Goal: Information Seeking & Learning: Learn about a topic

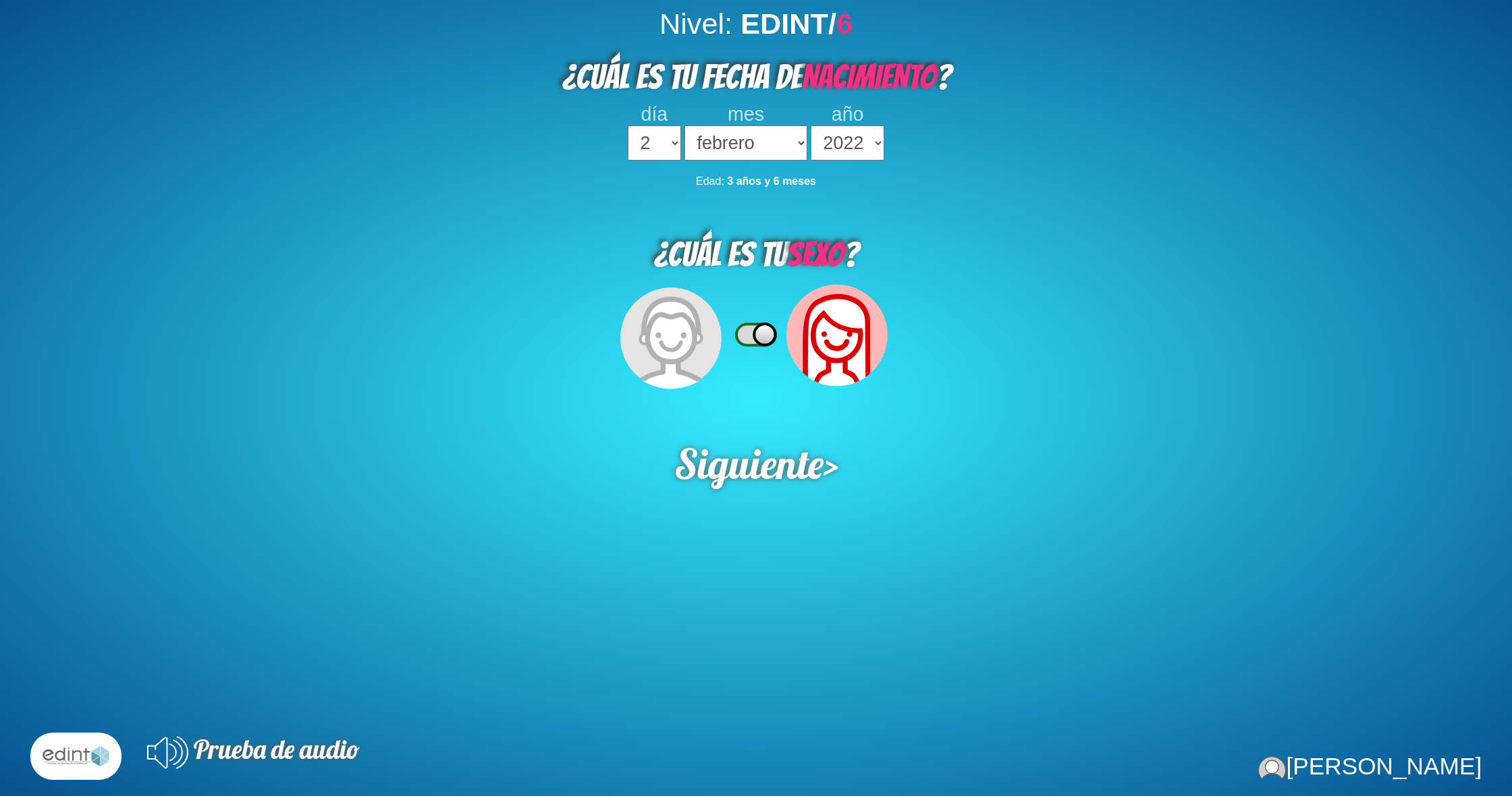
select select "2"
select select "02"
select select "2022"
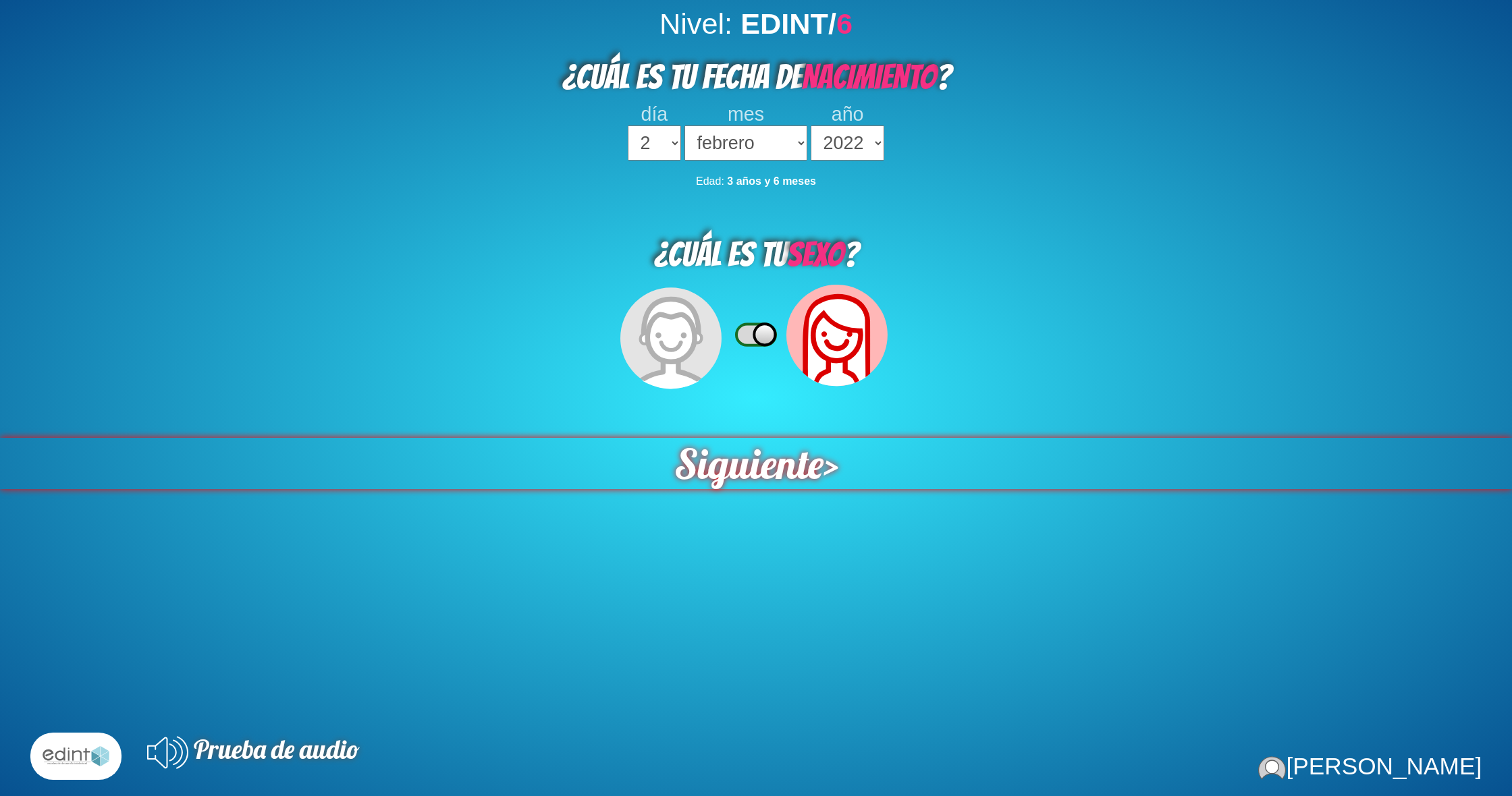
click at [738, 465] on span "Siguiente" at bounding box center [748, 463] width 149 height 51
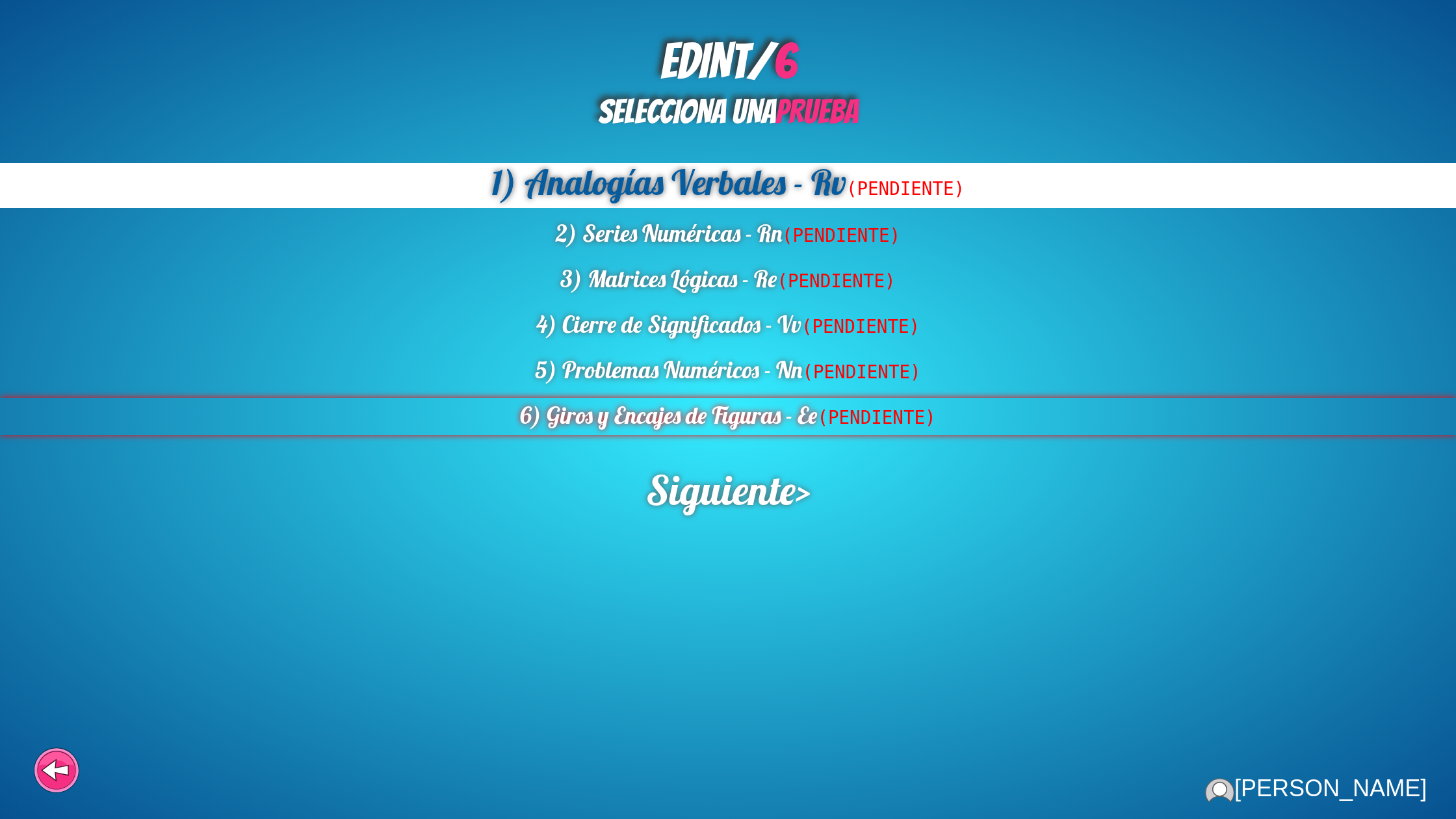
click at [728, 413] on div "6) Giros y Encajes de Figuras - Ee (PENDIENTE)" at bounding box center [728, 416] width 1456 height 37
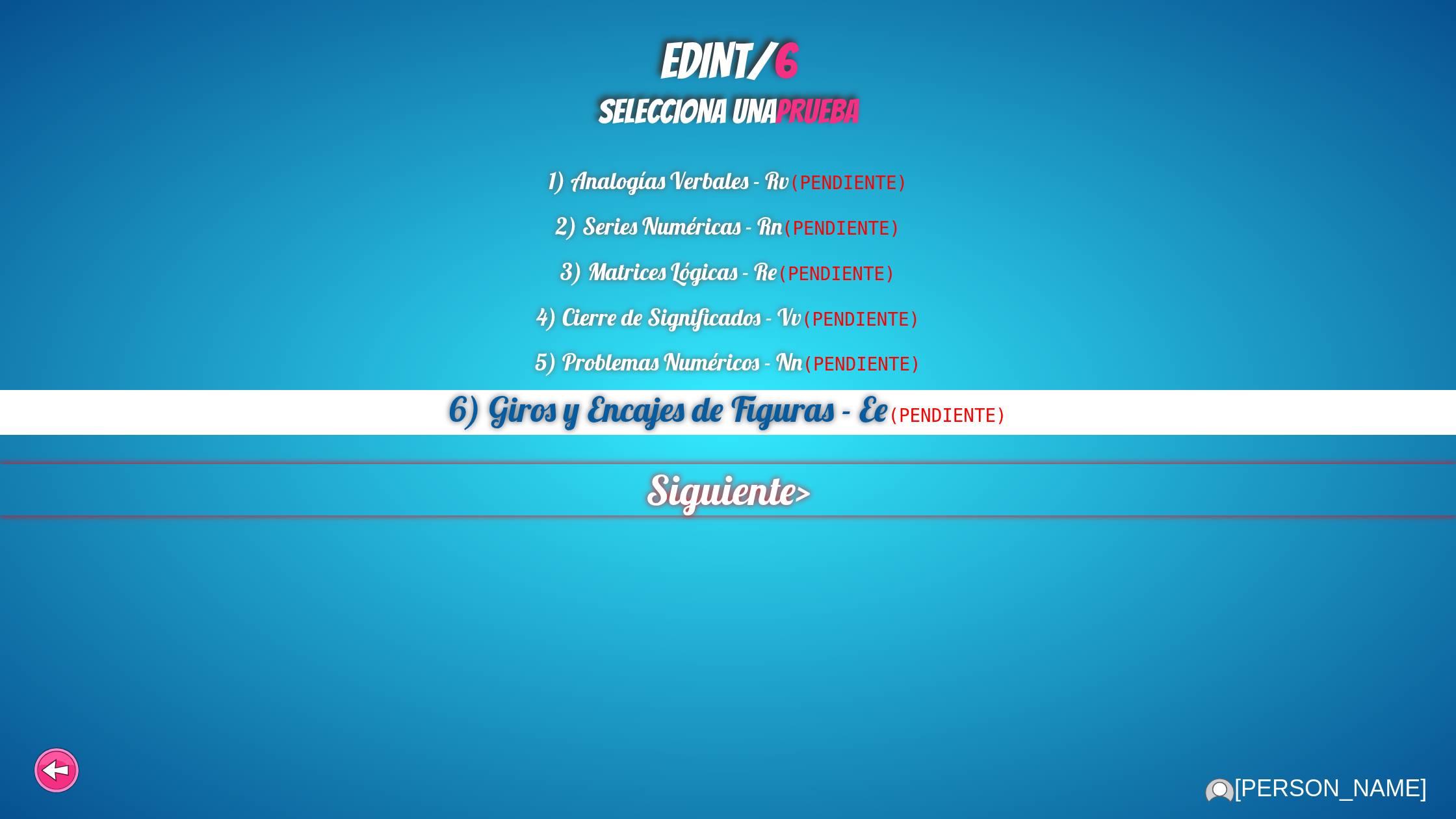
click at [736, 473] on span "Siguiente" at bounding box center [720, 489] width 150 height 51
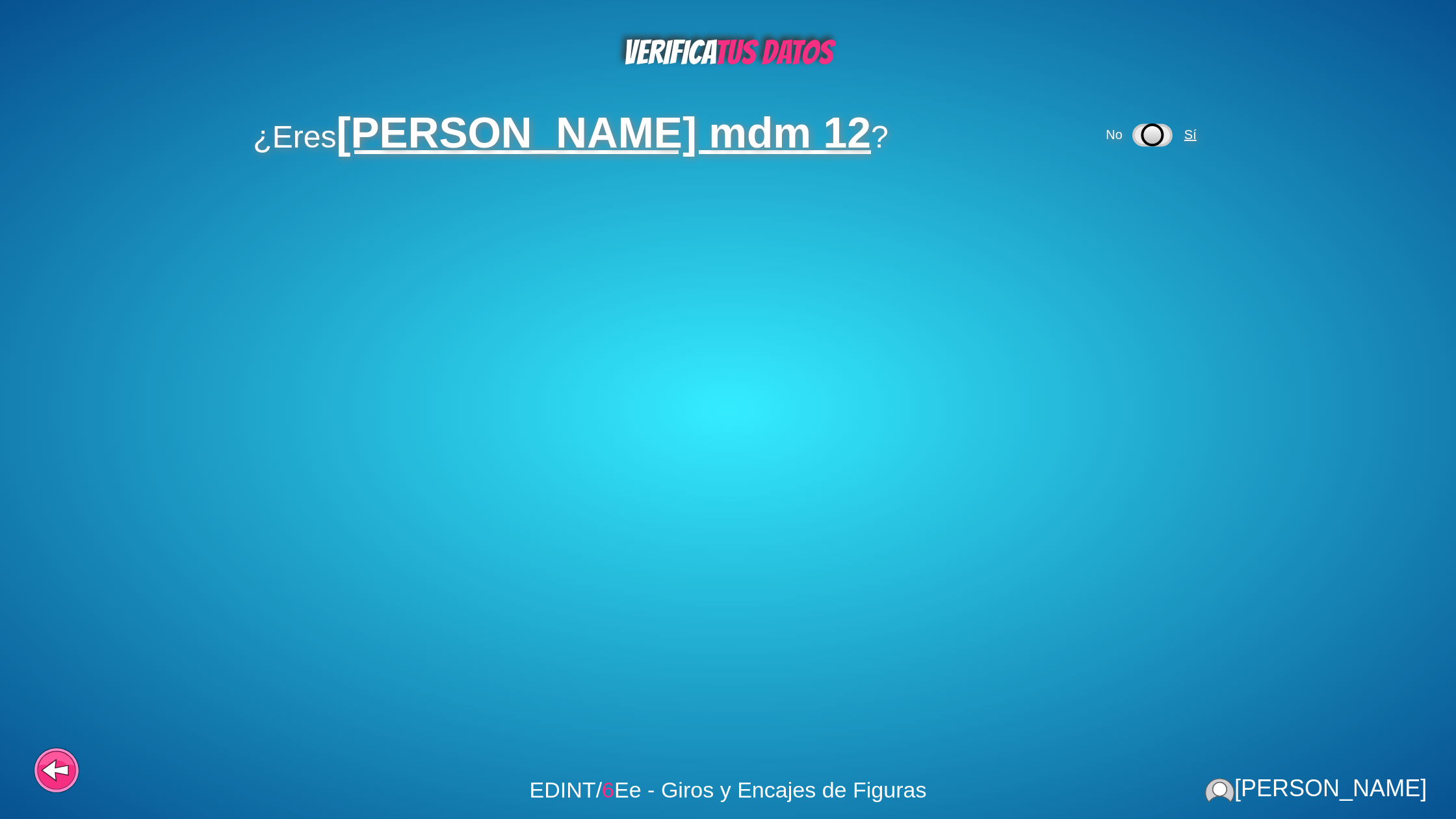
click at [1182, 133] on span "Sí" at bounding box center [1192, 134] width 21 height 14
click at [1088, 204] on span "Sí" at bounding box center [1085, 200] width 12 height 14
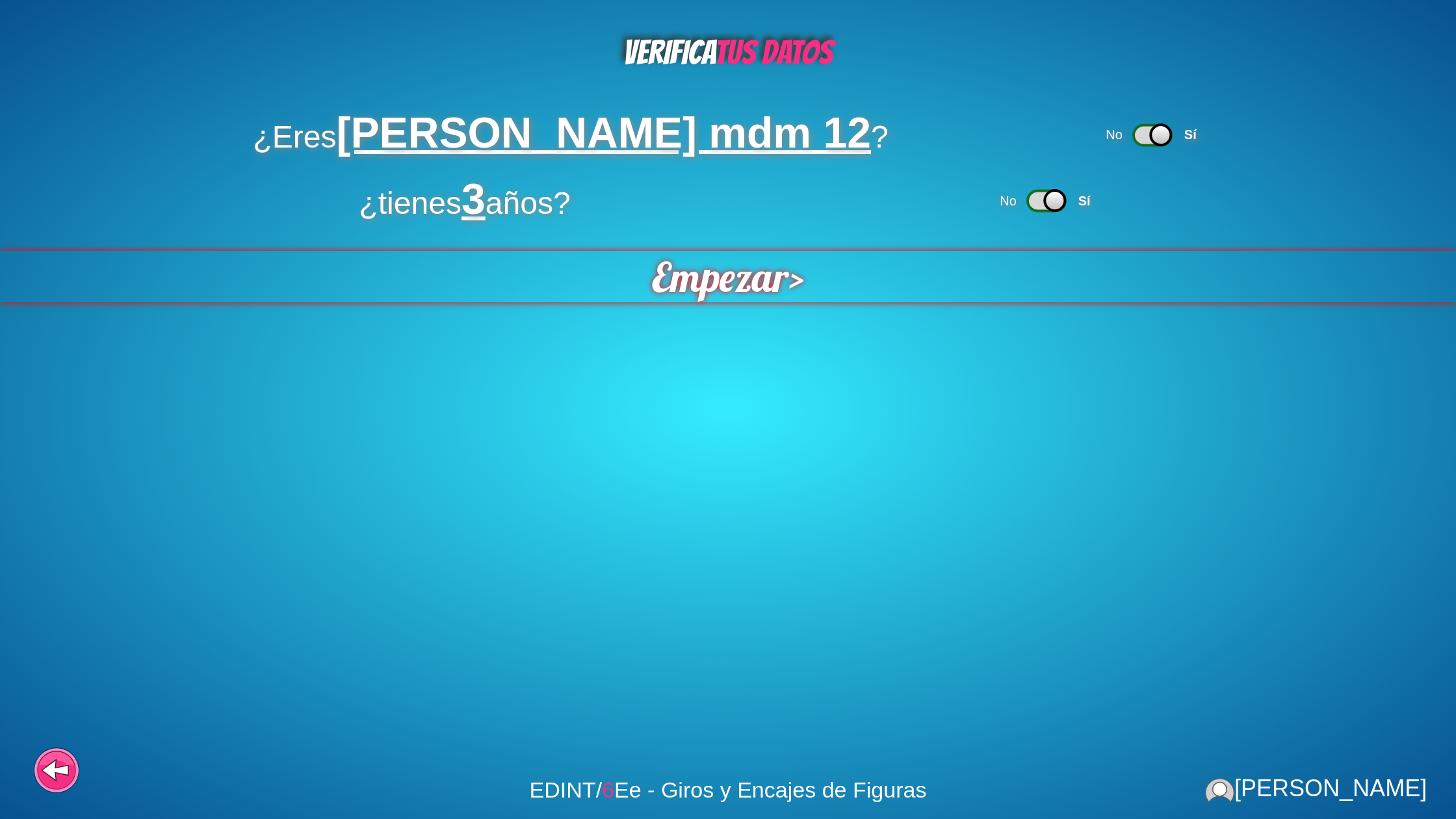
click at [756, 281] on span "Empezar" at bounding box center [720, 276] width 137 height 51
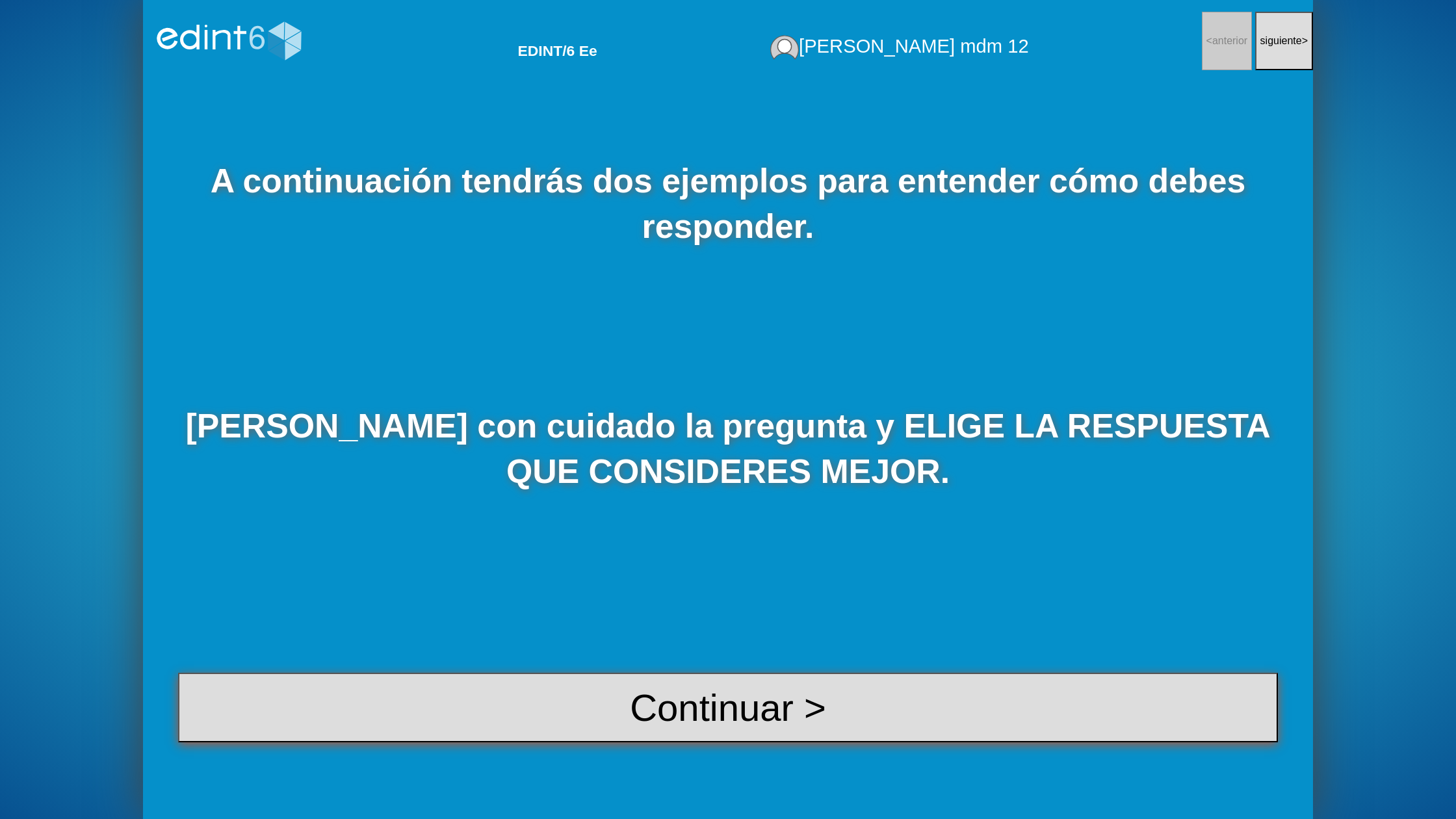
click at [737, 723] on button "Continuar >" at bounding box center [728, 708] width 1100 height 70
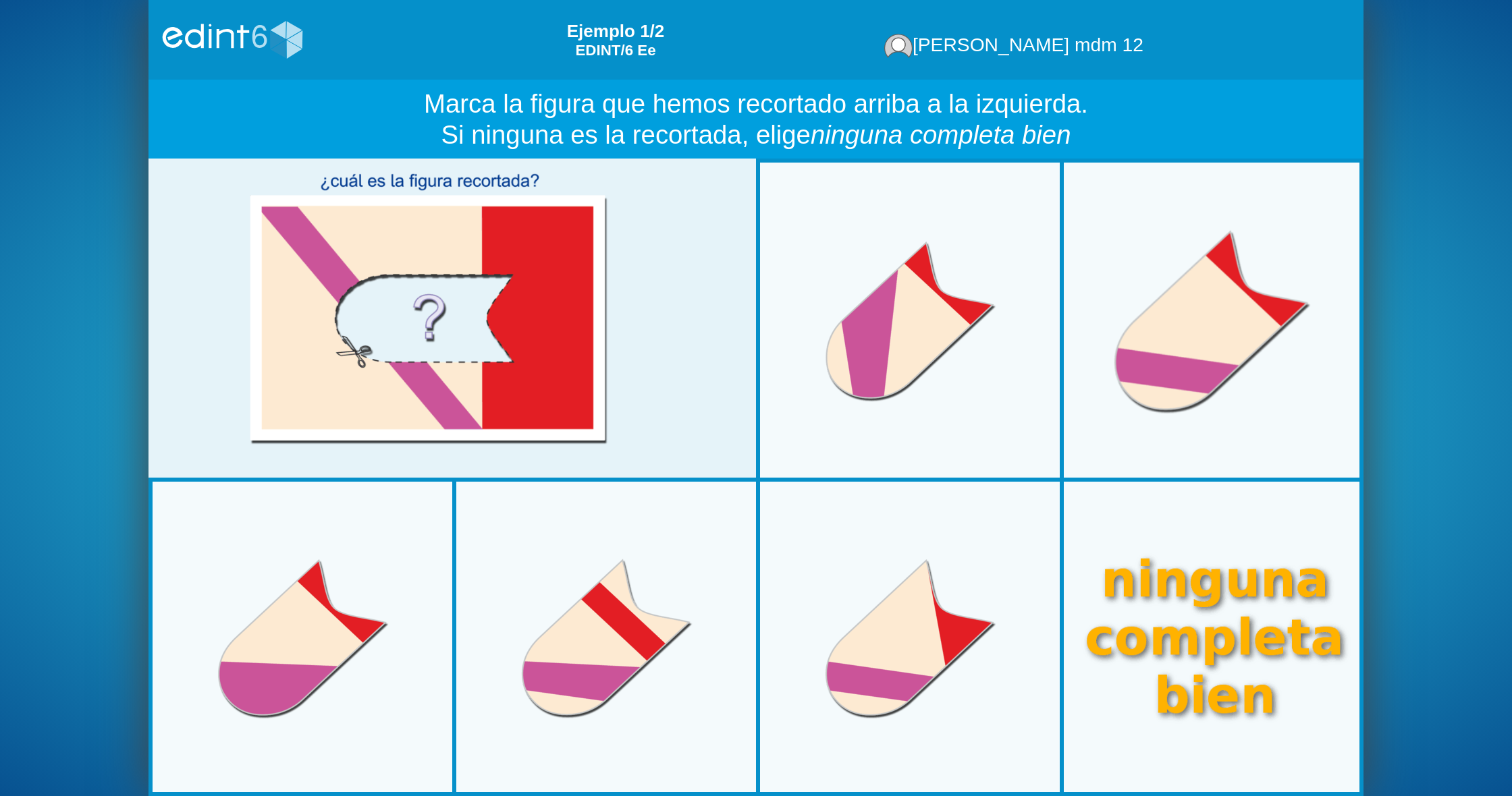
click at [1179, 389] on div at bounding box center [1212, 320] width 315 height 315
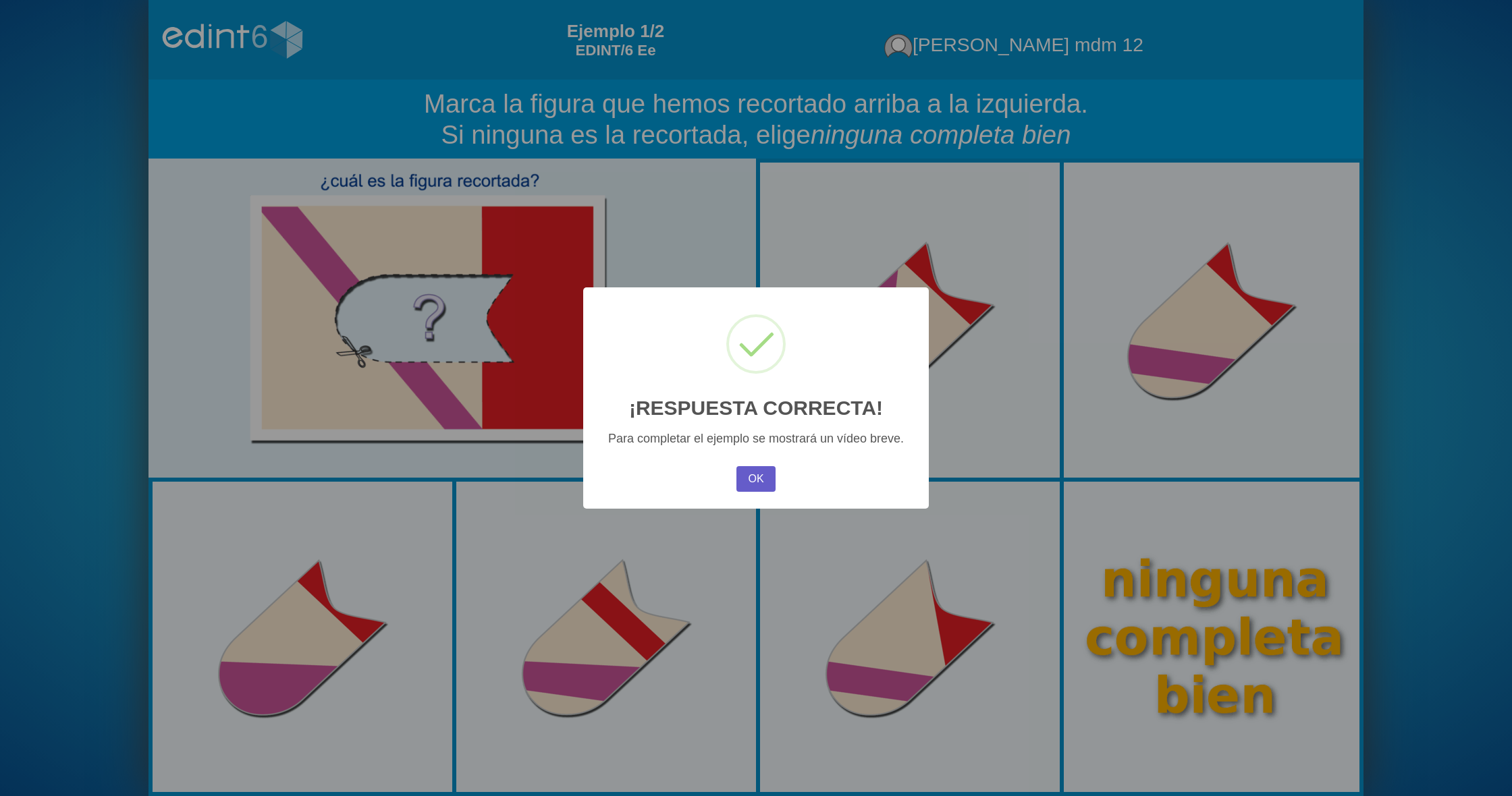
click at [749, 475] on button "OK" at bounding box center [756, 479] width 39 height 26
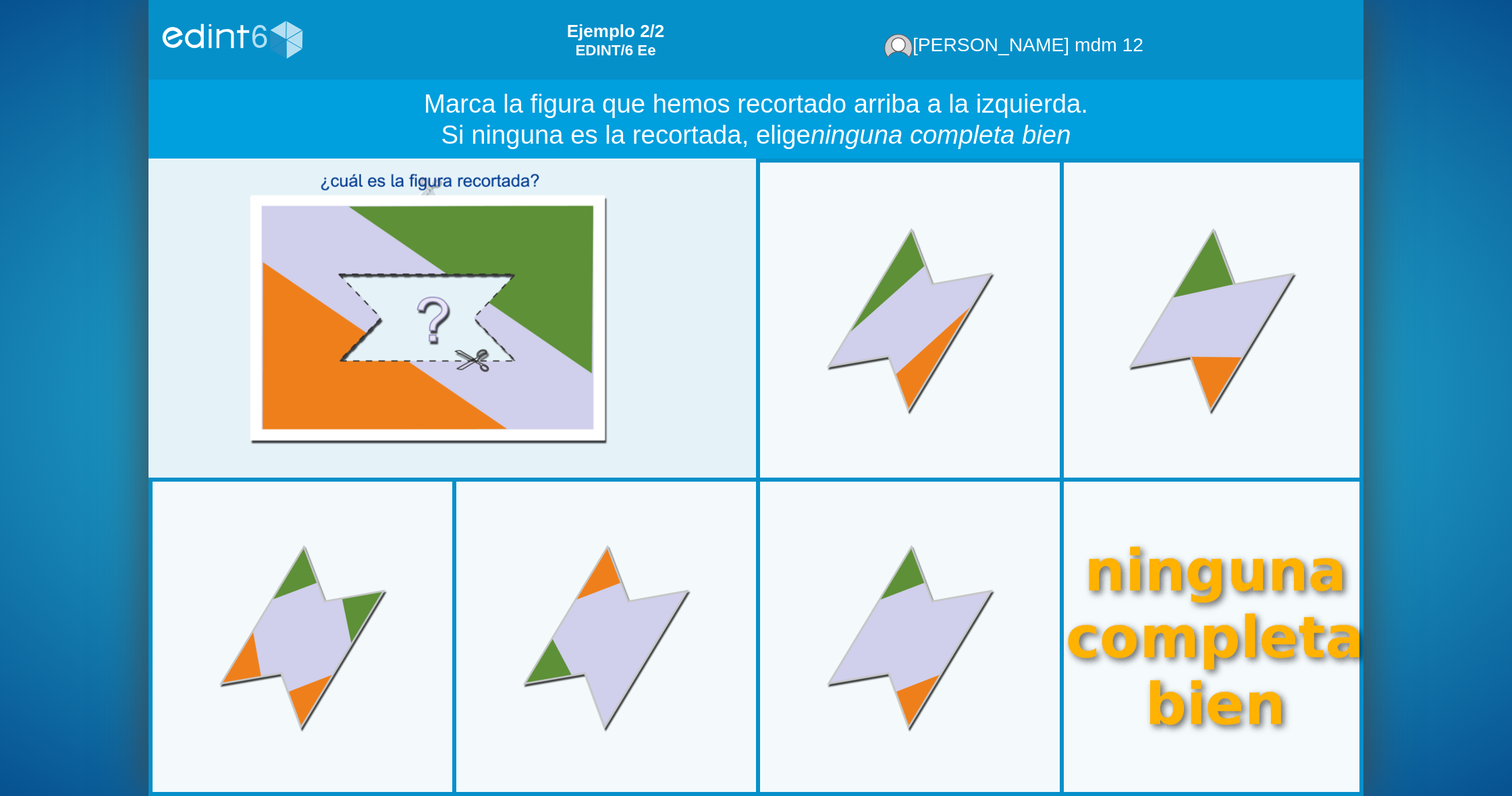
click at [1215, 604] on div at bounding box center [1211, 636] width 340 height 340
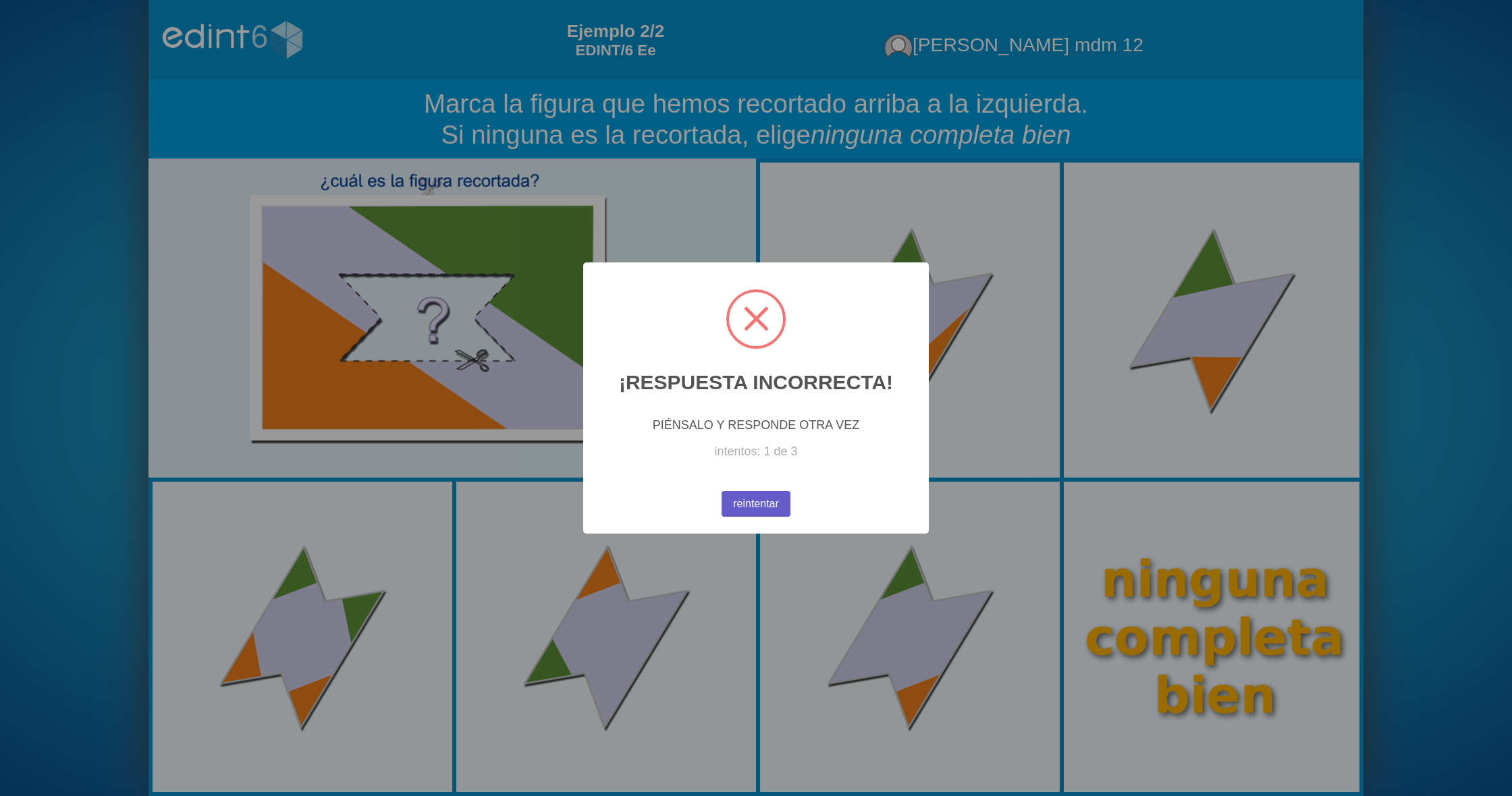
click at [777, 513] on button "reintentar" at bounding box center [757, 504] width 70 height 26
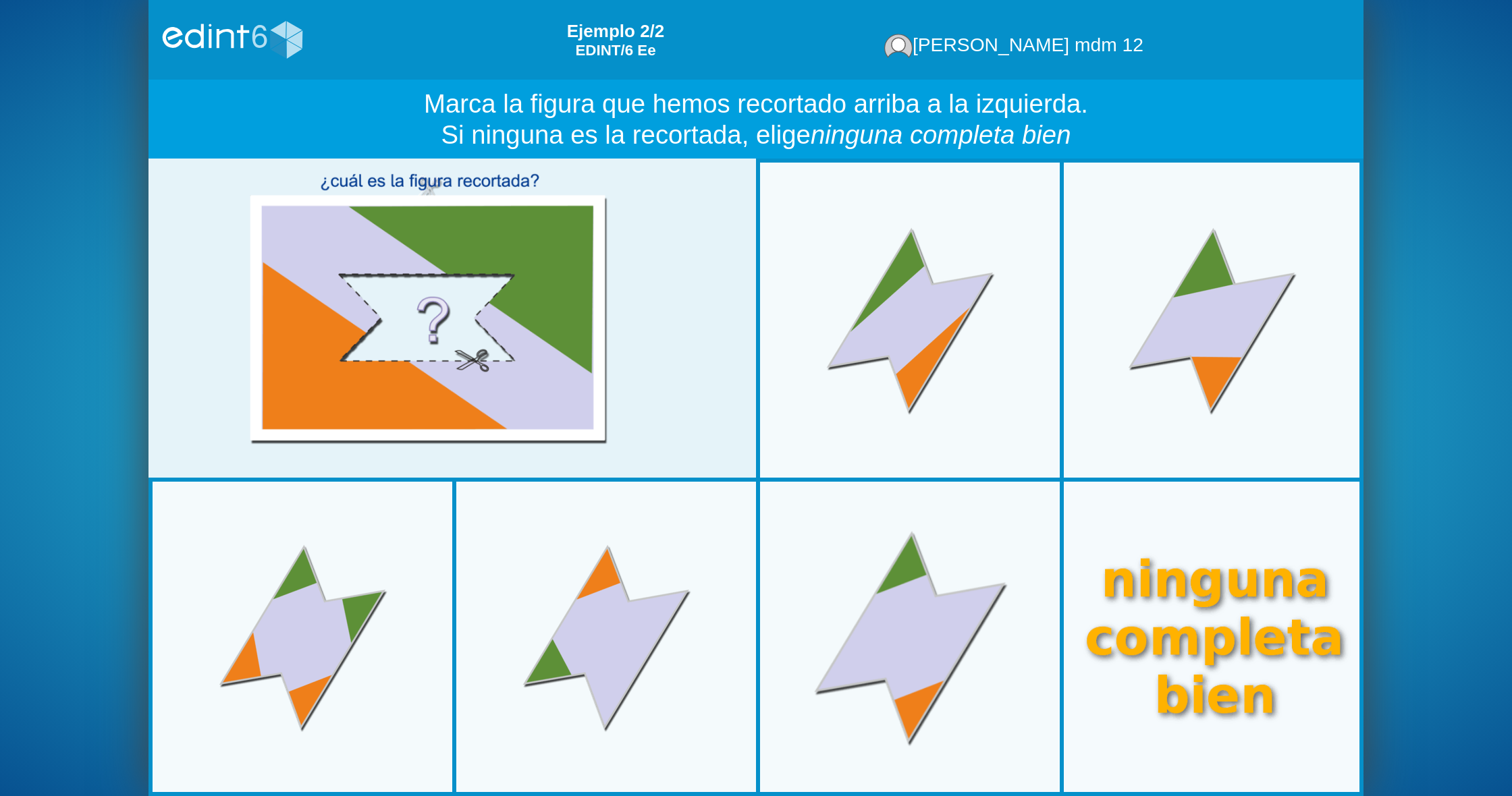
click at [952, 592] on div at bounding box center [910, 636] width 315 height 315
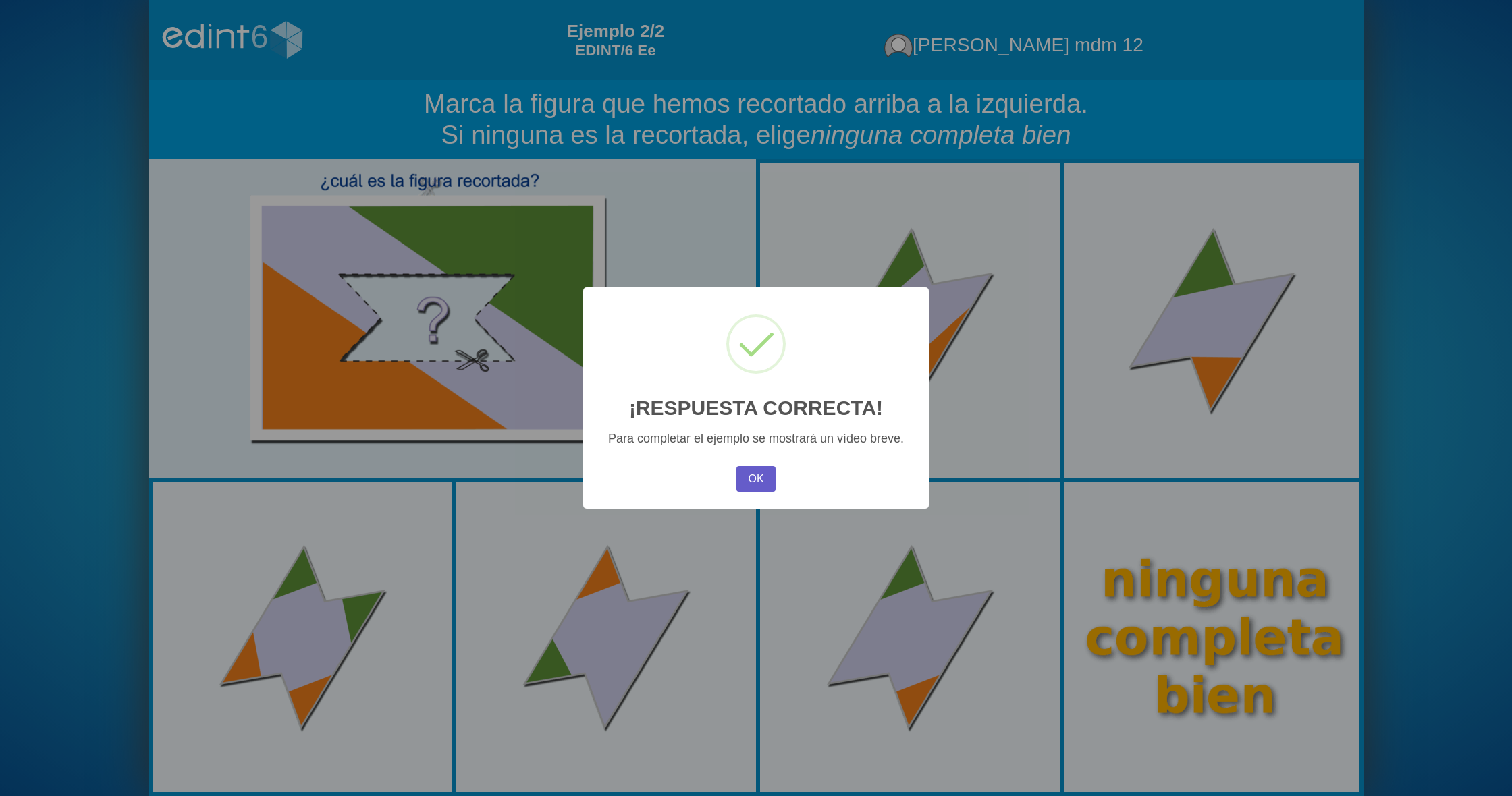
click at [760, 480] on button "OK" at bounding box center [756, 479] width 39 height 26
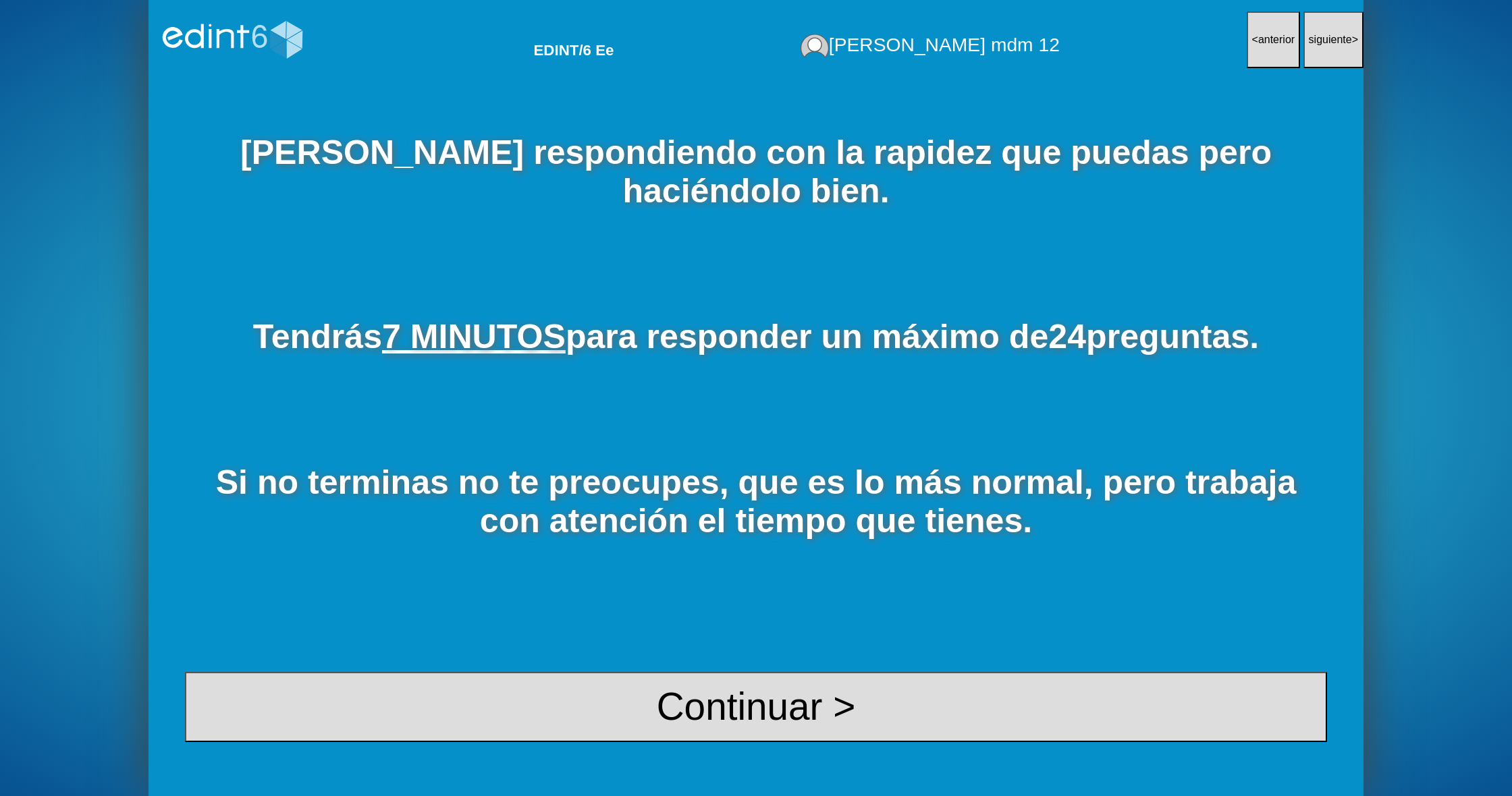
click at [1251, 32] on button "< anterior" at bounding box center [1274, 40] width 54 height 57
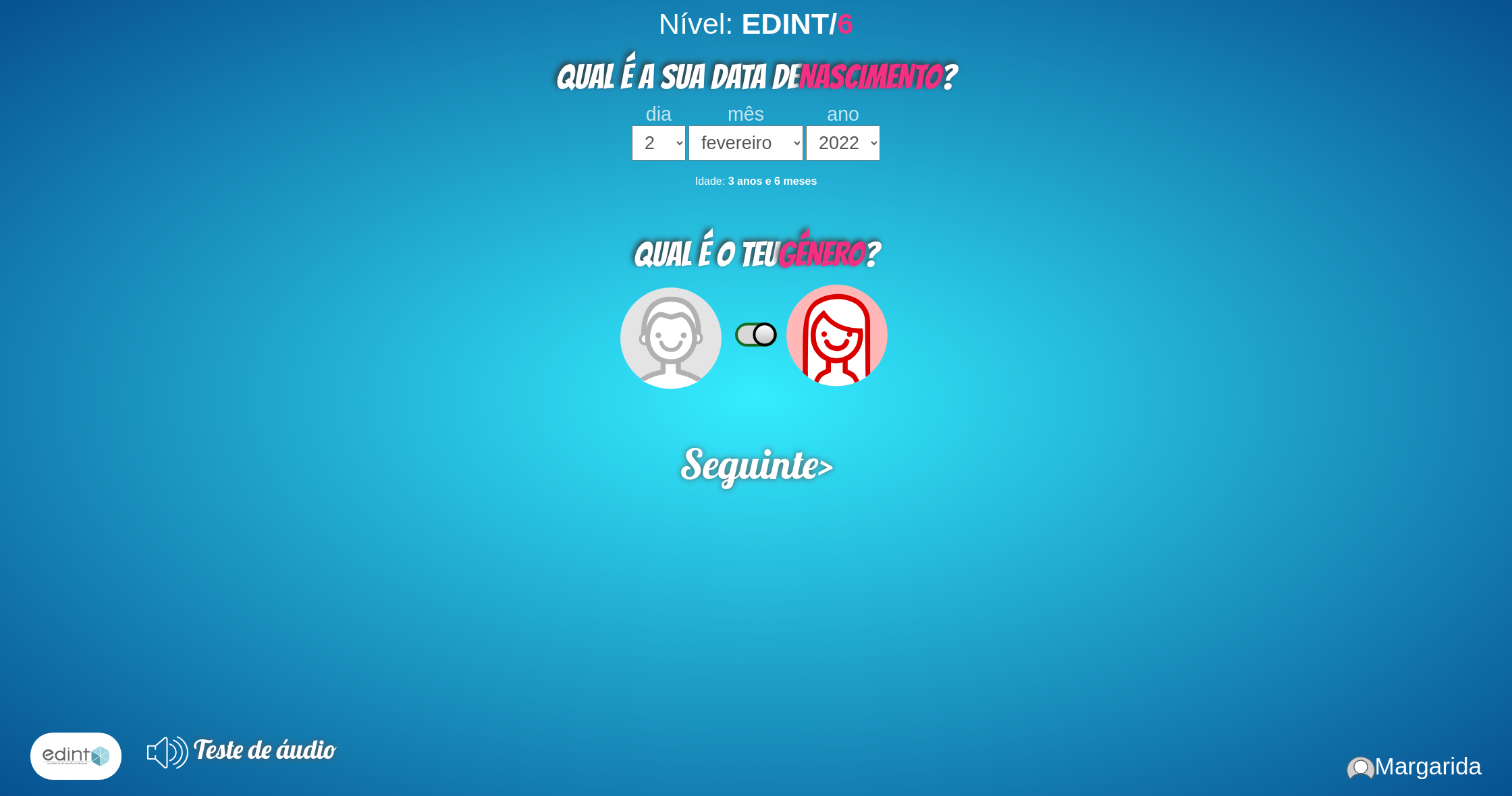
select select "2"
select select "02"
select select "2022"
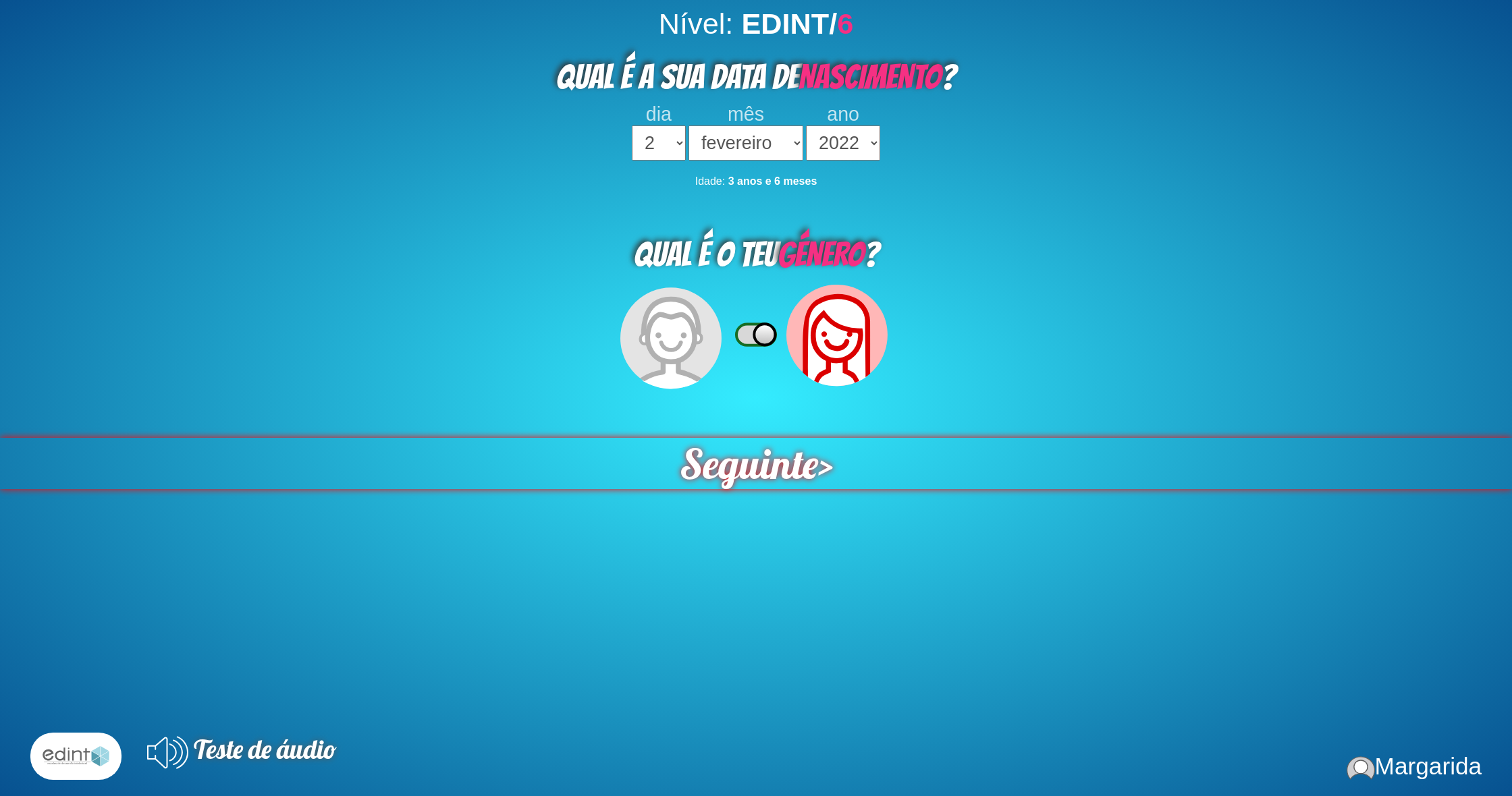
click at [762, 463] on span "Seguinte" at bounding box center [749, 463] width 139 height 51
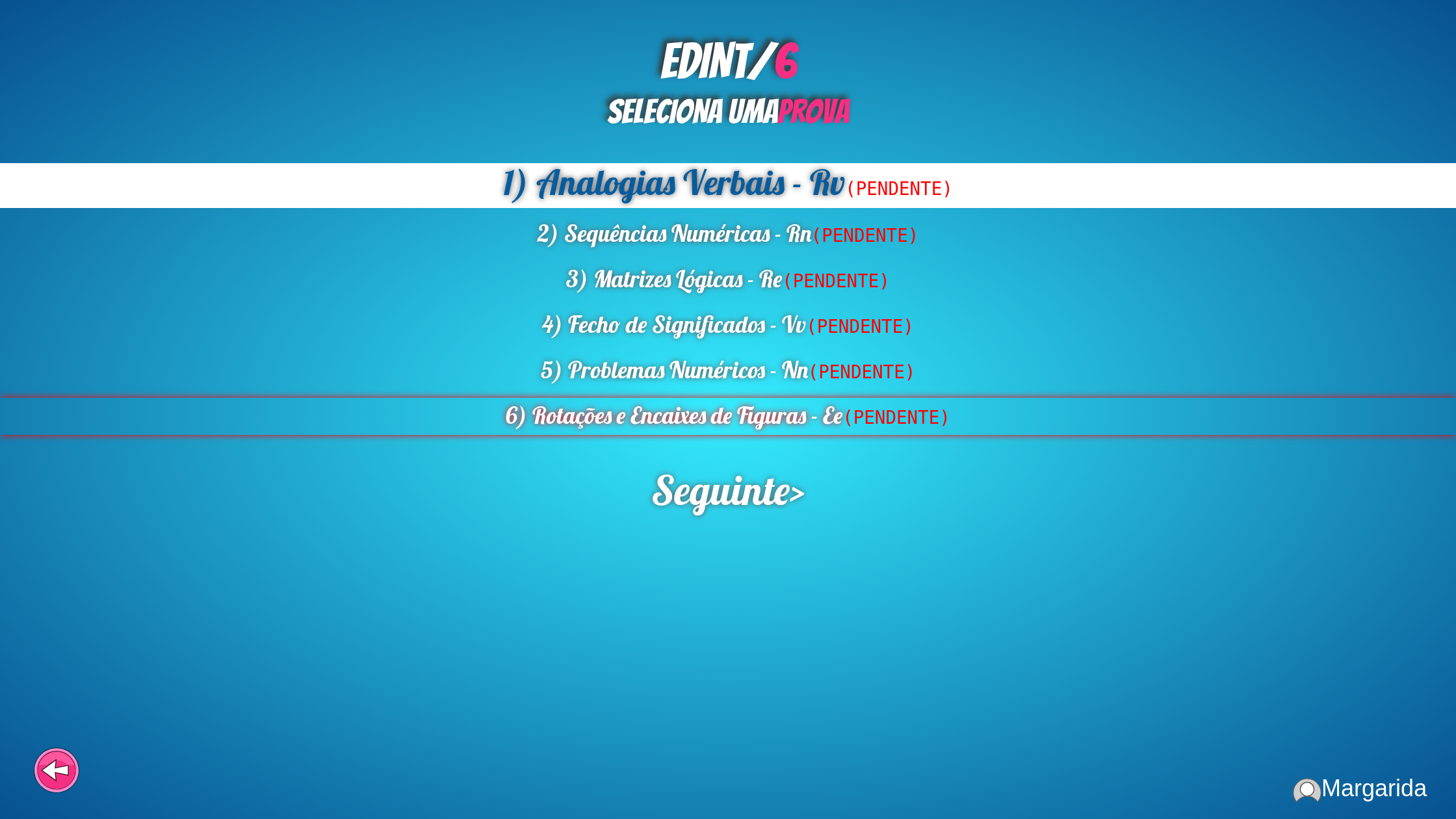
click at [801, 424] on div "6) Rotações e Encaixes de Figuras - Ee (PENDENTE)" at bounding box center [728, 416] width 1456 height 37
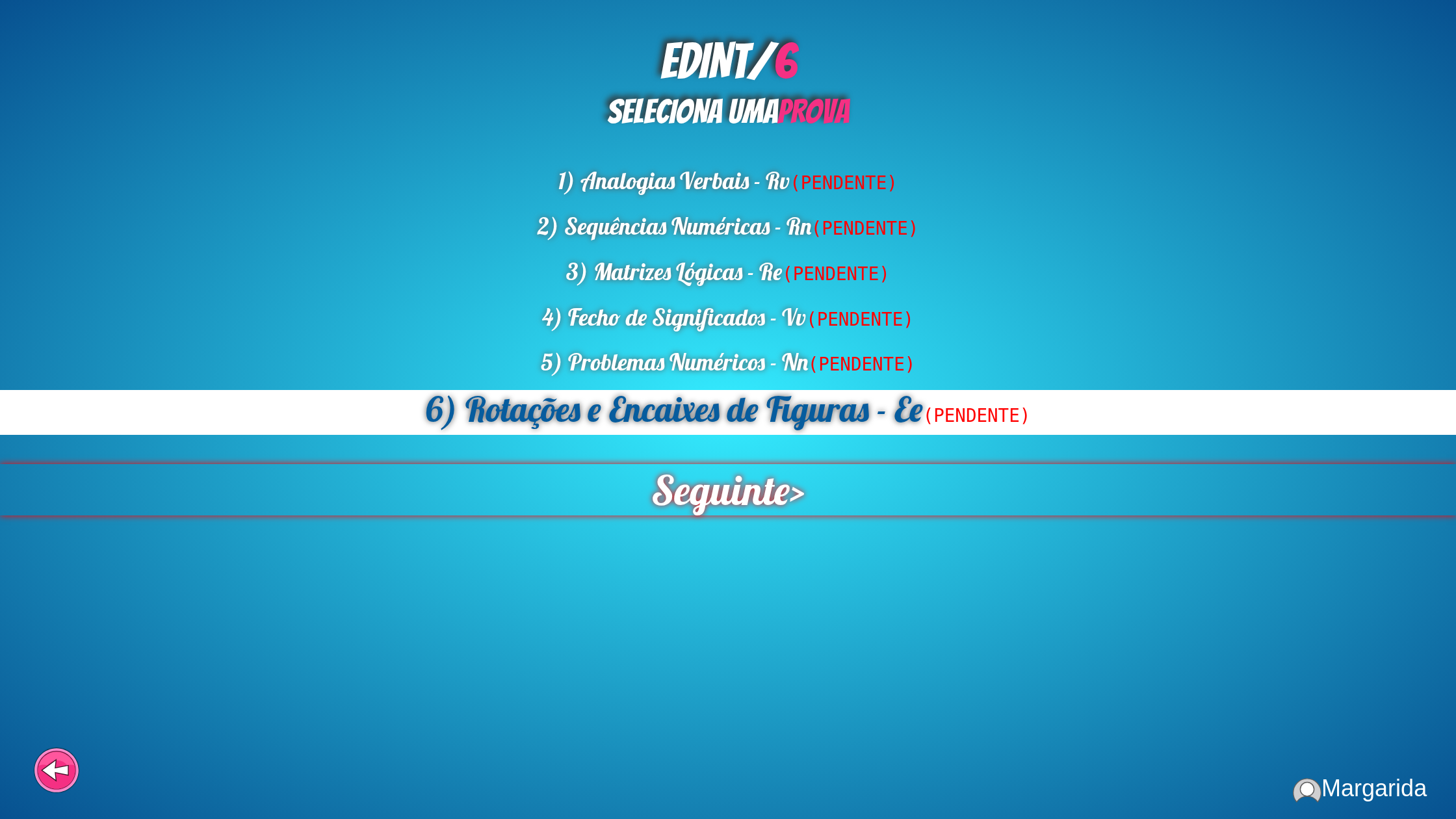
click at [792, 492] on div "Seguinte >" at bounding box center [728, 489] width 1461 height 51
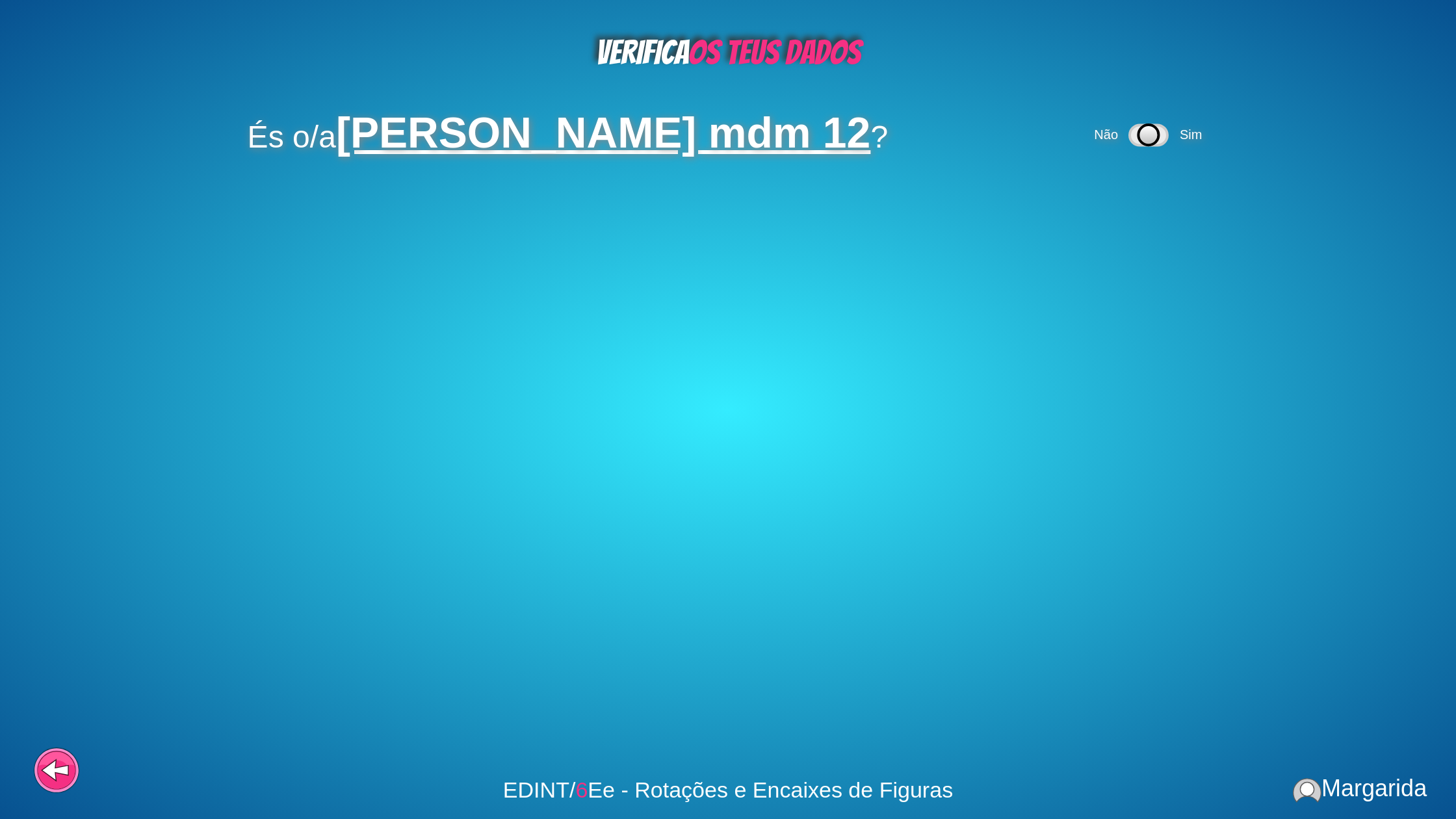
click at [1150, 126] on div "Não Sim" at bounding box center [1150, 135] width 117 height 42
click at [1180, 128] on span "Sim" at bounding box center [1191, 134] width 22 height 14
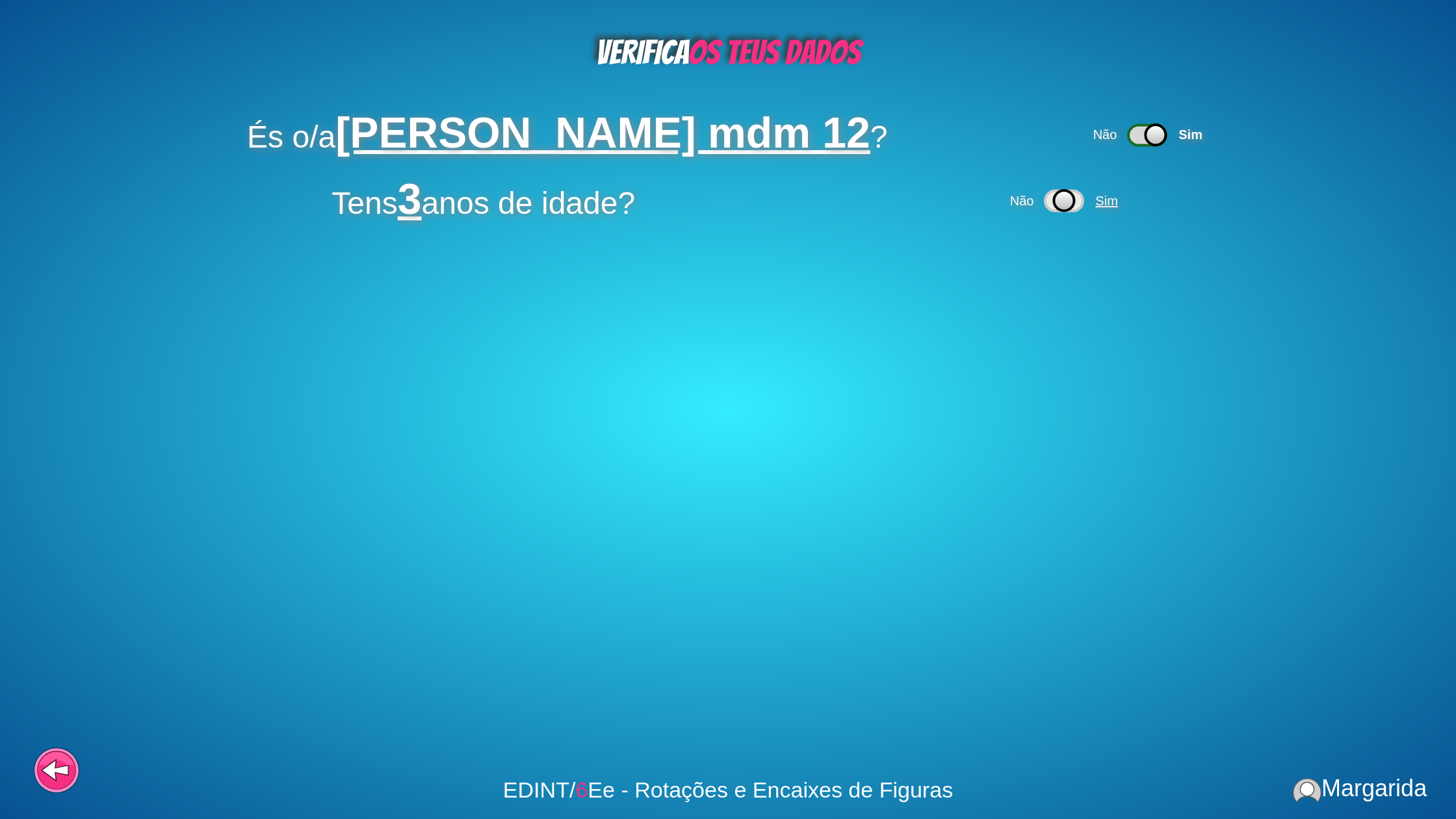
click at [1109, 202] on span "Sim" at bounding box center [1107, 200] width 22 height 14
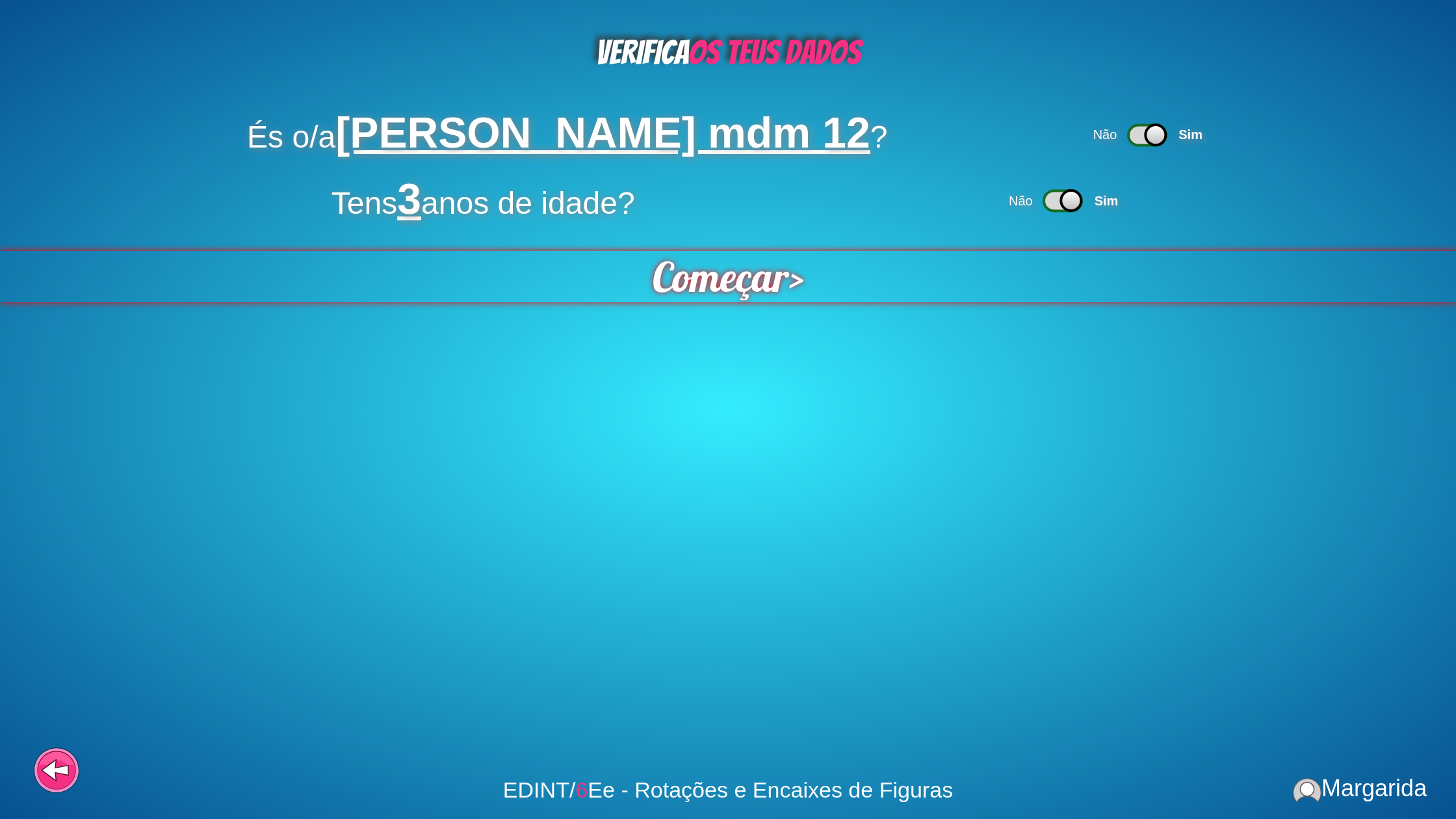
click at [751, 295] on span "Começar" at bounding box center [720, 277] width 139 height 52
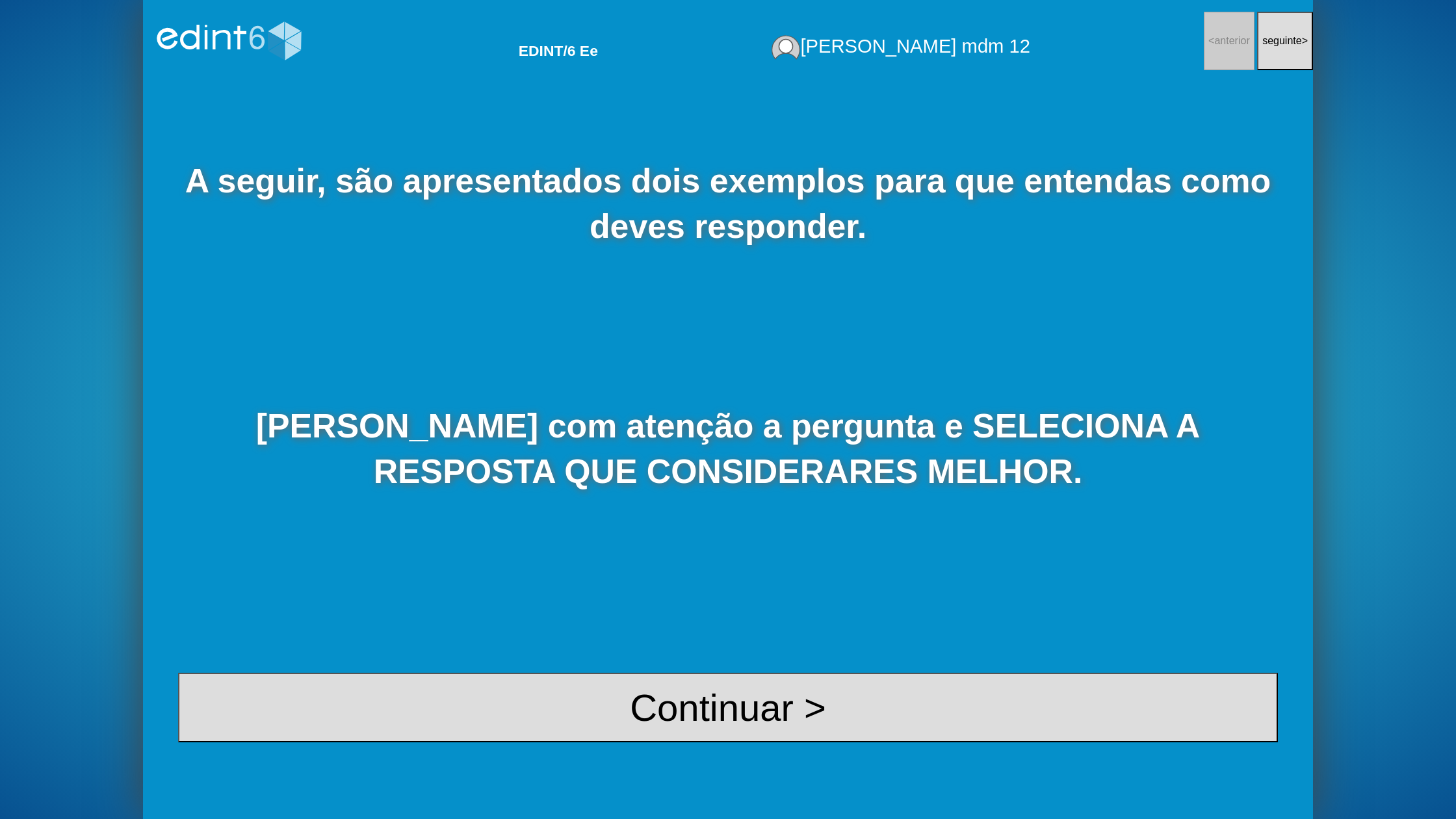
click at [785, 756] on div "A seguir, são apresentados dois exemplos para que entendas como deves responder…" at bounding box center [728, 451] width 1170 height 737
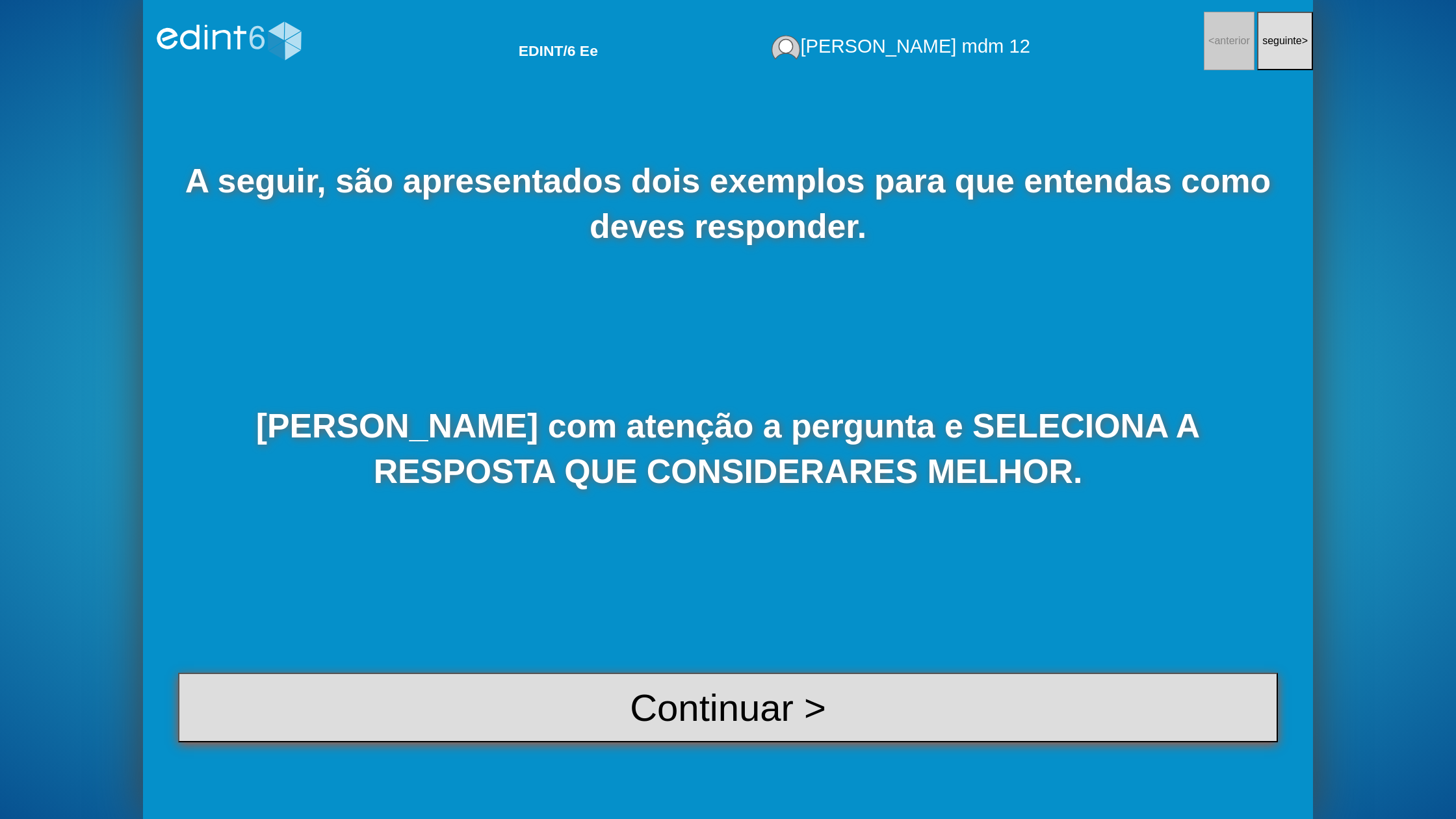
click at [804, 720] on button "Continuar >" at bounding box center [728, 708] width 1100 height 70
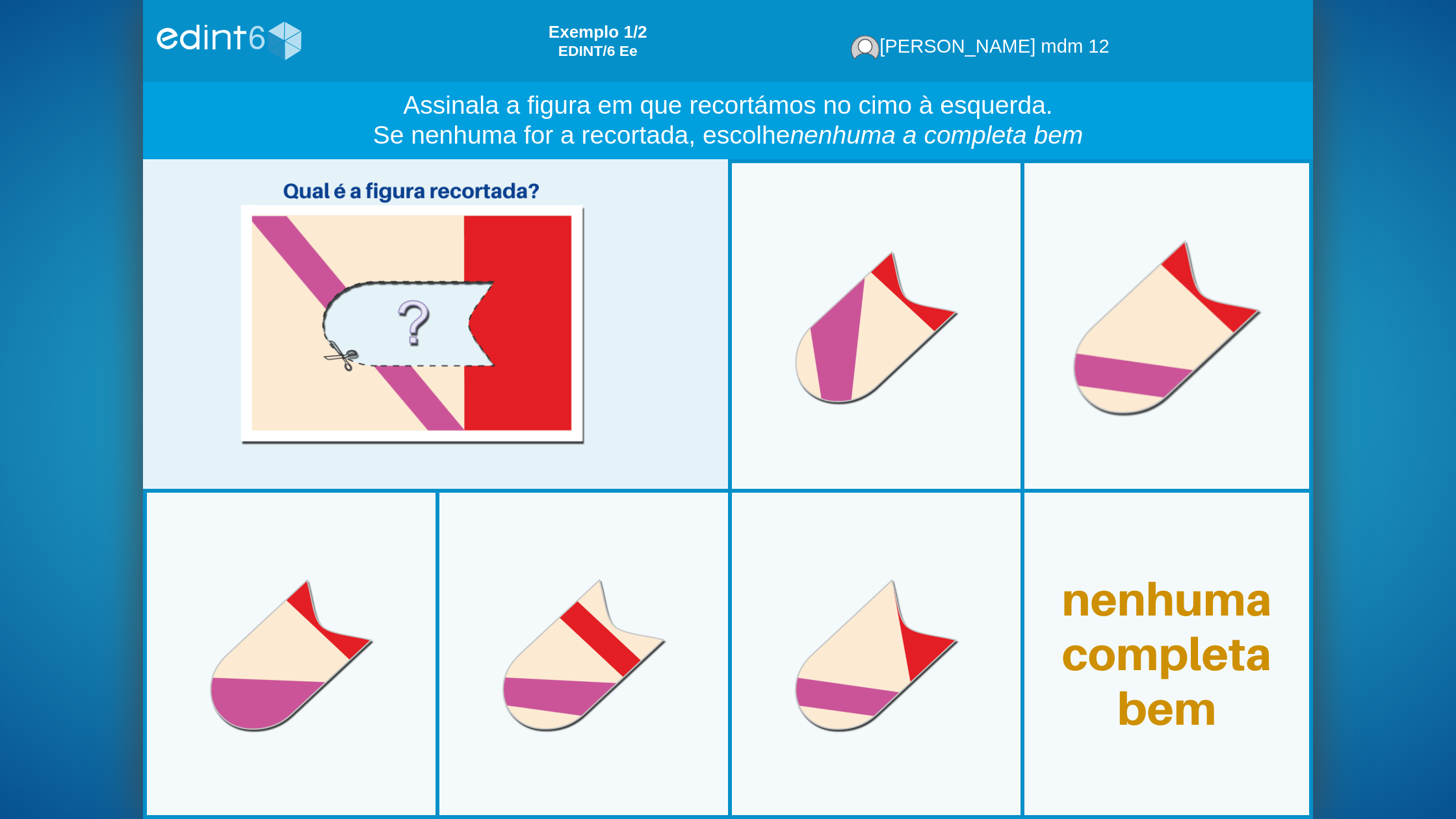
drag, startPoint x: 1169, startPoint y: 321, endPoint x: 1156, endPoint y: 304, distance: 21.4
click at [1169, 321] on div at bounding box center [1168, 326] width 304 height 304
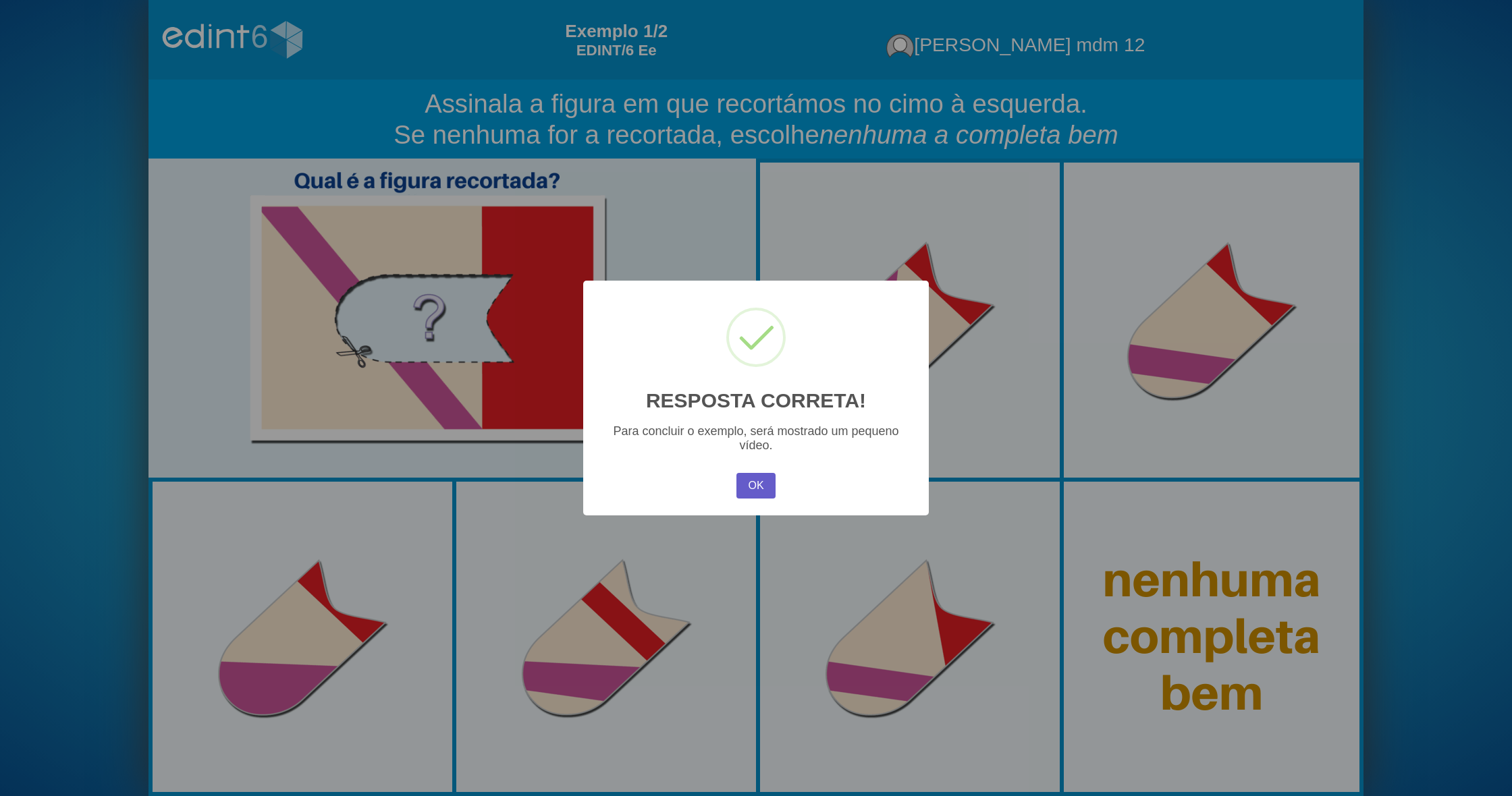
click at [747, 480] on button "OK" at bounding box center [756, 486] width 39 height 26
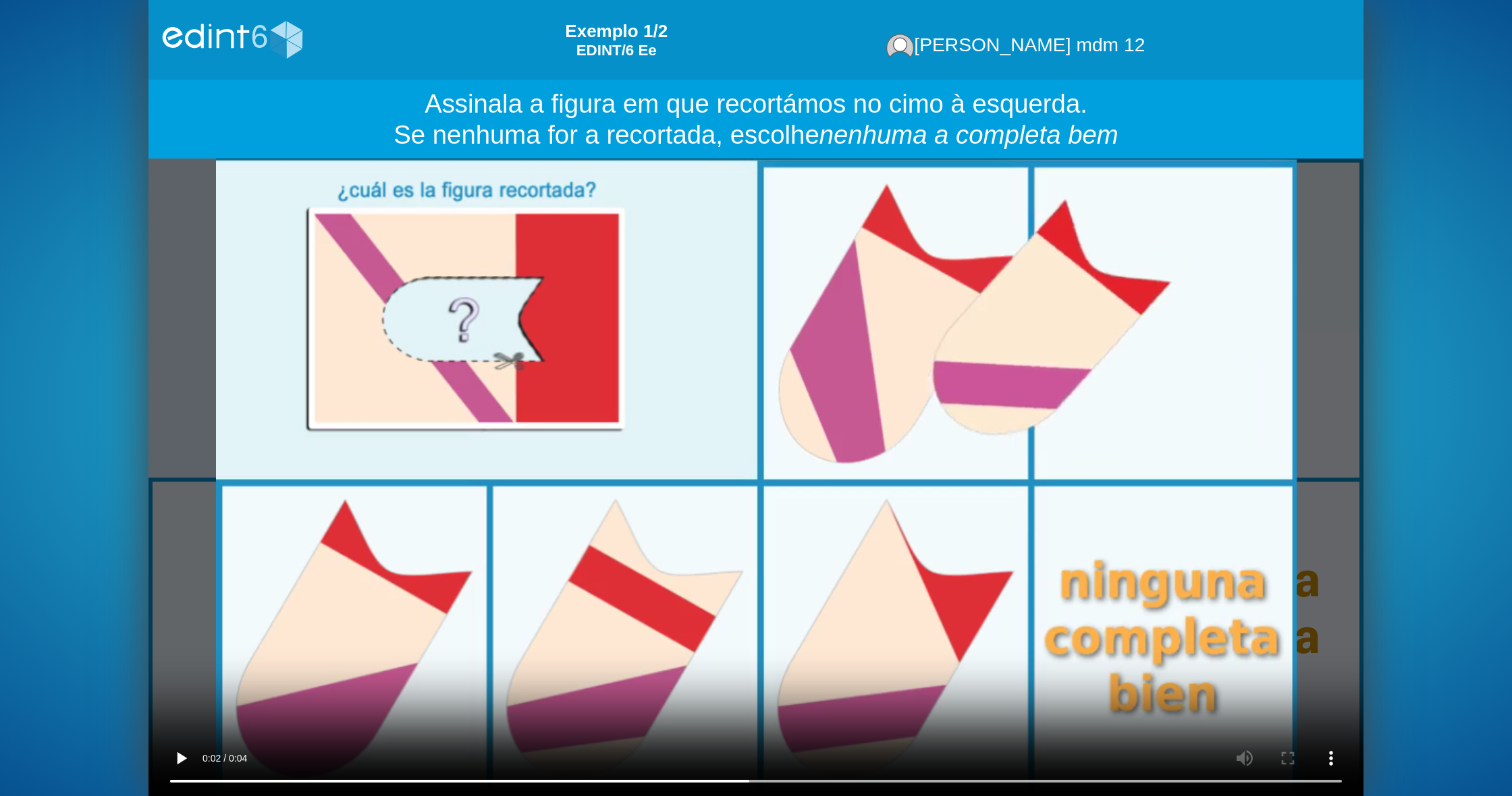
click at [1239, 780] on div "carregando o vídeo... (saltar vídeo) *Este navegador NO soporta vídeo HTML5*" at bounding box center [756, 477] width 1215 height 638
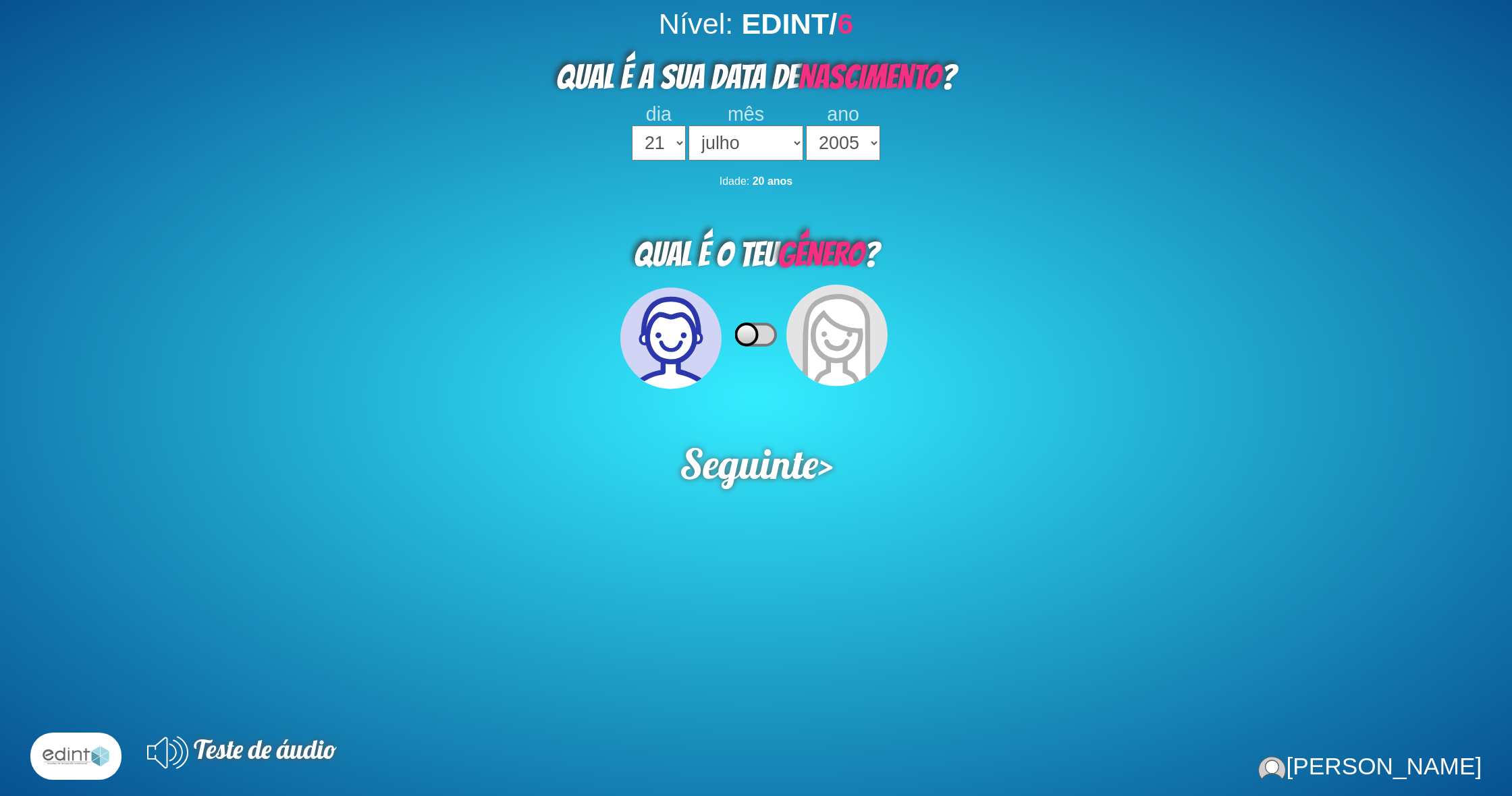
select select "21"
select select "07"
select select "2005"
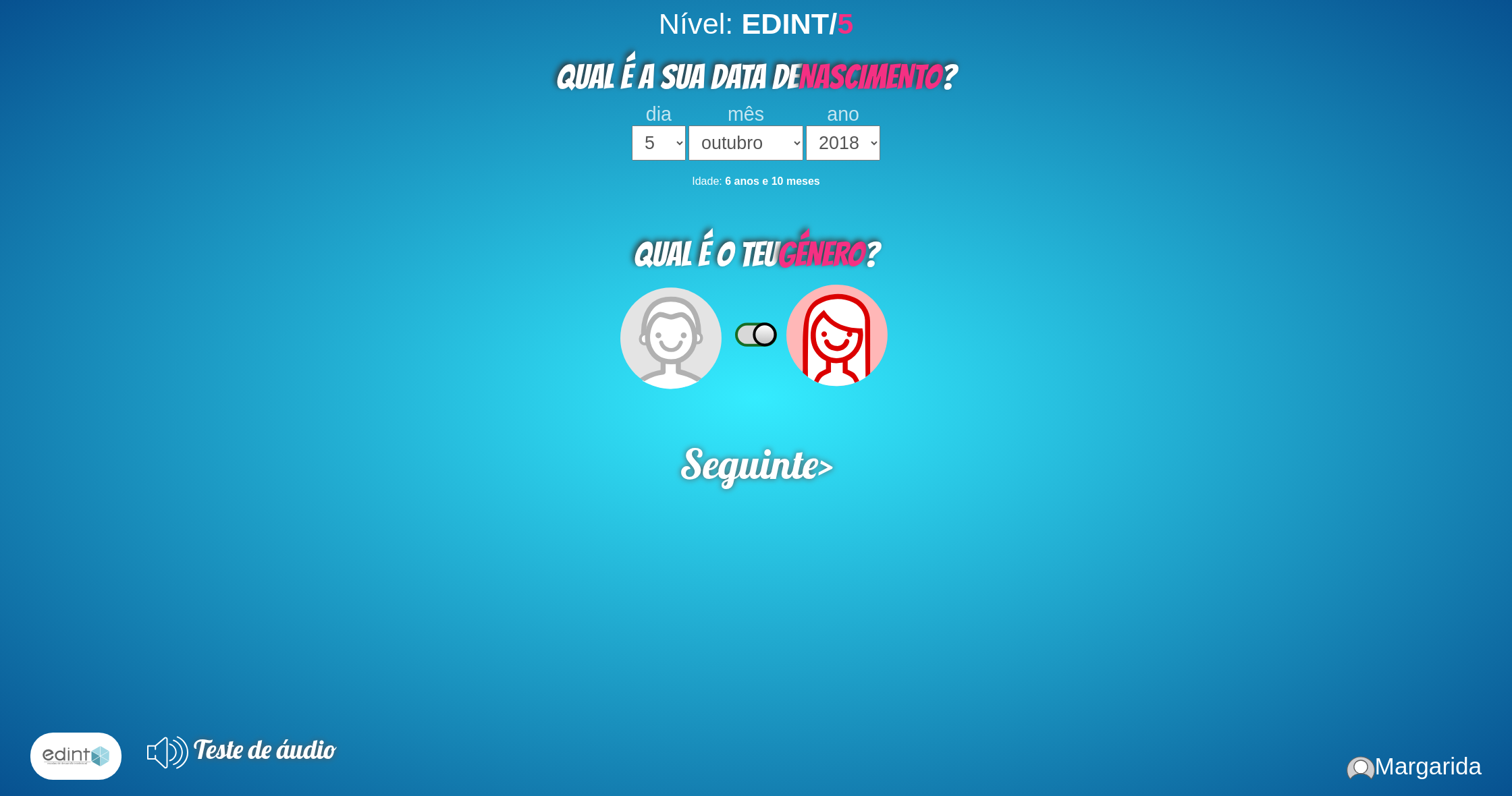
select select "5"
select select "10"
select select "2018"
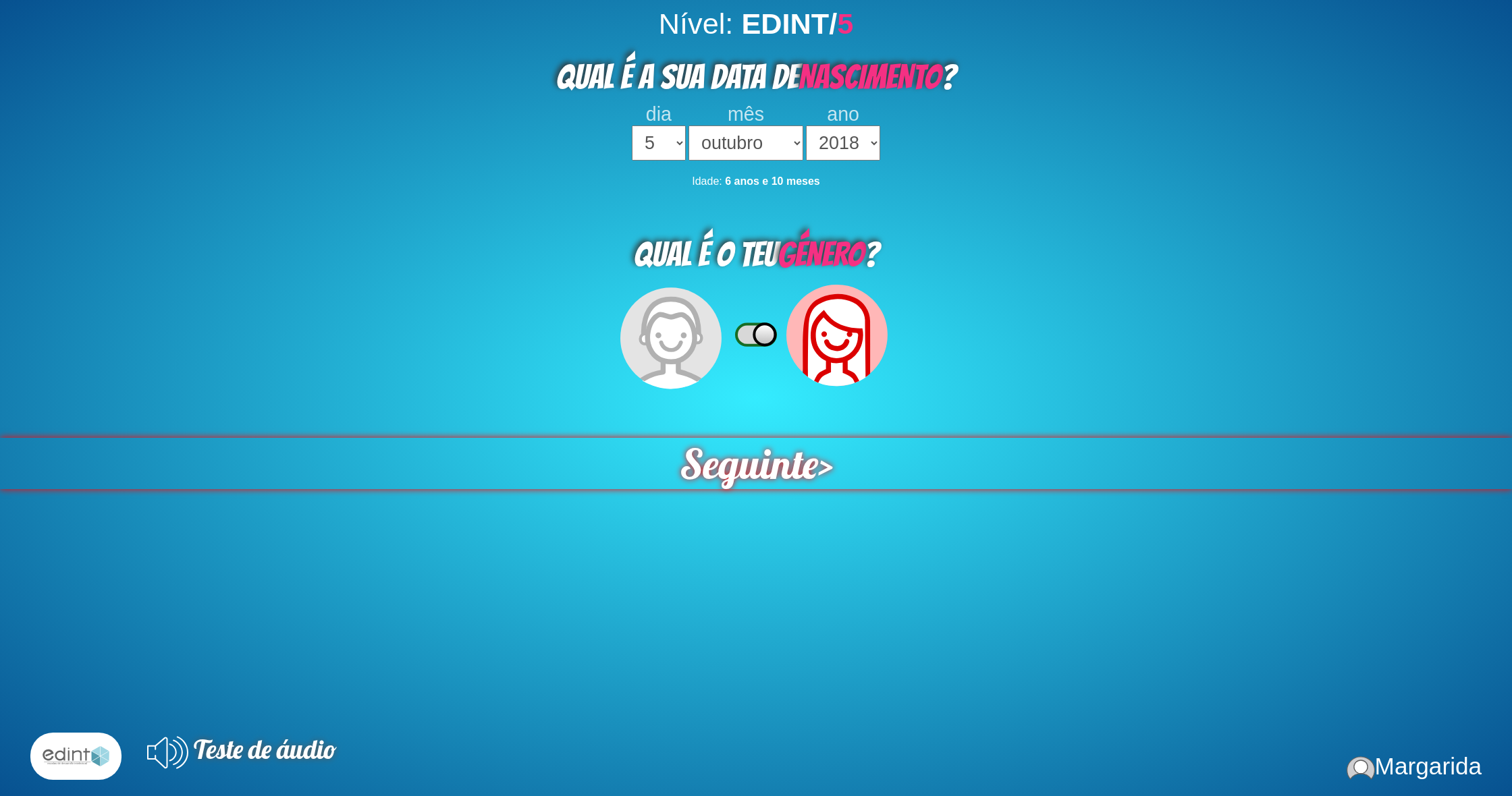
click at [774, 443] on span "Seguinte" at bounding box center [748, 463] width 148 height 55
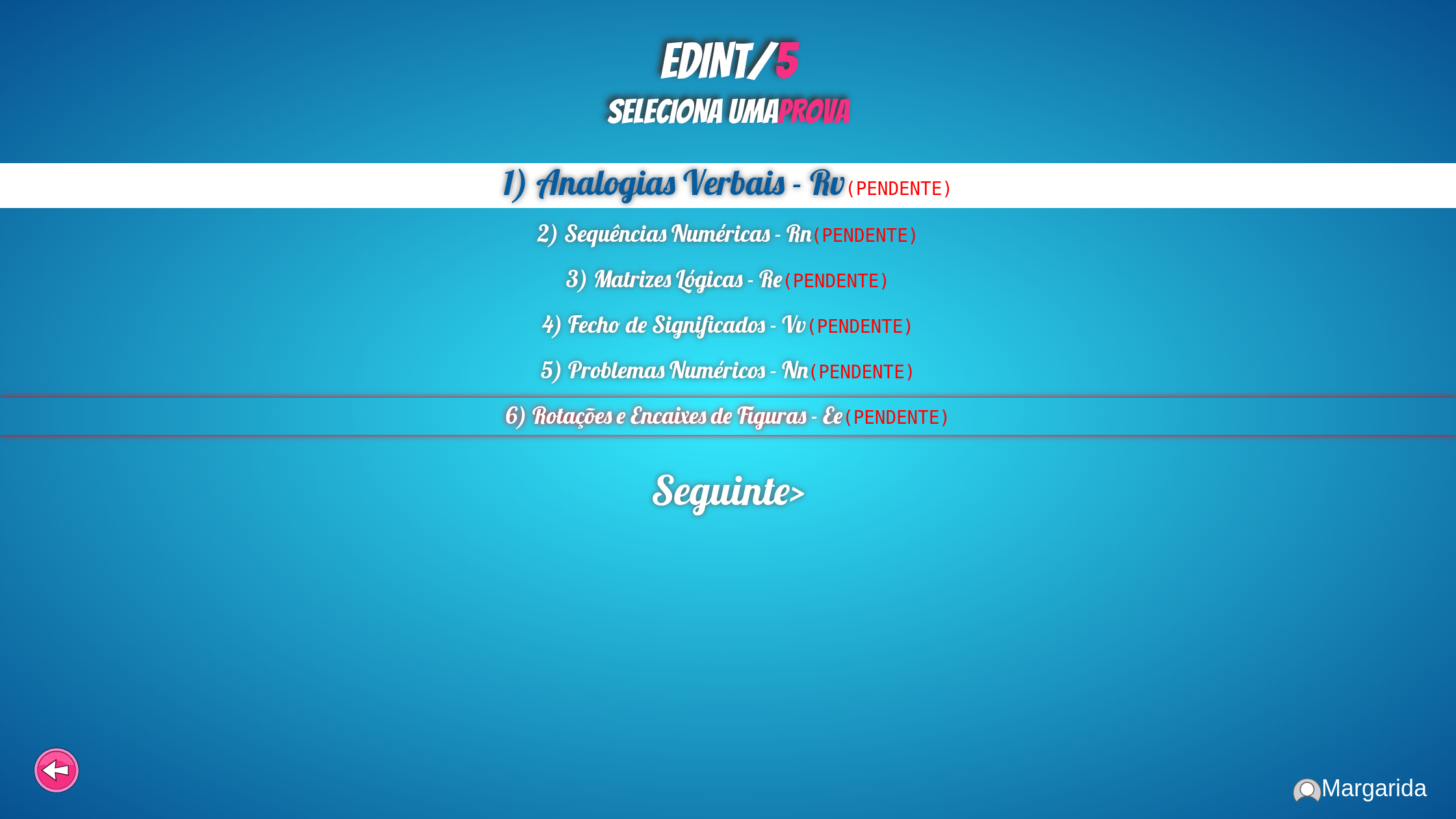
click at [777, 421] on div "6) Rotações e Encaixes de Figuras - Ee (PENDENTE)" at bounding box center [728, 416] width 1456 height 37
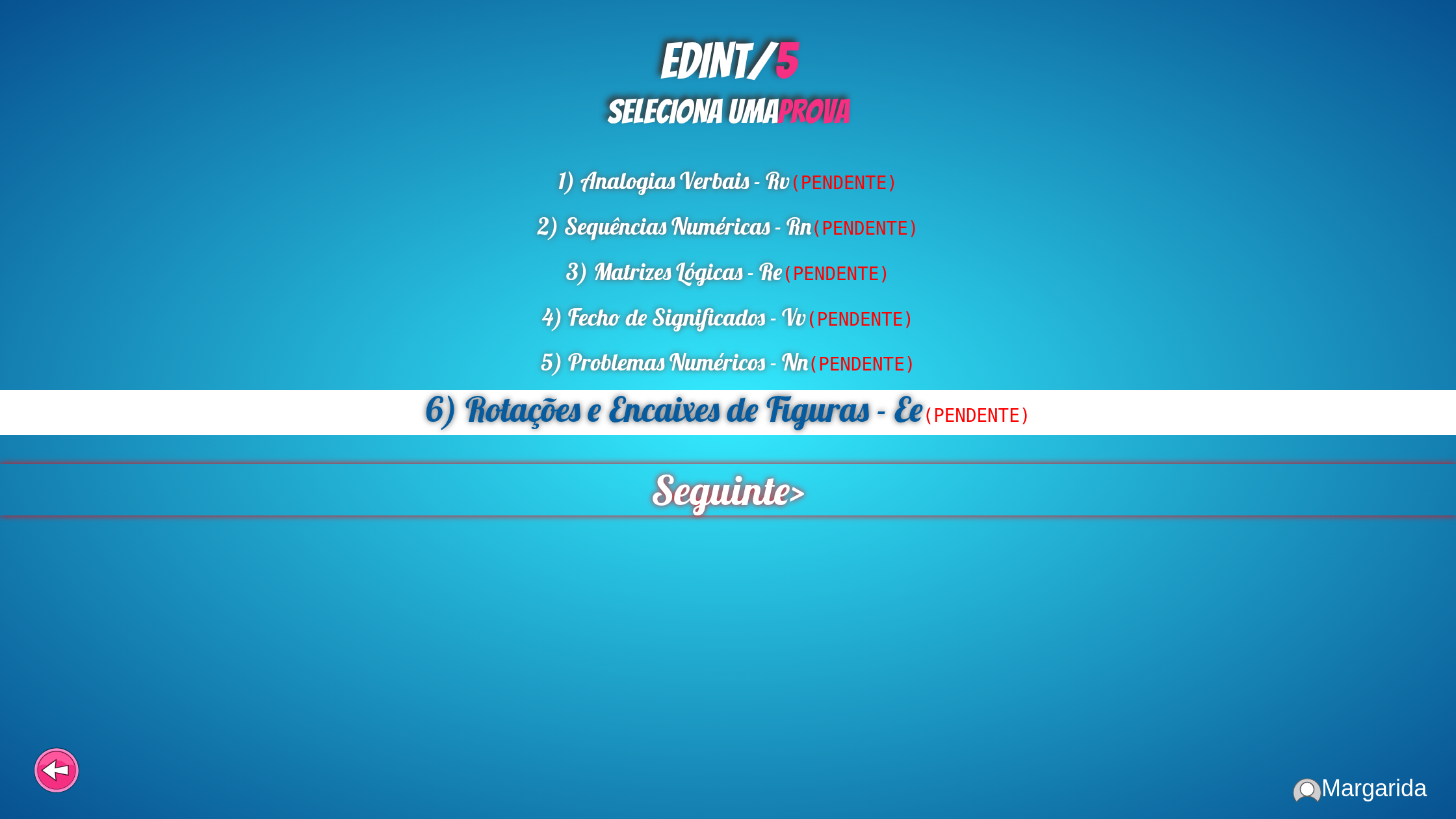
click at [752, 477] on span "Seguinte" at bounding box center [720, 490] width 143 height 53
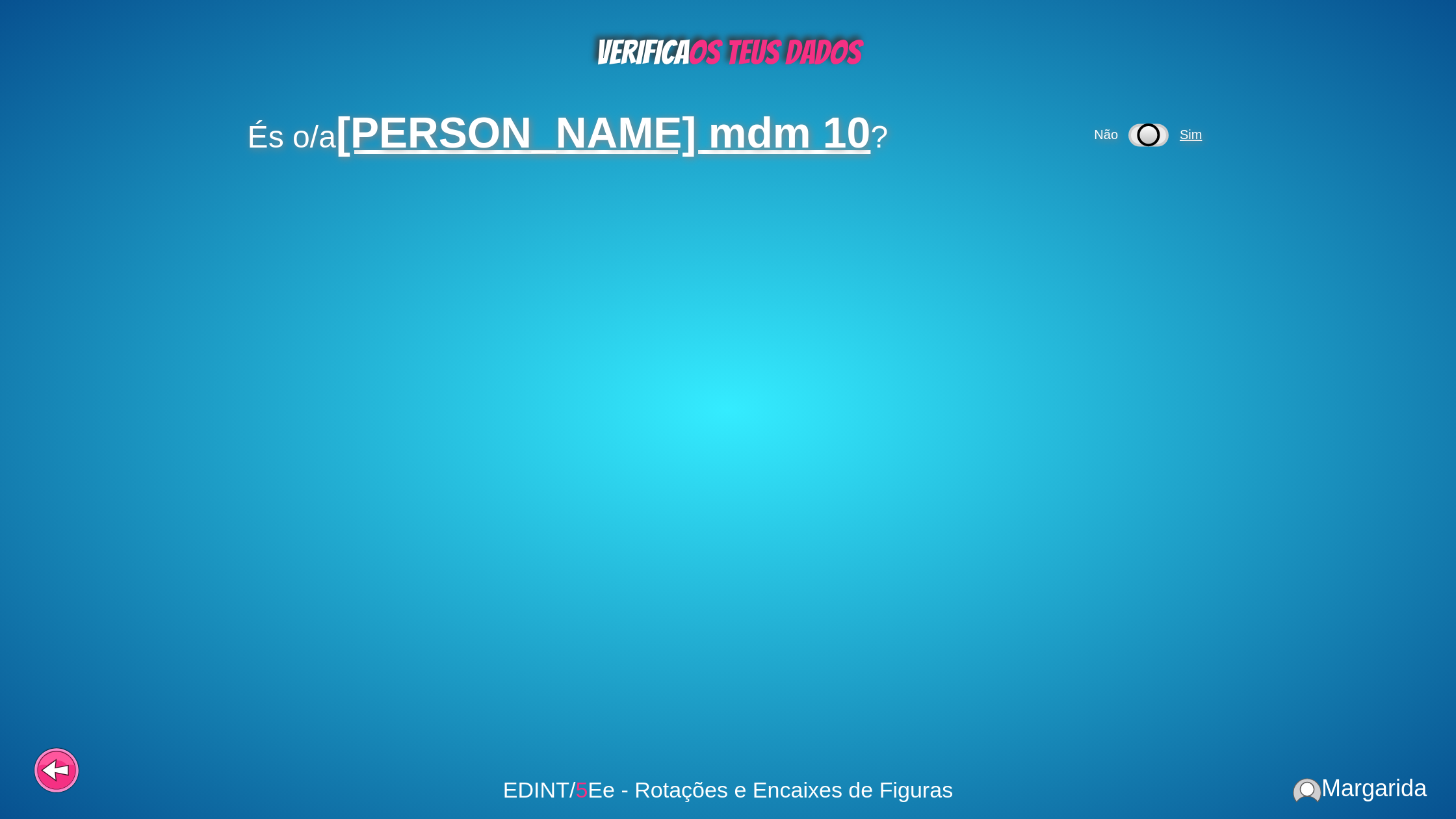
click at [1180, 132] on span "Sim" at bounding box center [1191, 134] width 22 height 14
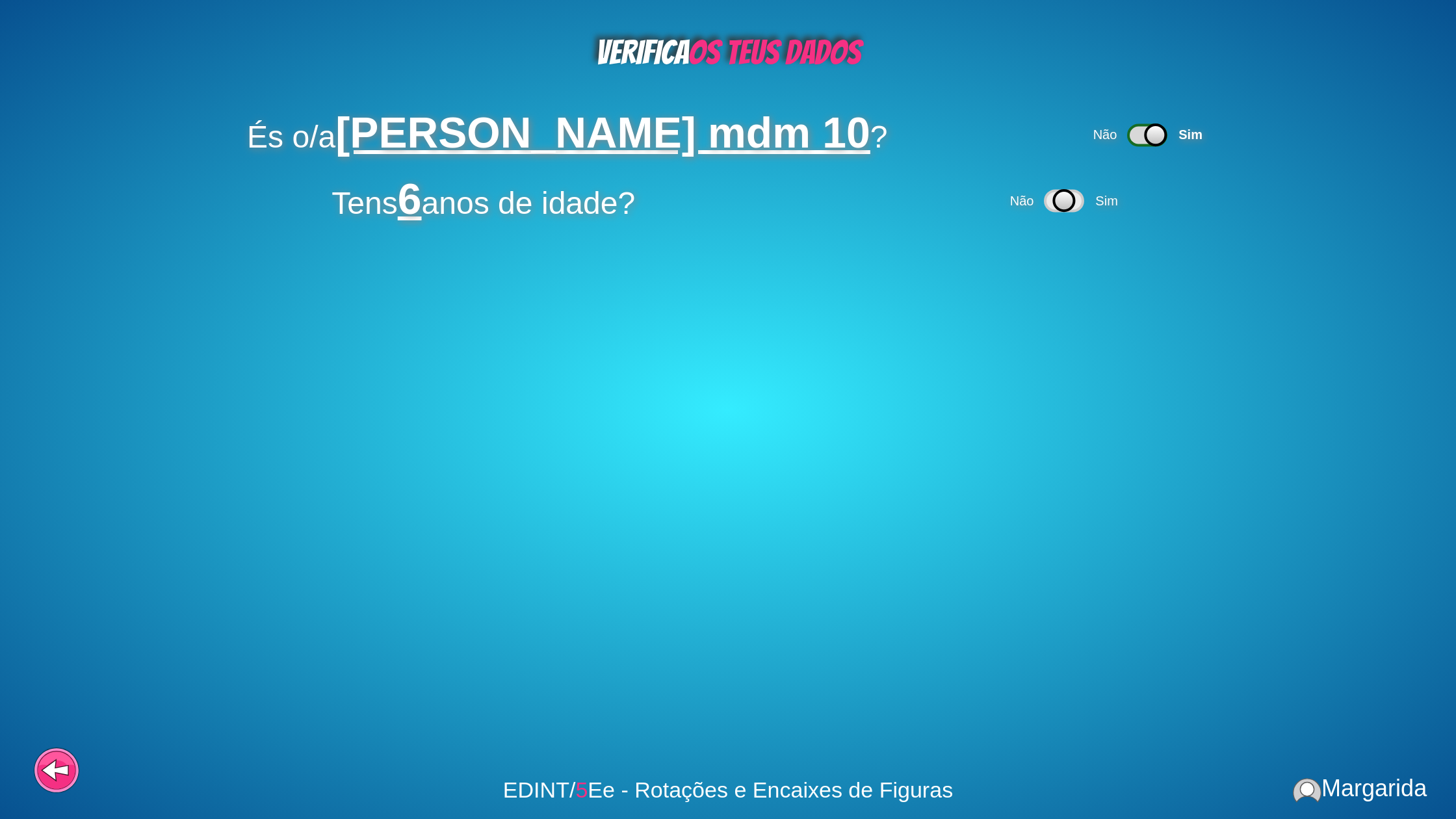
click at [1101, 209] on div "Não Sim" at bounding box center [1066, 200] width 117 height 42
click at [1107, 200] on span "Sim" at bounding box center [1107, 200] width 22 height 14
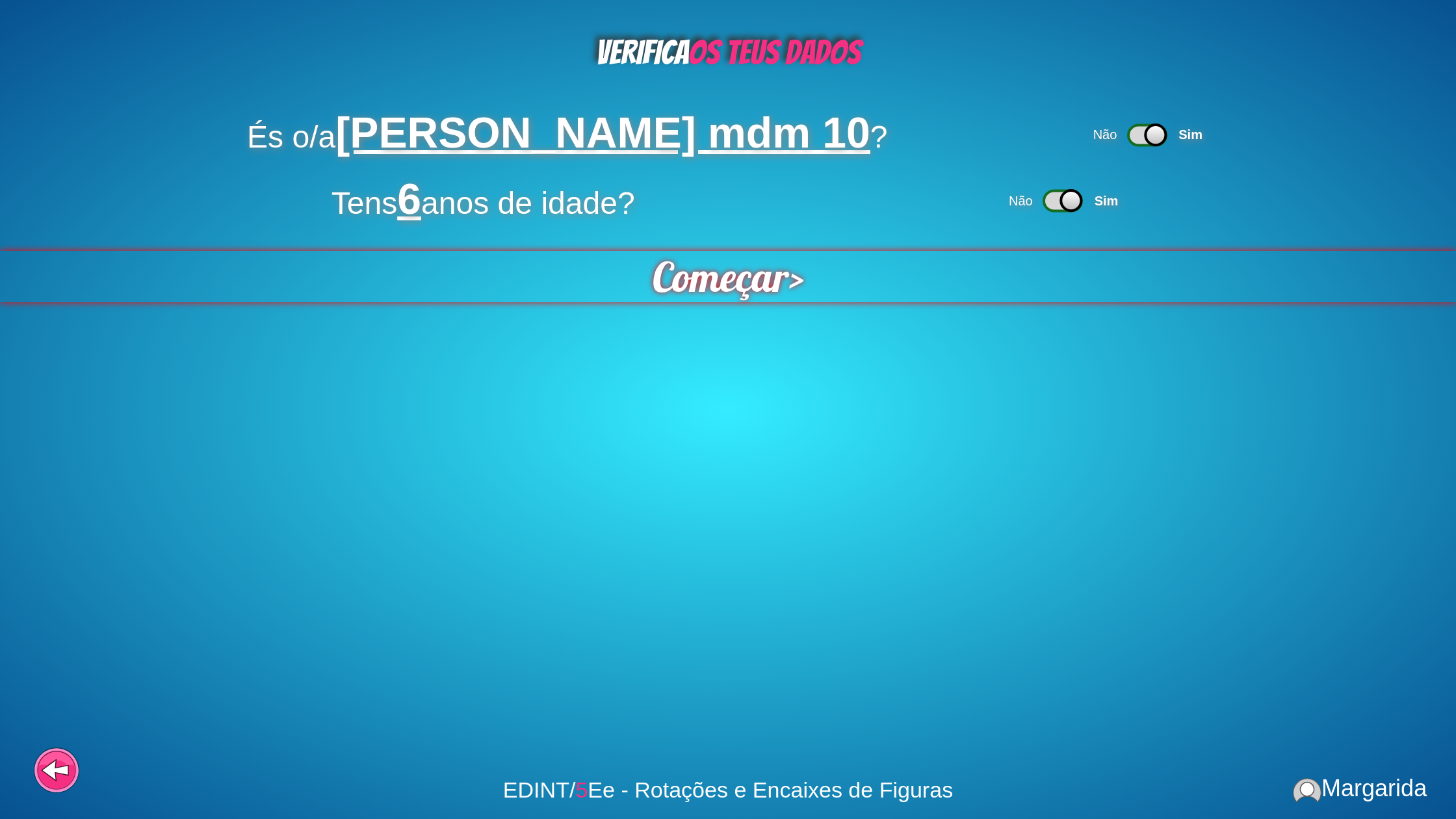
click at [682, 285] on span "Começar" at bounding box center [720, 277] width 139 height 52
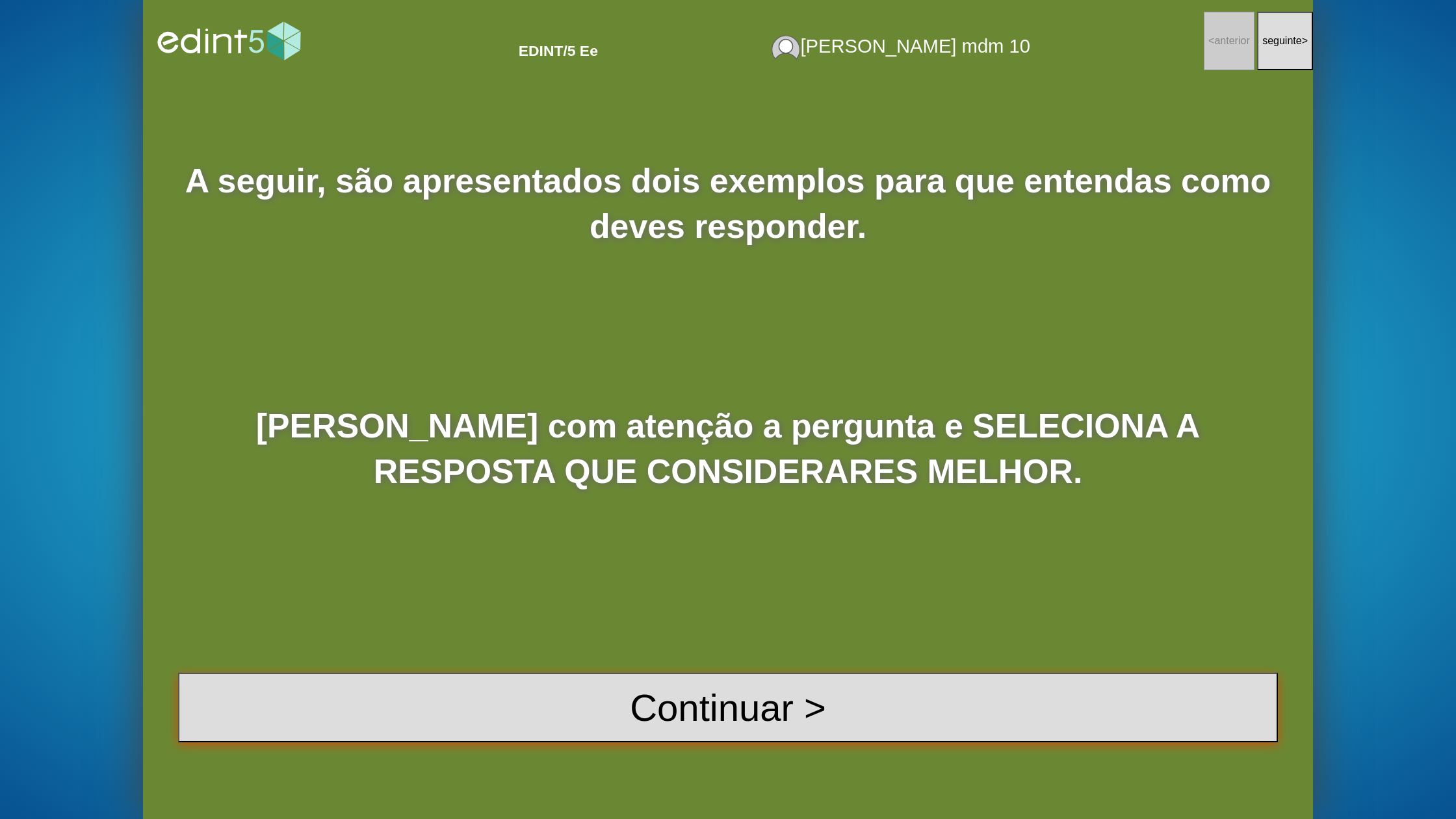
click at [714, 684] on button "Continuar >" at bounding box center [728, 708] width 1100 height 70
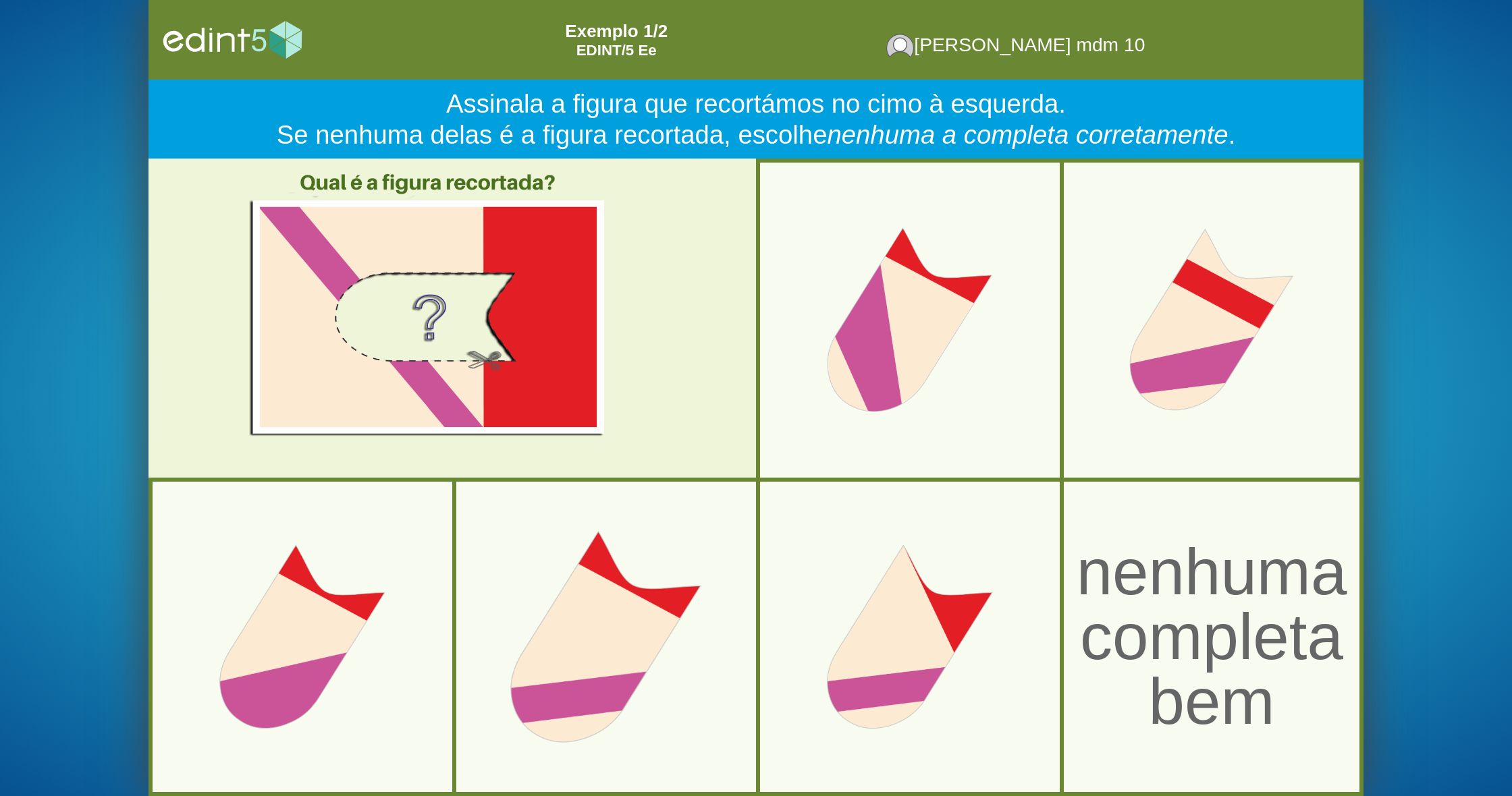
click at [666, 625] on div at bounding box center [607, 636] width 345 height 345
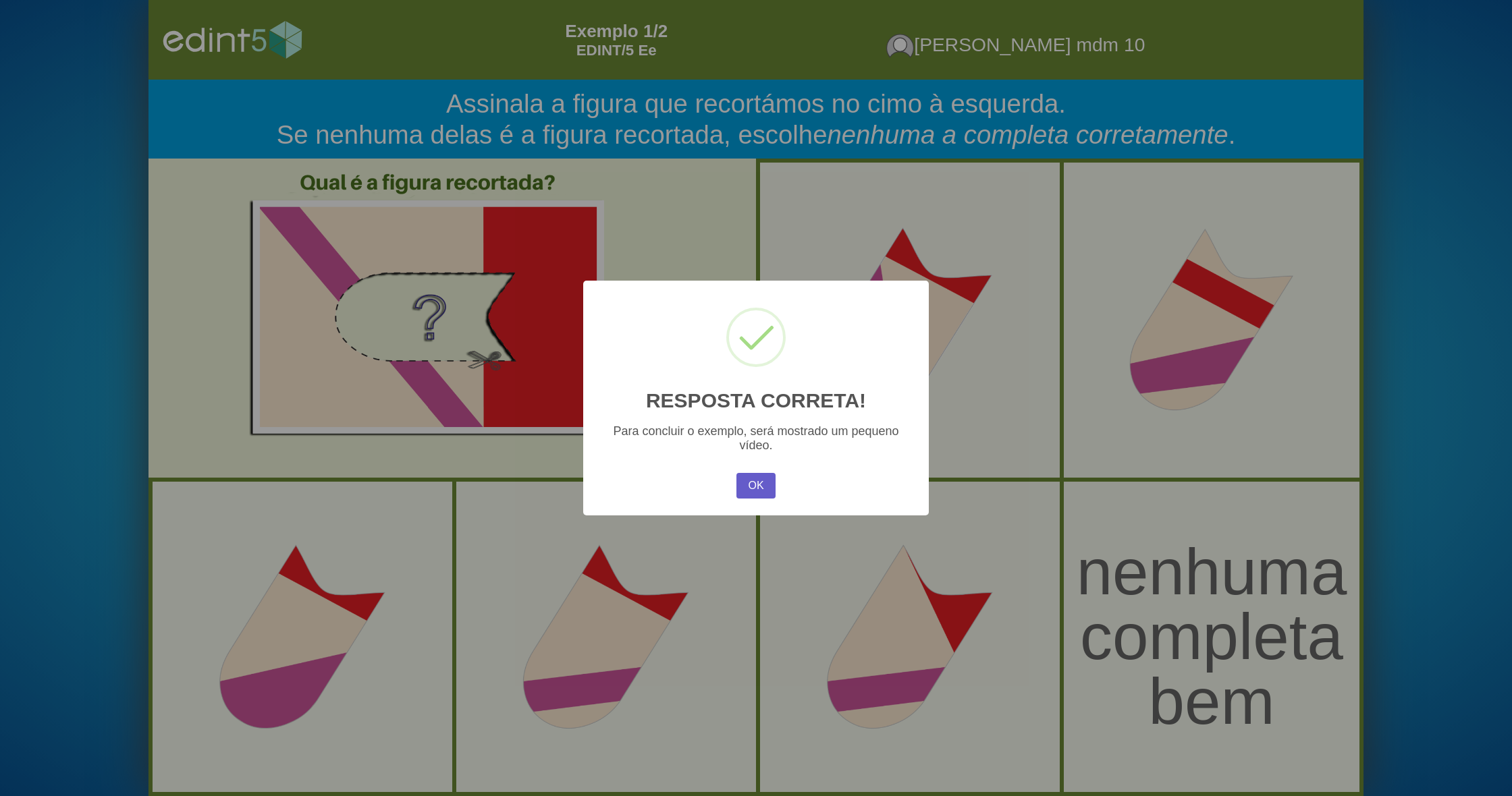
click at [757, 476] on button "OK" at bounding box center [756, 486] width 39 height 26
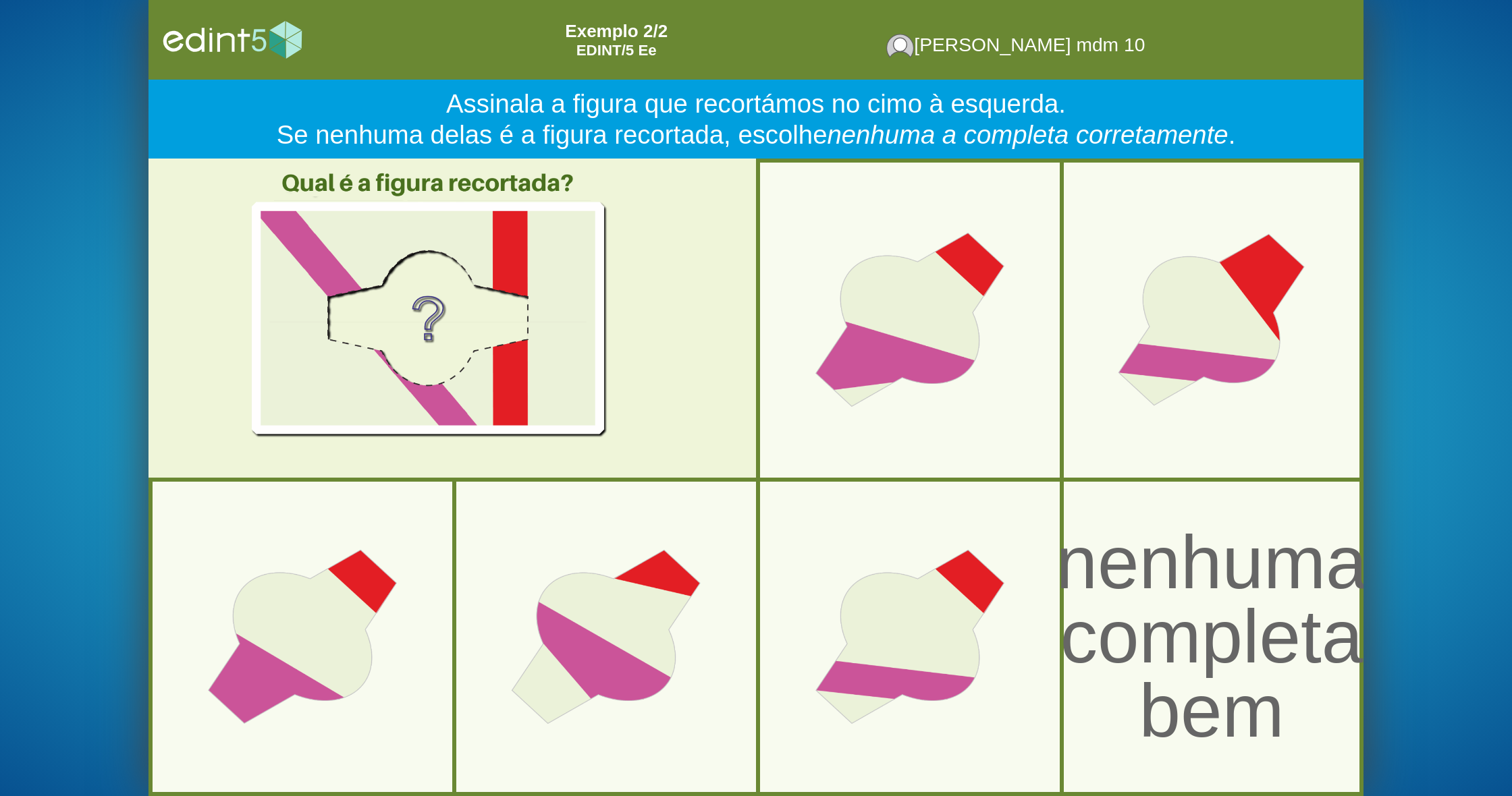
click at [1170, 545] on div "nenhuma completa bem" at bounding box center [1211, 637] width 340 height 224
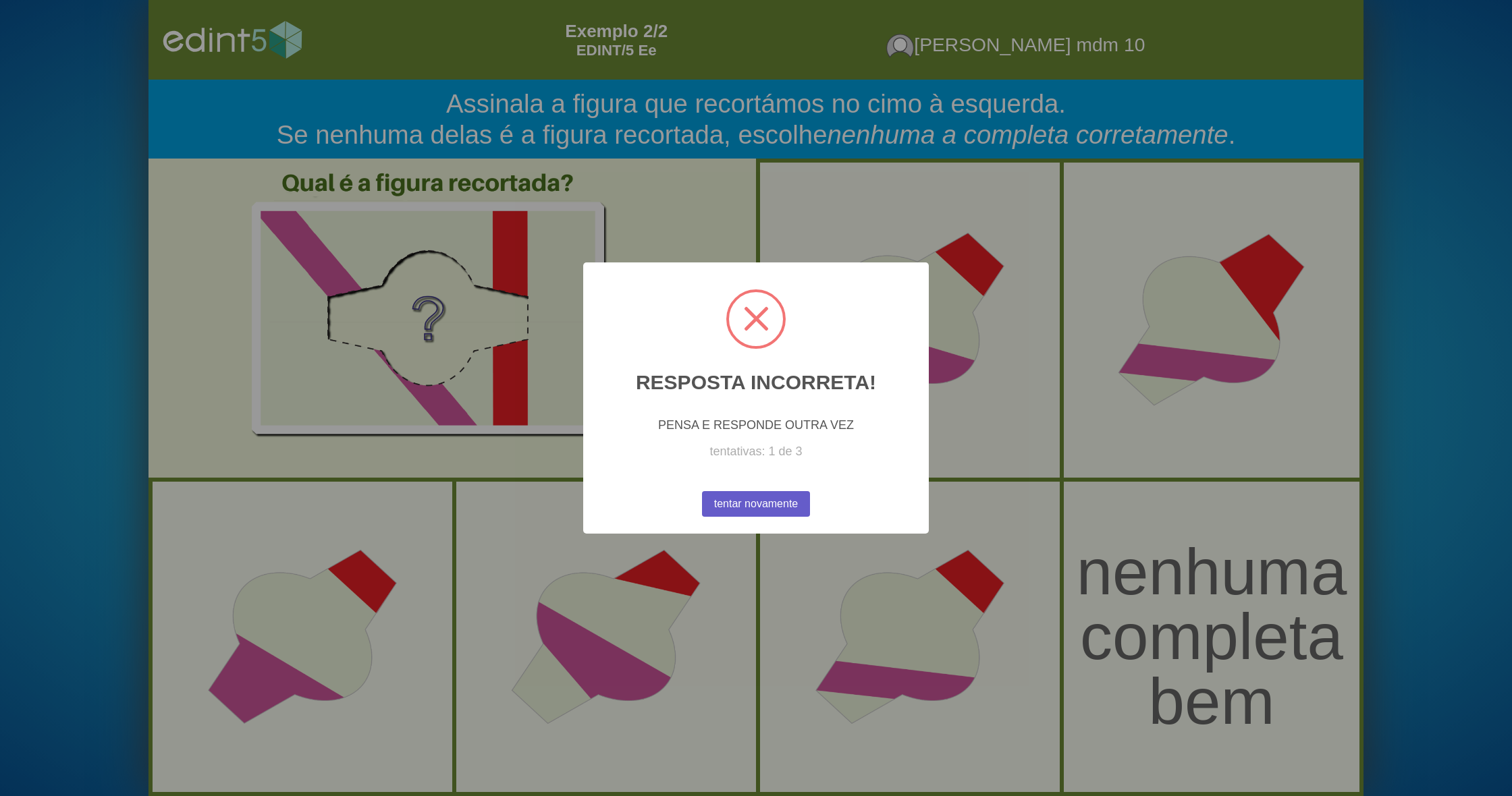
click at [796, 503] on button "tentar novamente" at bounding box center [755, 504] width 119 height 28
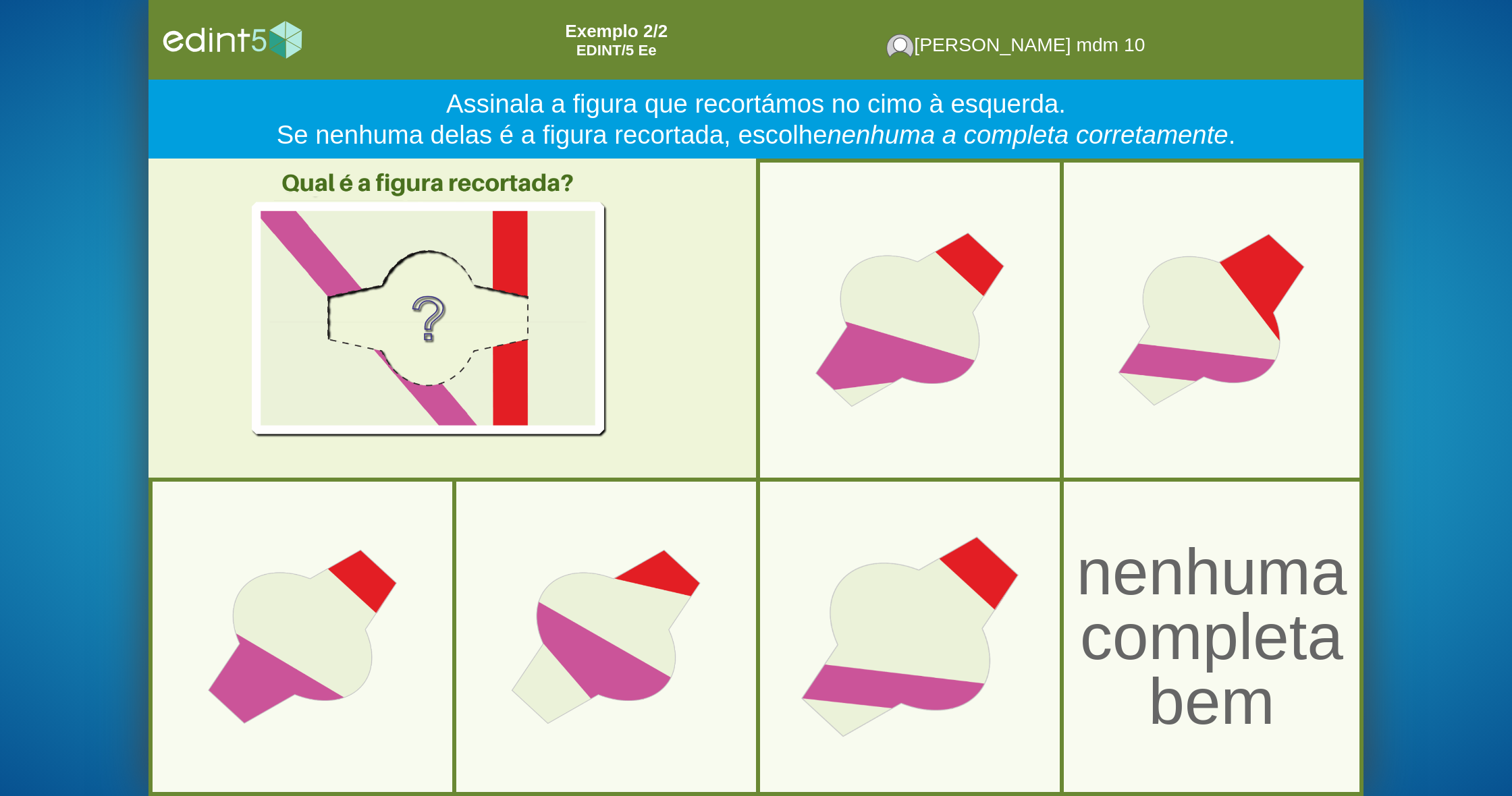
click at [895, 588] on div at bounding box center [911, 636] width 345 height 345
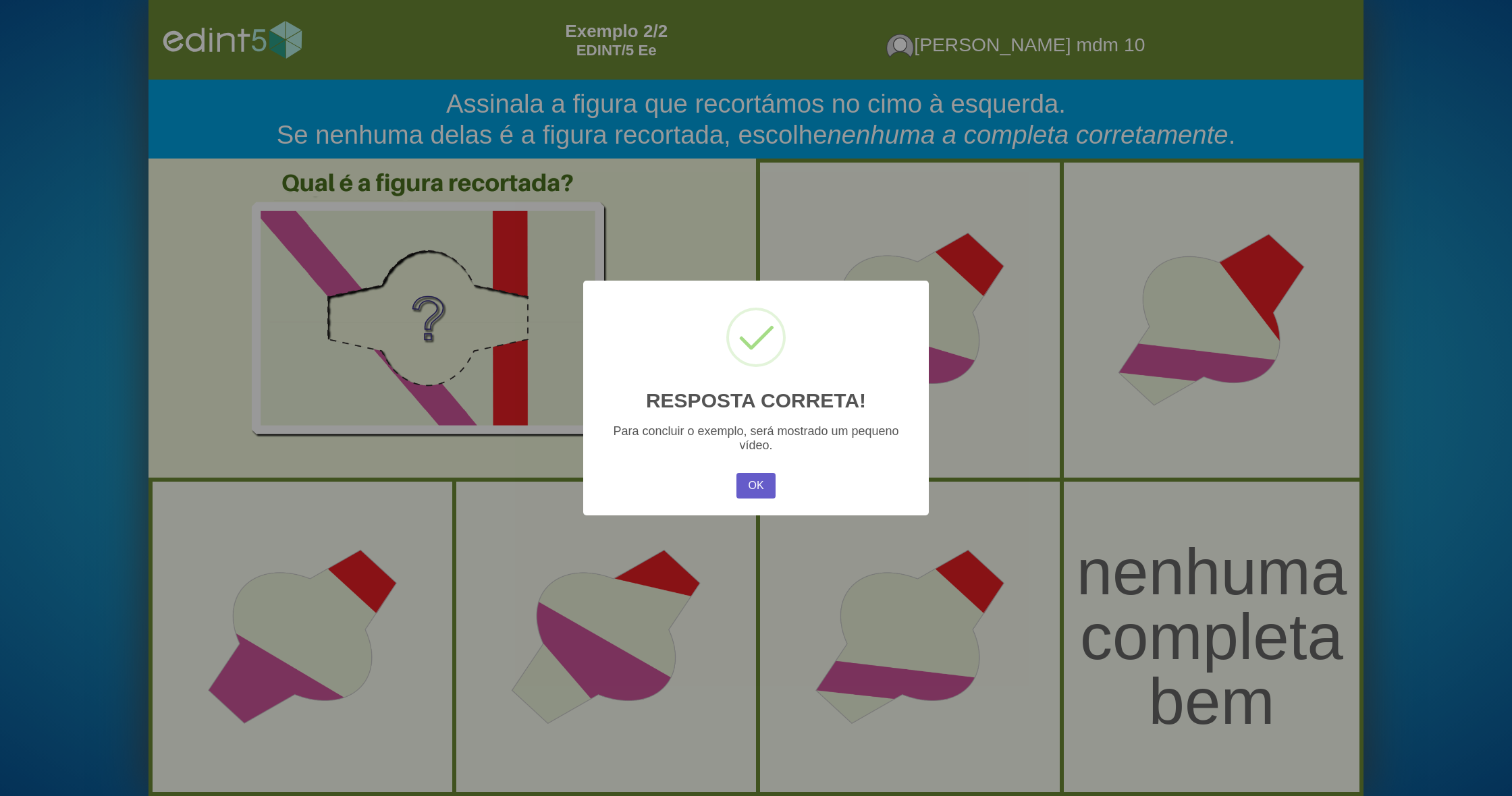
click at [757, 478] on button "OK" at bounding box center [756, 486] width 39 height 26
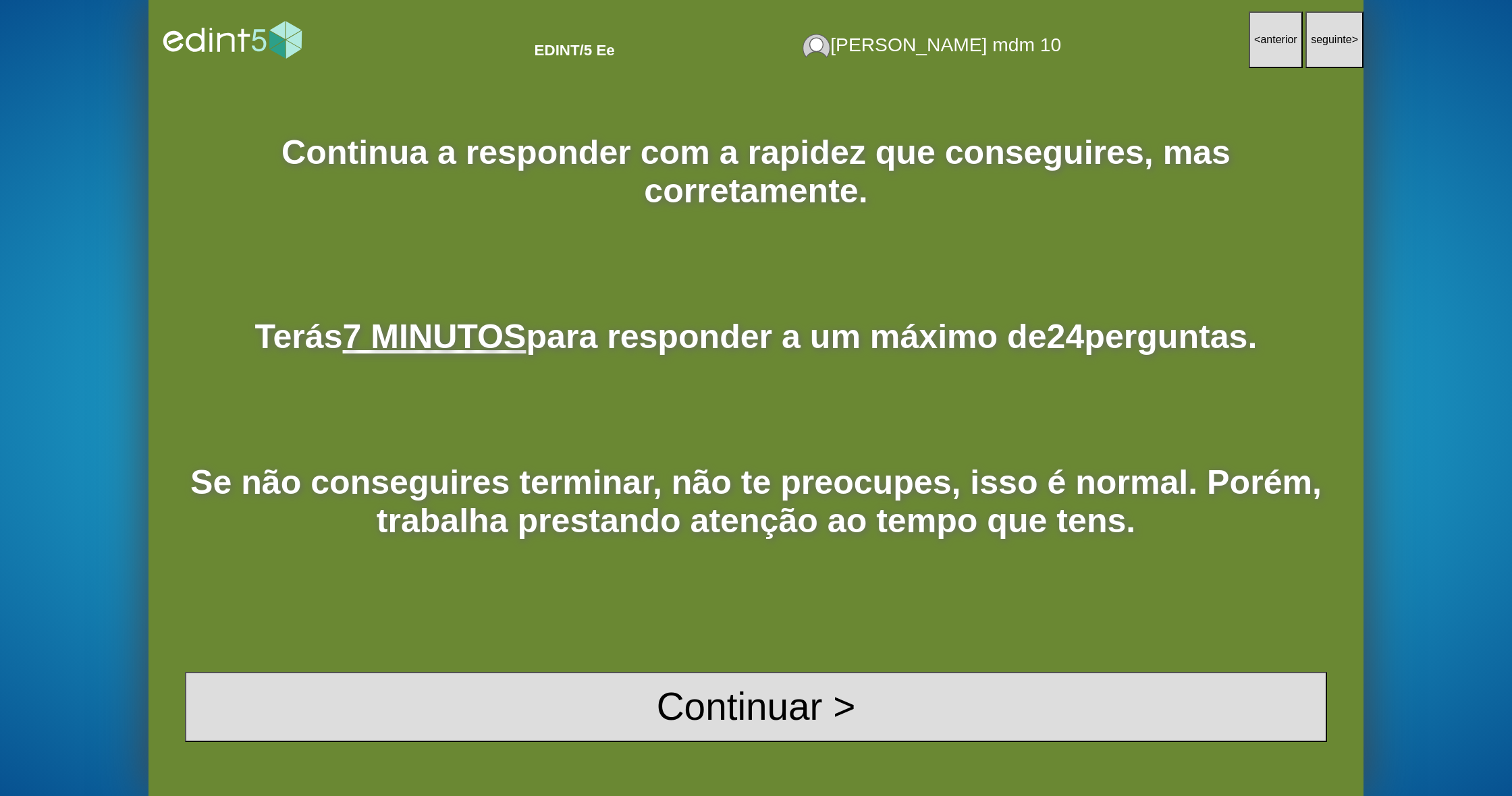
click at [1276, 49] on button "< anterior" at bounding box center [1276, 40] width 54 height 57
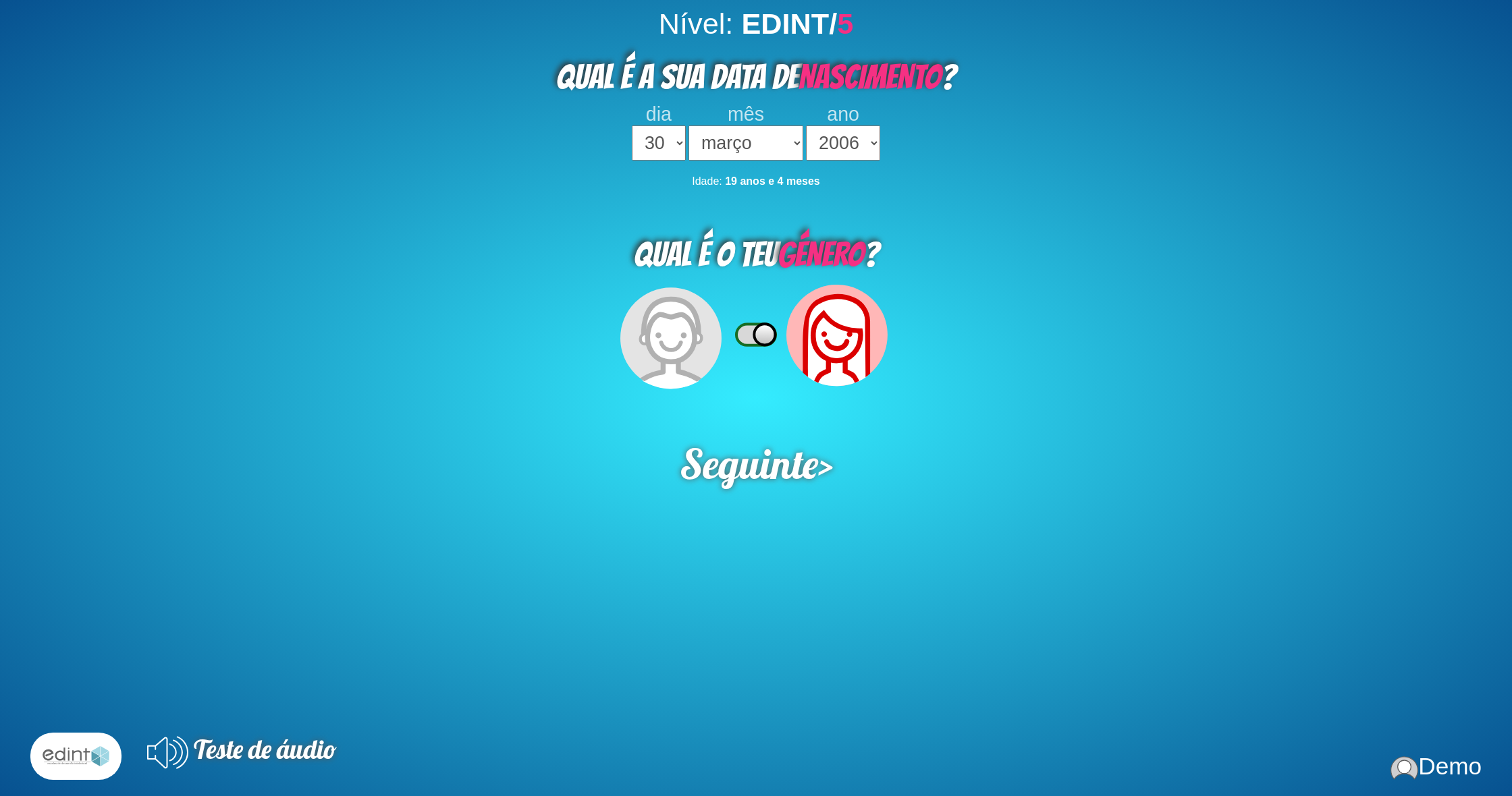
select select "30"
select select "03"
select select "2006"
select select "5"
select select "02"
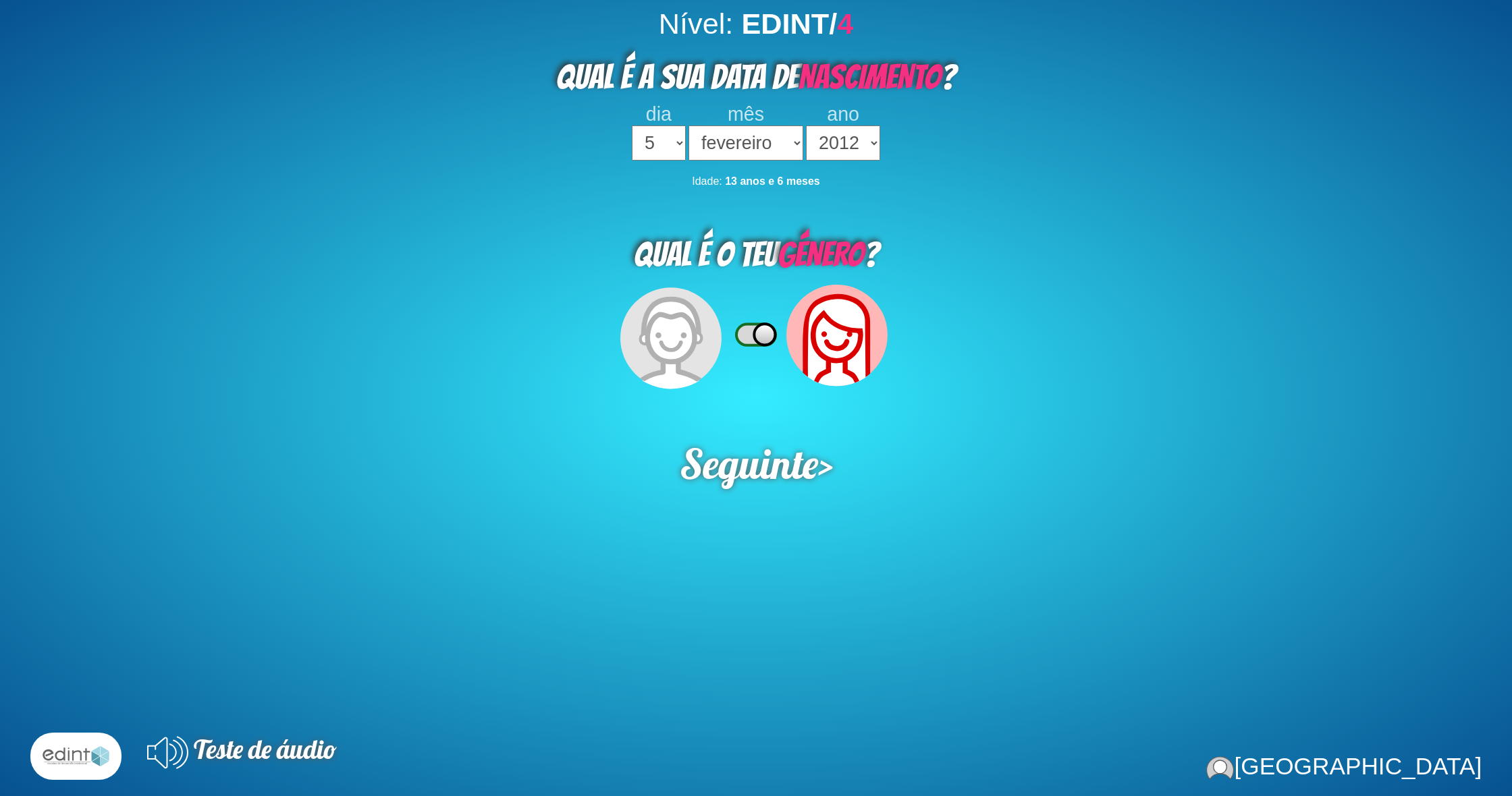
select select "2012"
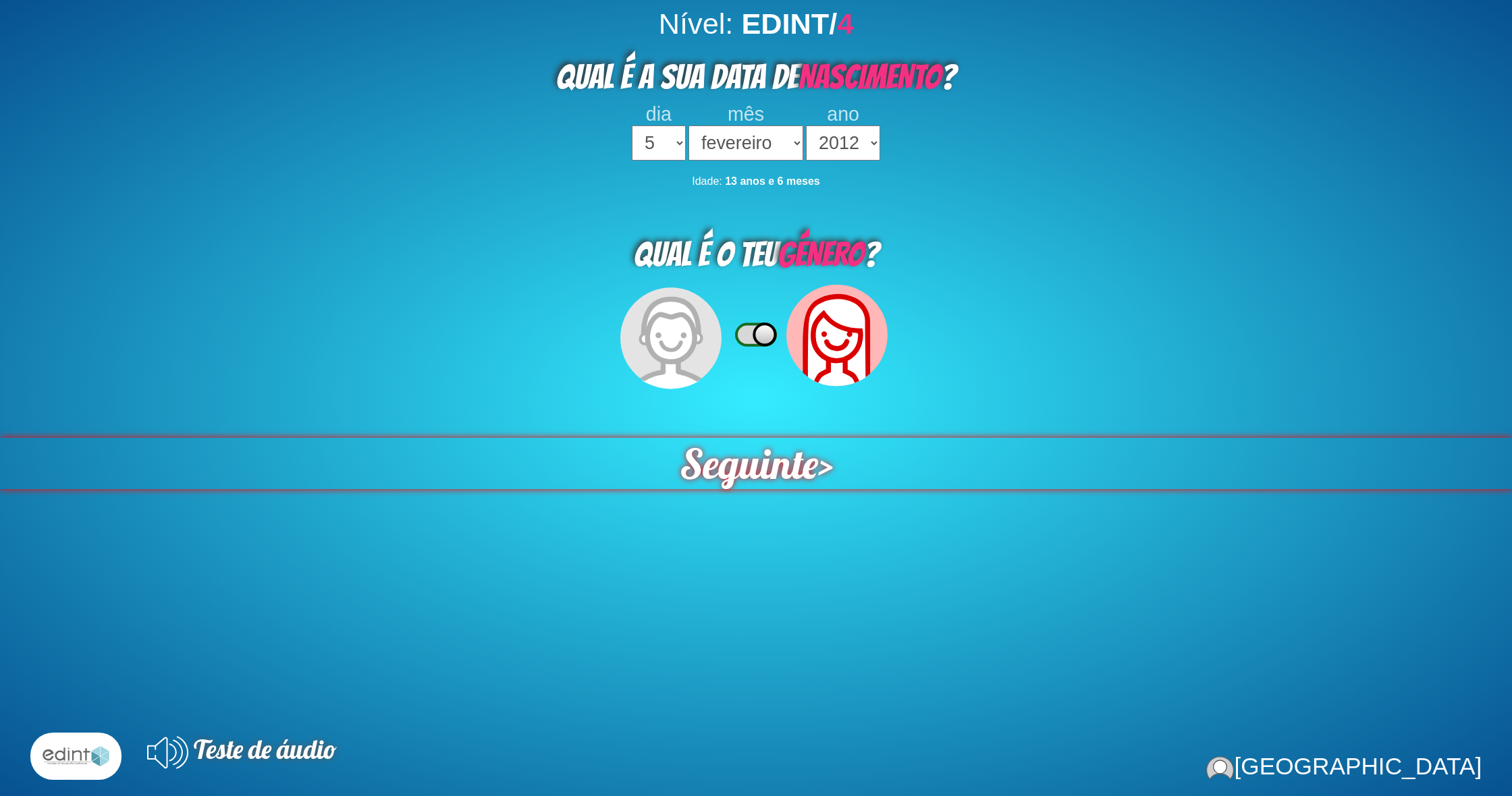
click at [716, 450] on span "Seguinte" at bounding box center [747, 463] width 152 height 57
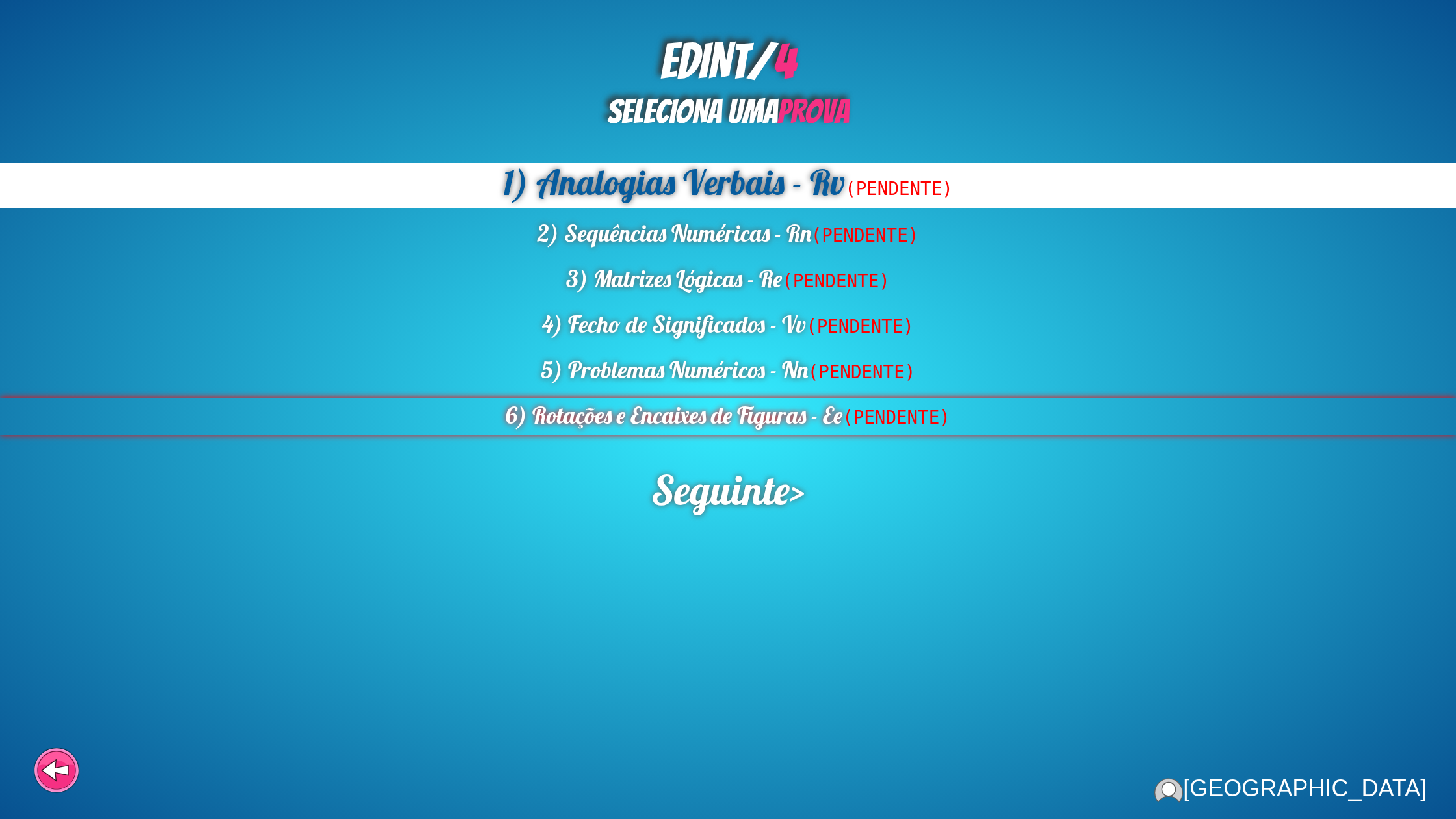
click at [824, 417] on div "6) Rotações e Encaixes de Figuras - Ee (PENDENTE)" at bounding box center [728, 416] width 1456 height 37
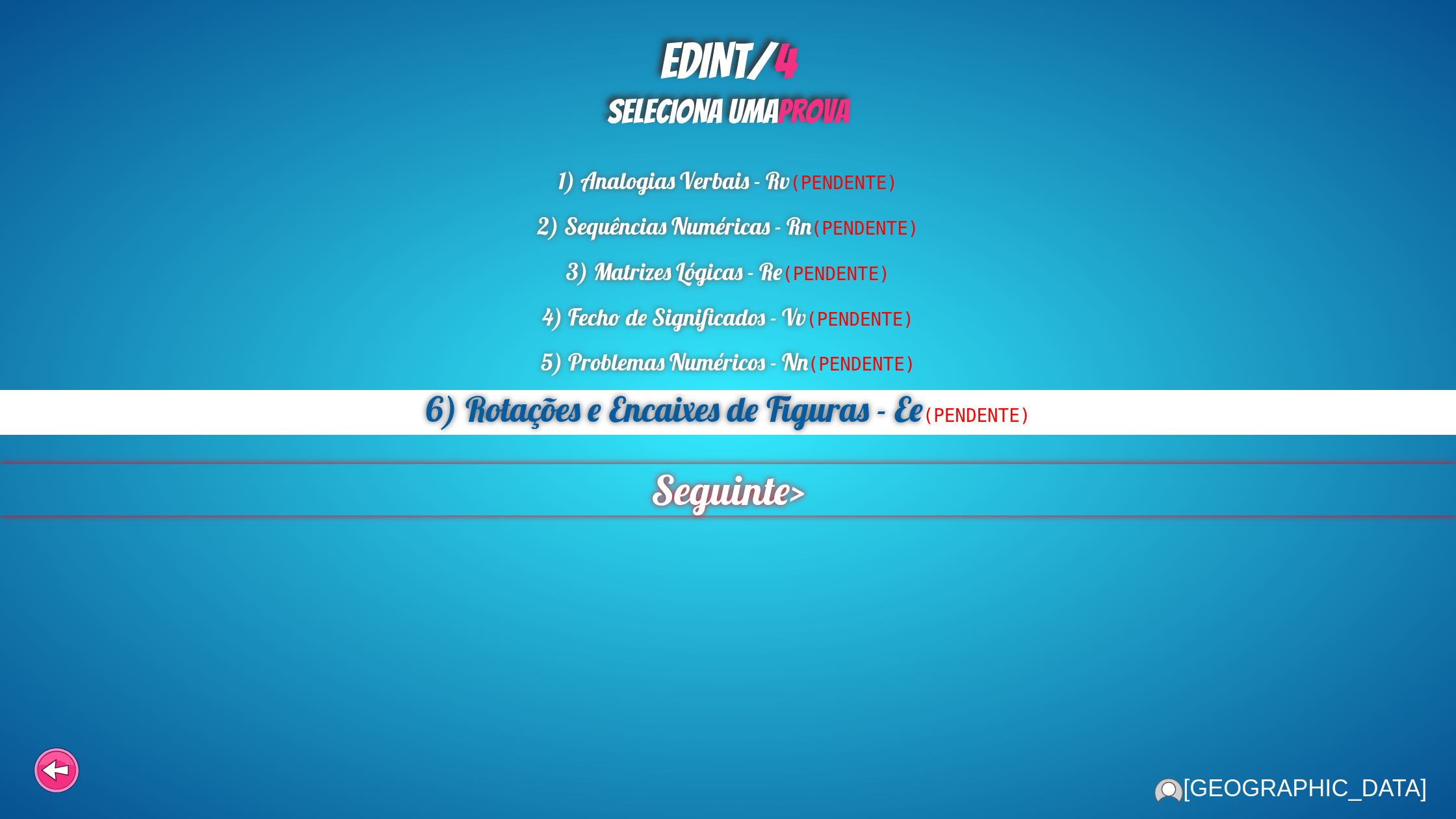
click at [738, 492] on span "Seguinte" at bounding box center [720, 489] width 152 height 57
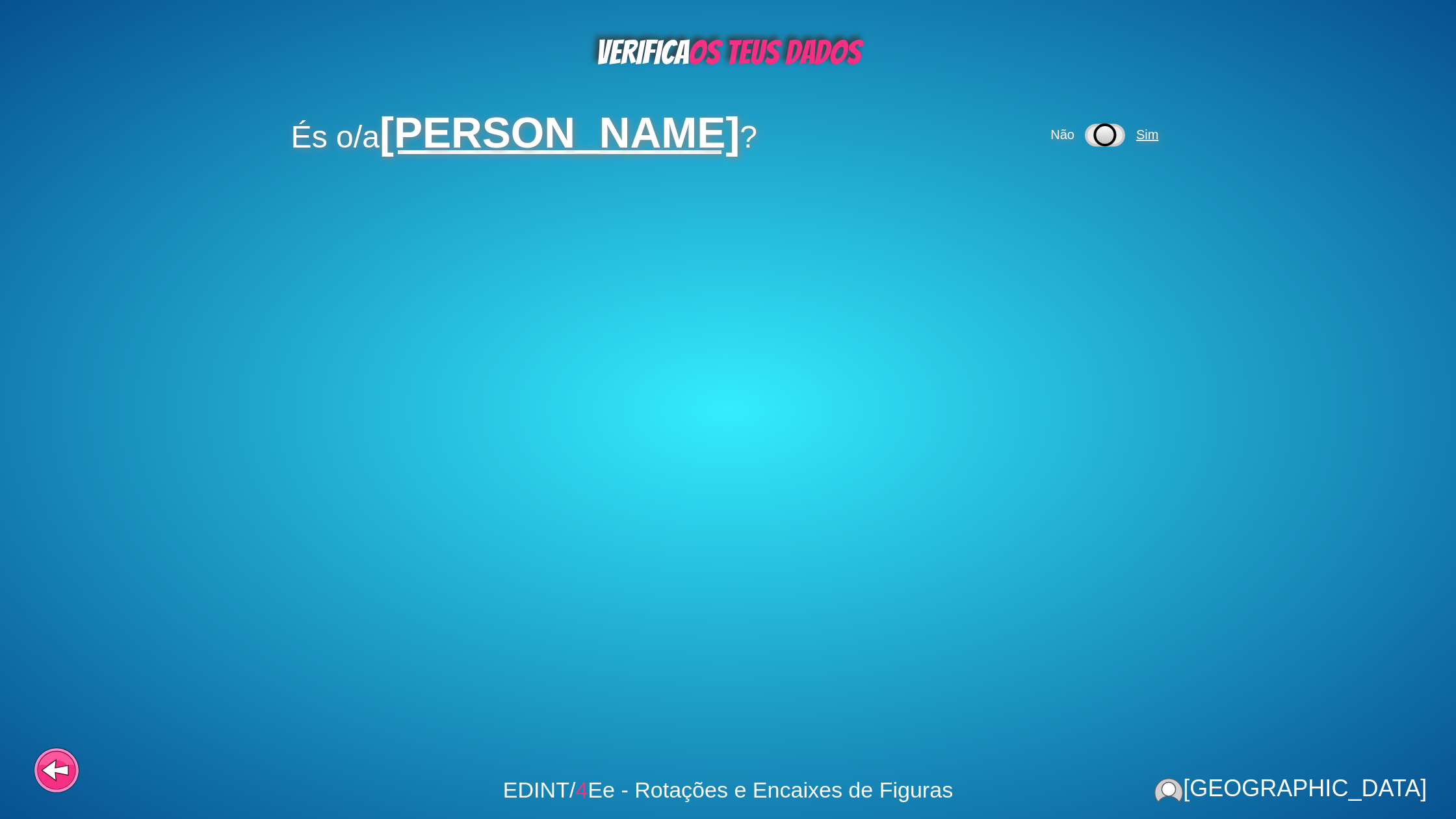
click at [1159, 133] on span "Sim" at bounding box center [1147, 134] width 22 height 14
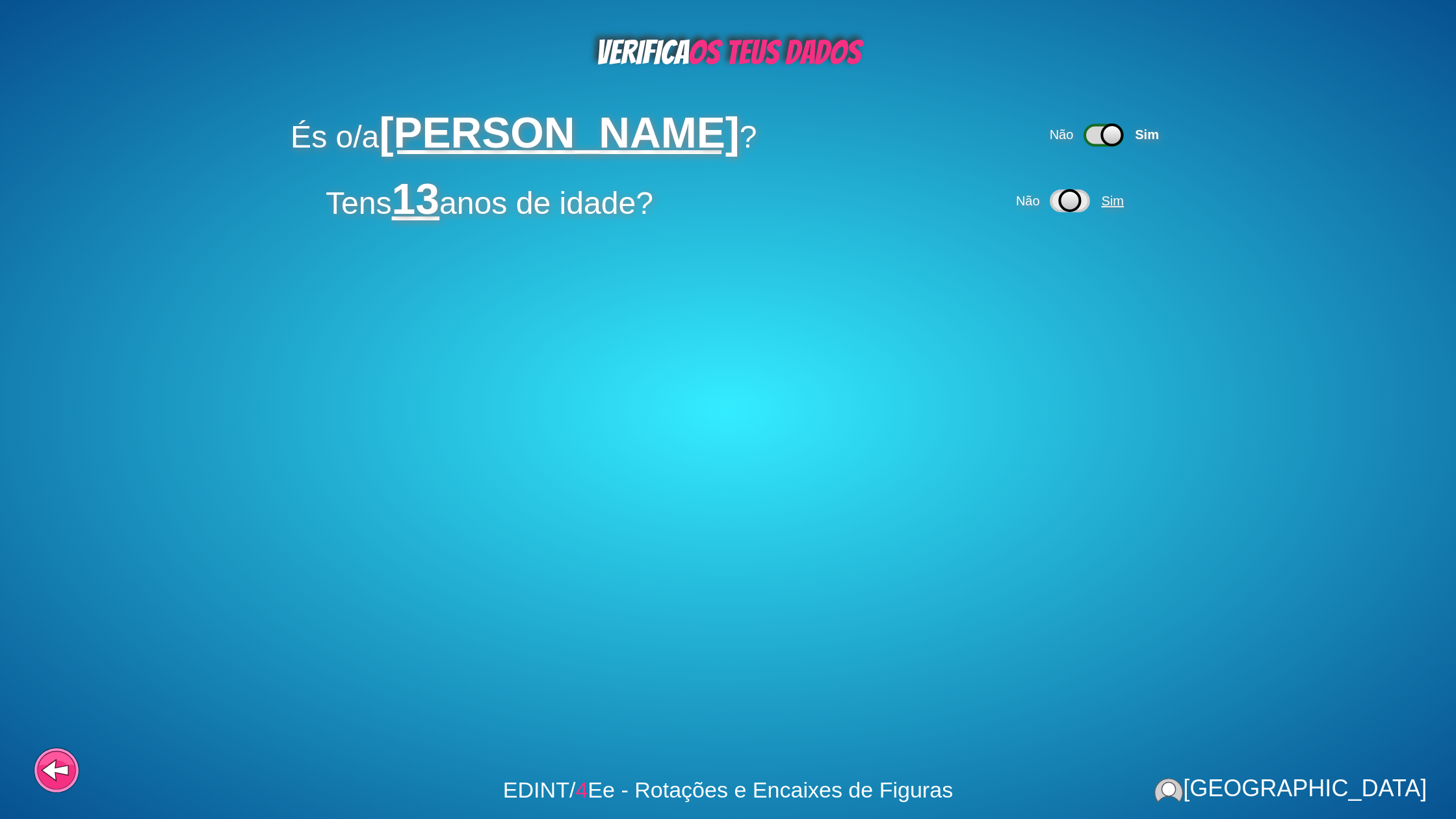
click at [1124, 200] on span "Sim" at bounding box center [1113, 200] width 22 height 14
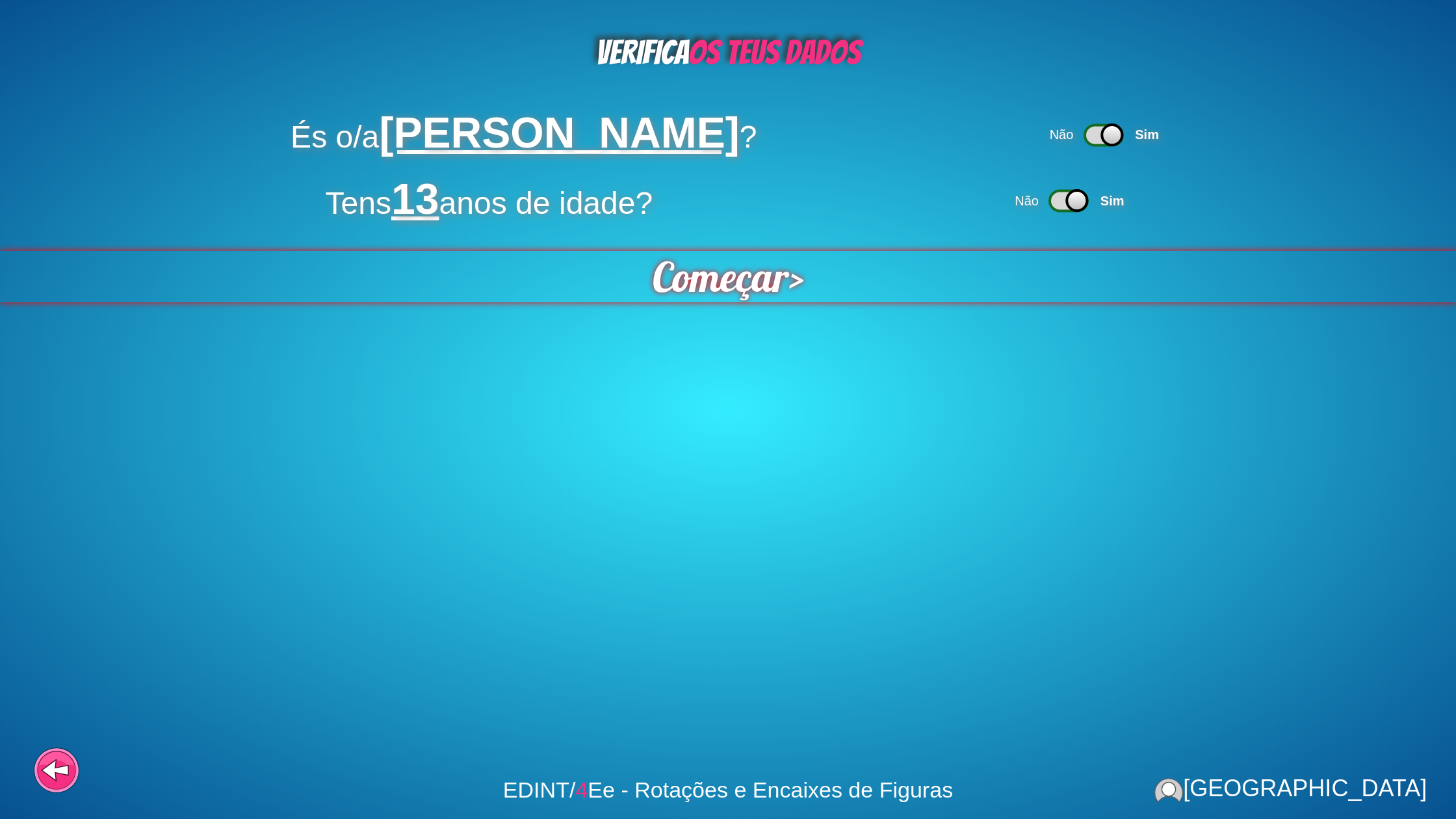
click at [769, 286] on span "Começar" at bounding box center [720, 277] width 145 height 55
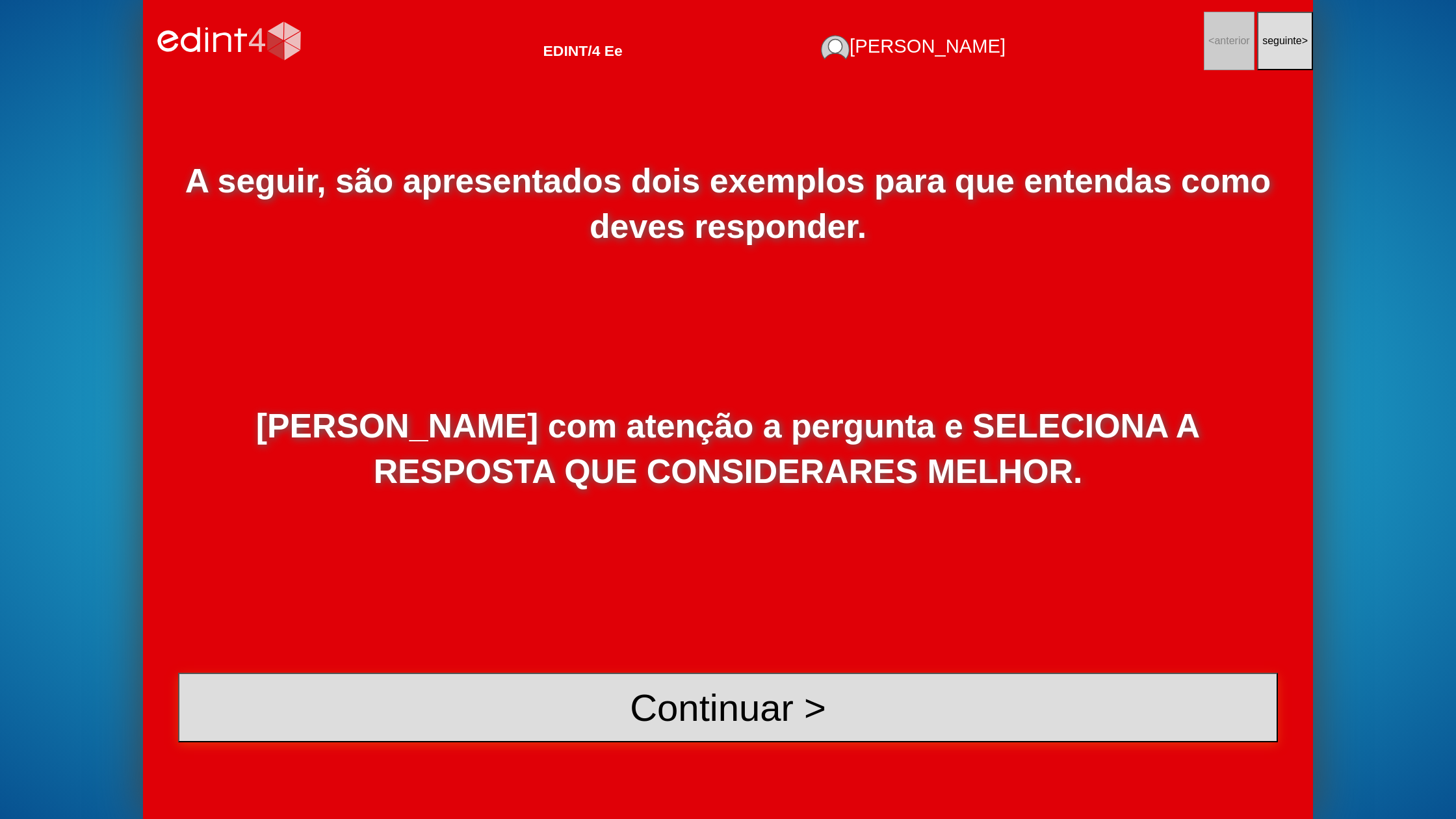
click at [694, 715] on button "Continuar >" at bounding box center [728, 708] width 1100 height 70
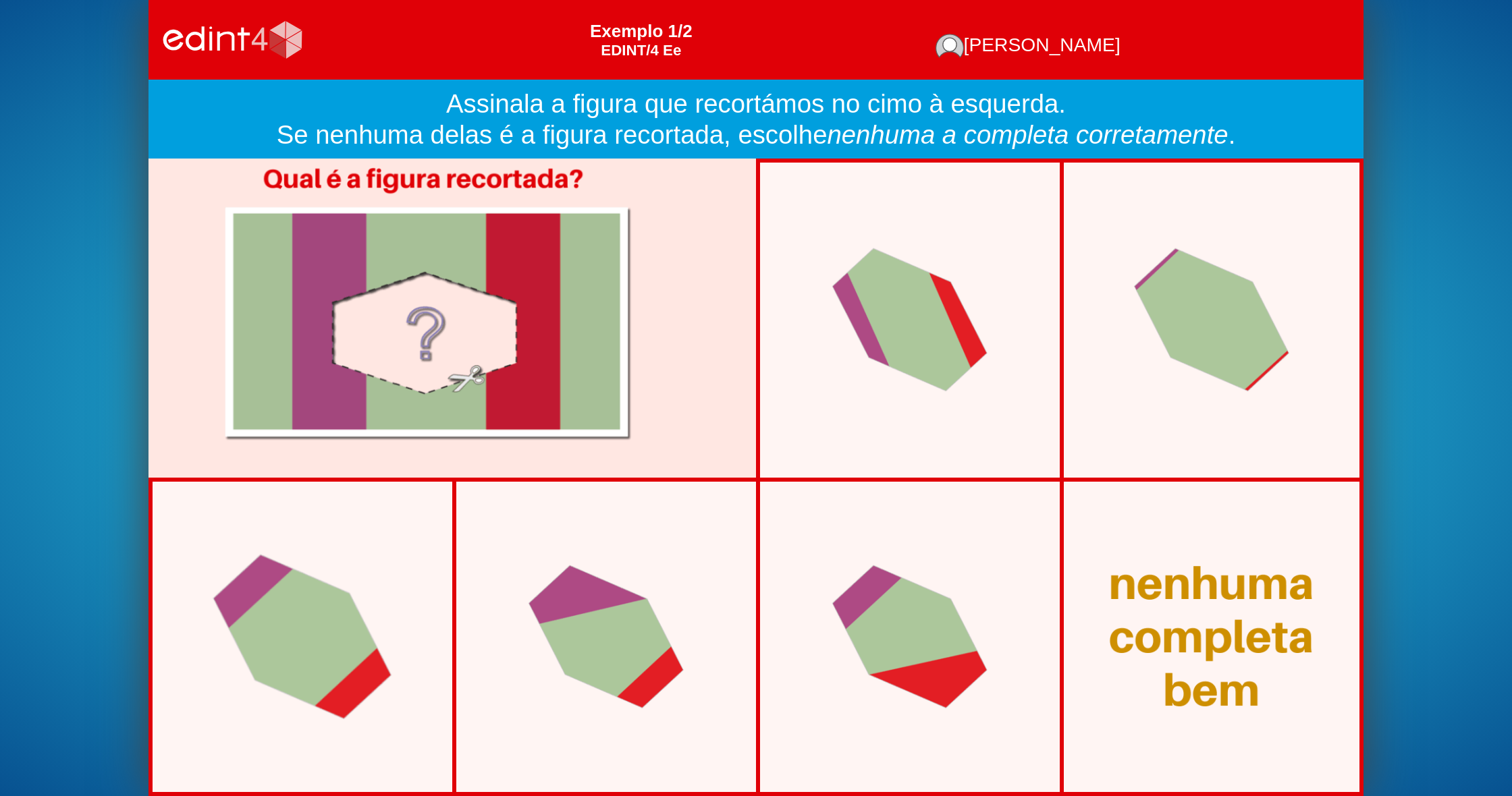
click at [381, 621] on div at bounding box center [302, 637] width 258 height 244
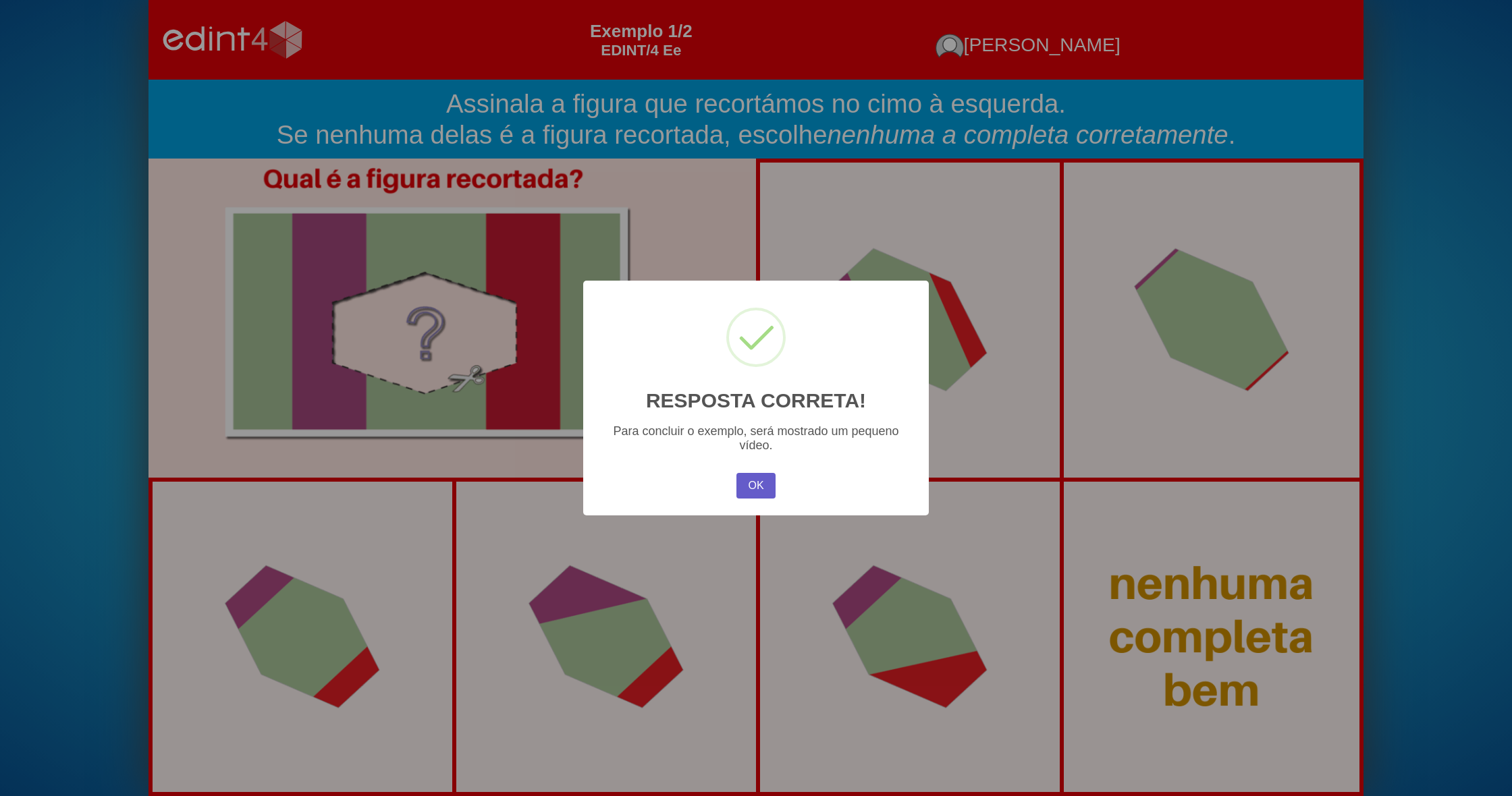
click at [766, 484] on button "OK" at bounding box center [756, 486] width 39 height 26
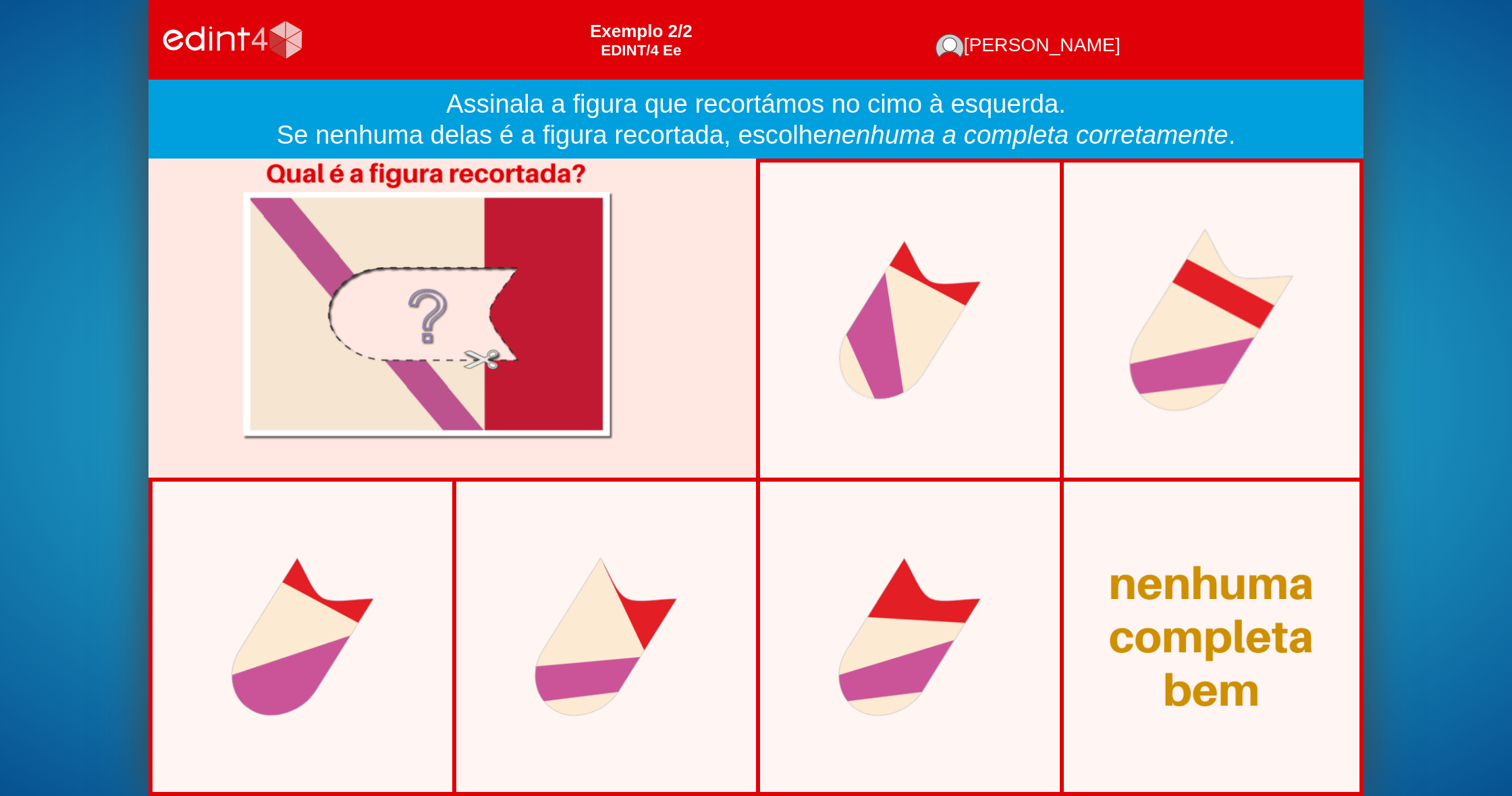
click at [1200, 389] on div at bounding box center [1211, 320] width 243 height 262
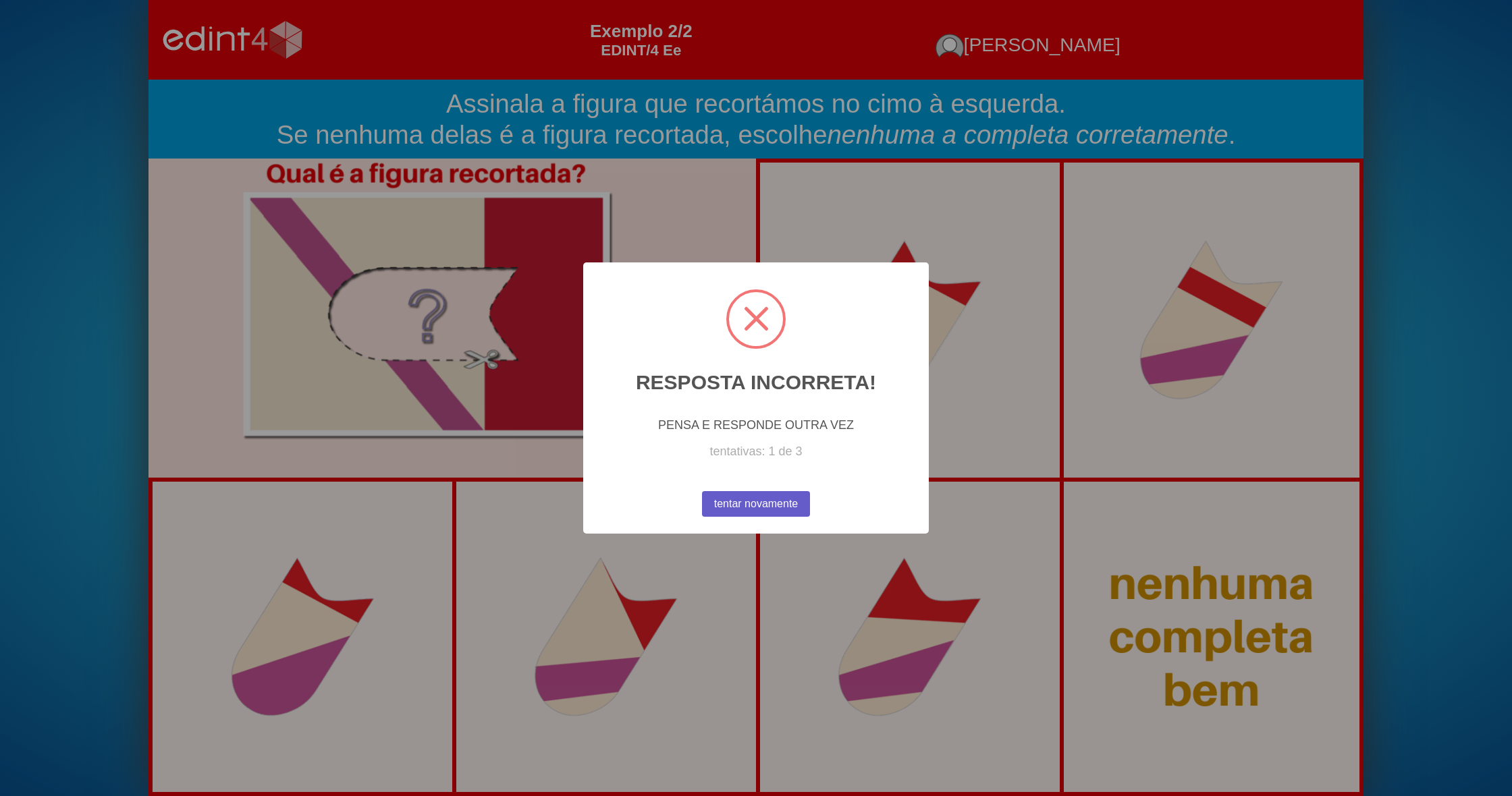
click at [795, 500] on button "tentar novamente" at bounding box center [755, 504] width 109 height 26
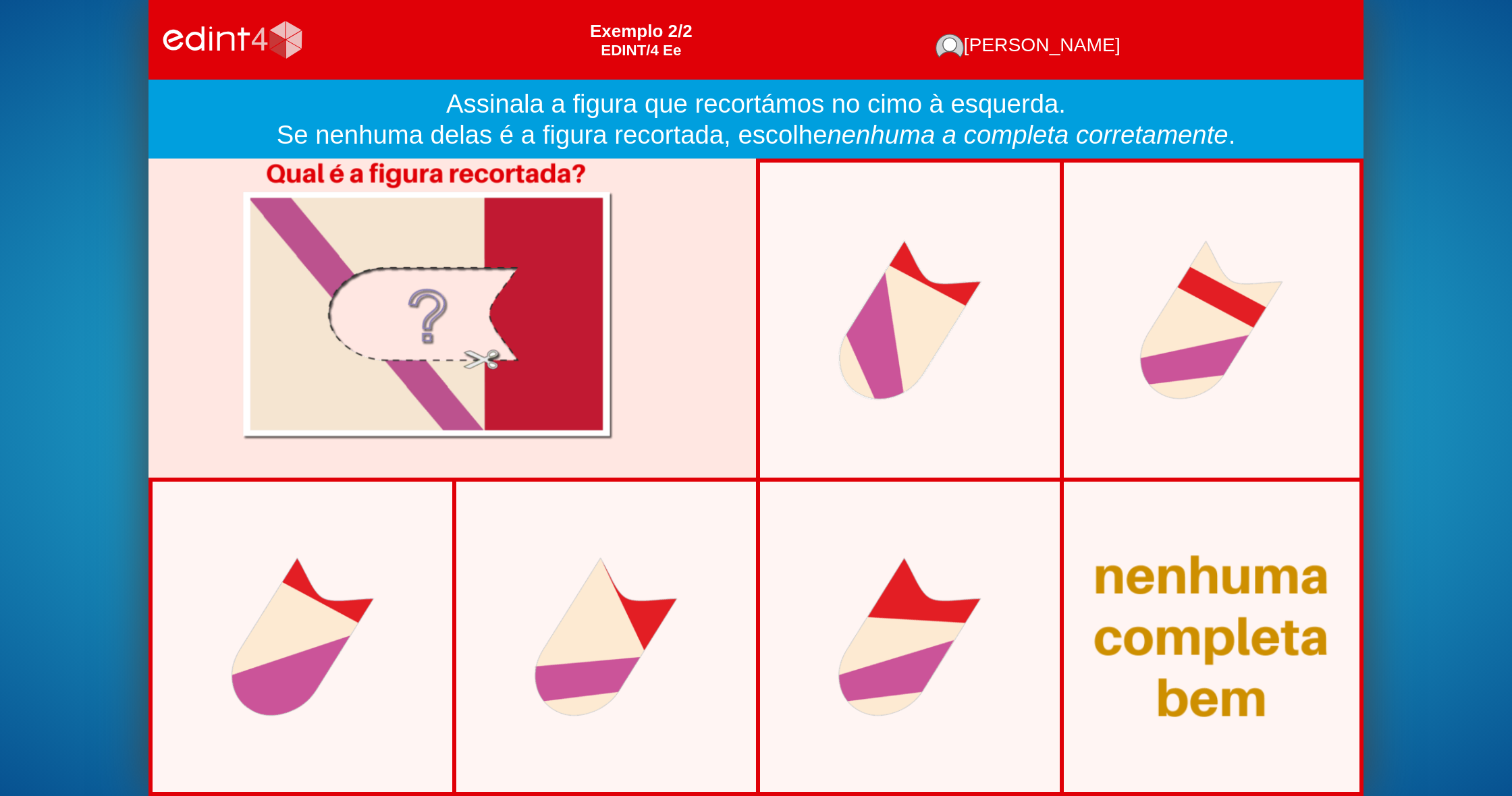
click at [1199, 612] on div at bounding box center [1211, 637] width 310 height 240
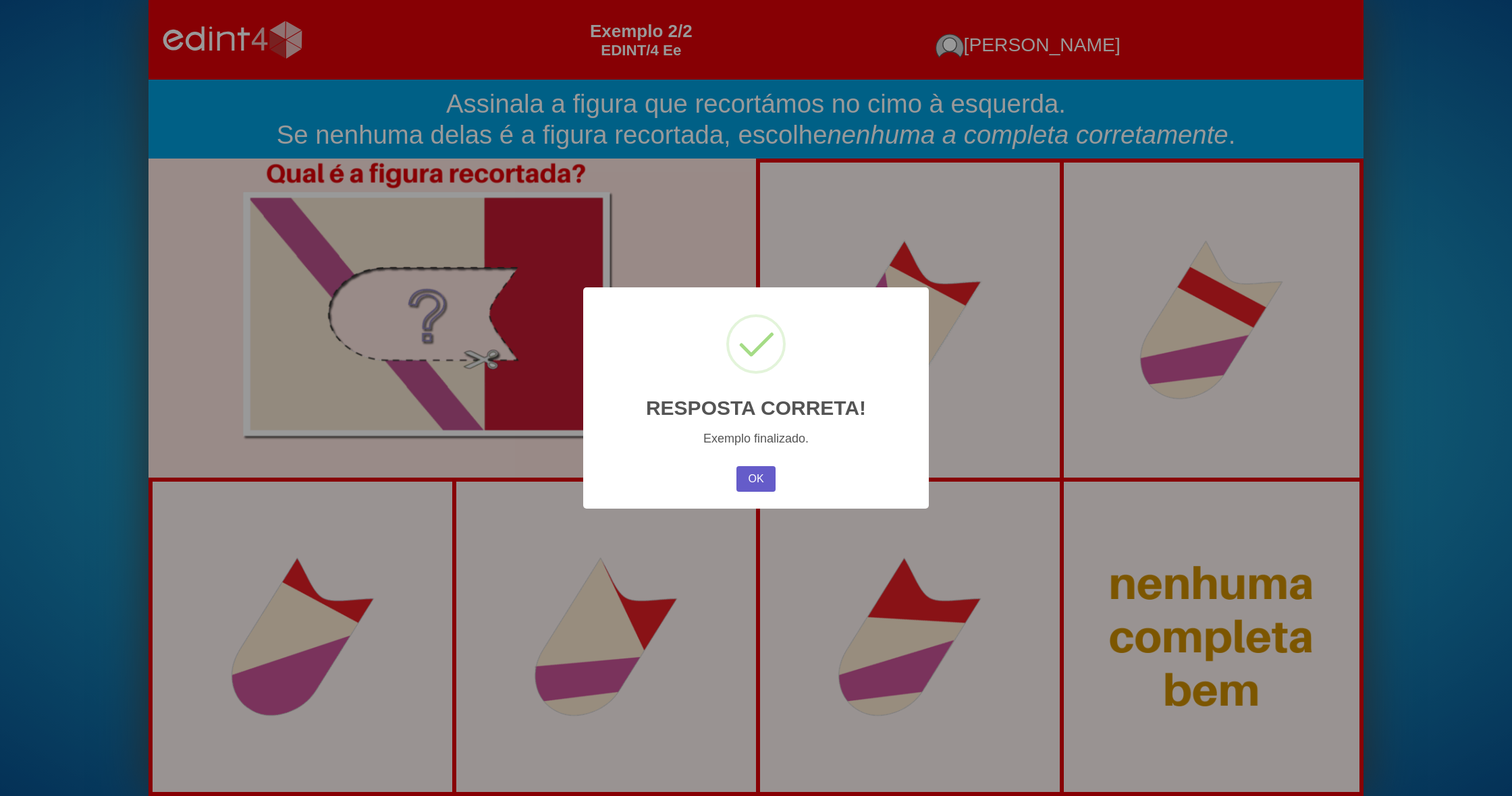
click at [750, 480] on button "OK" at bounding box center [756, 479] width 39 height 26
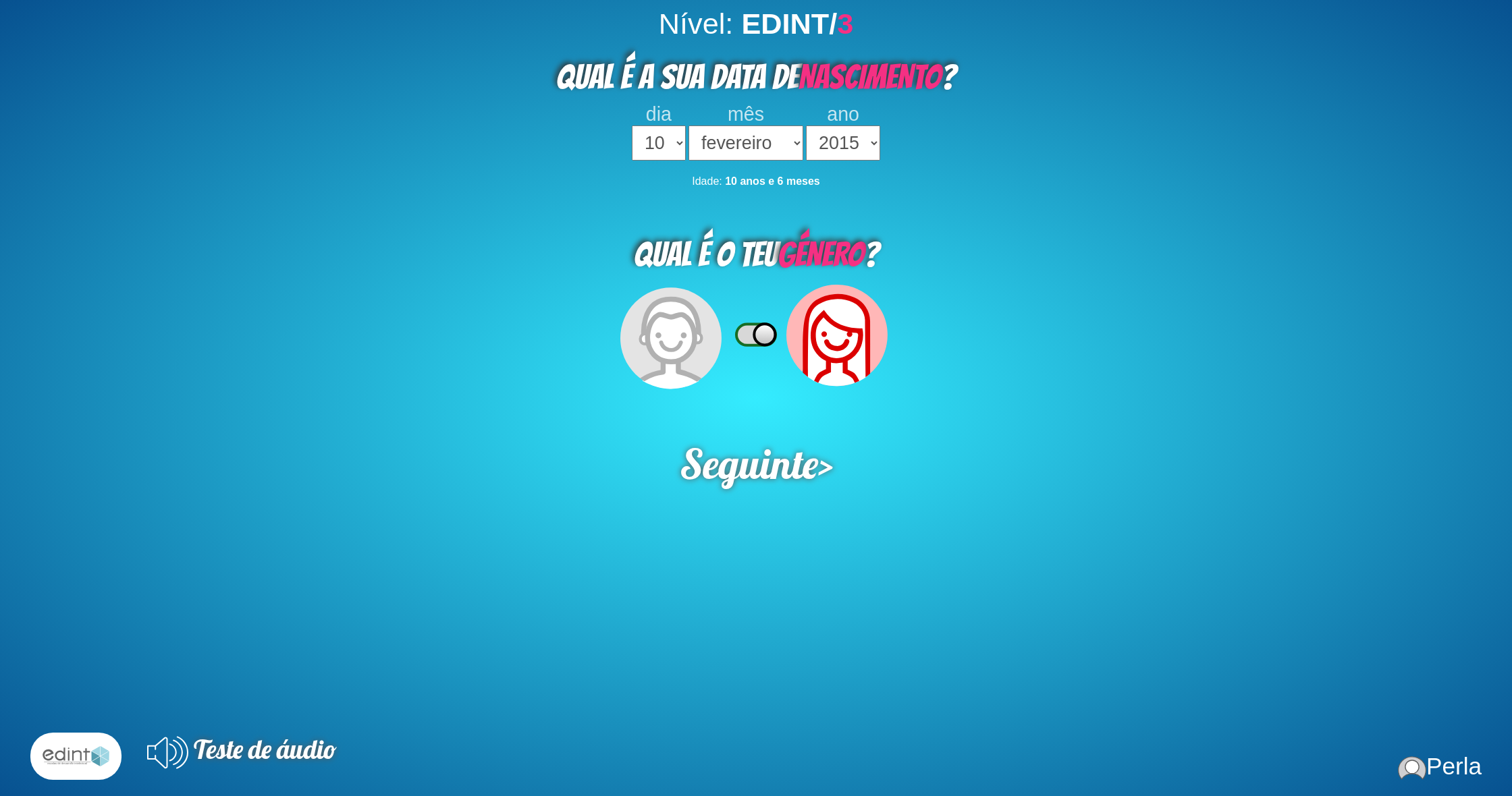
select select "10"
select select "02"
select select "2015"
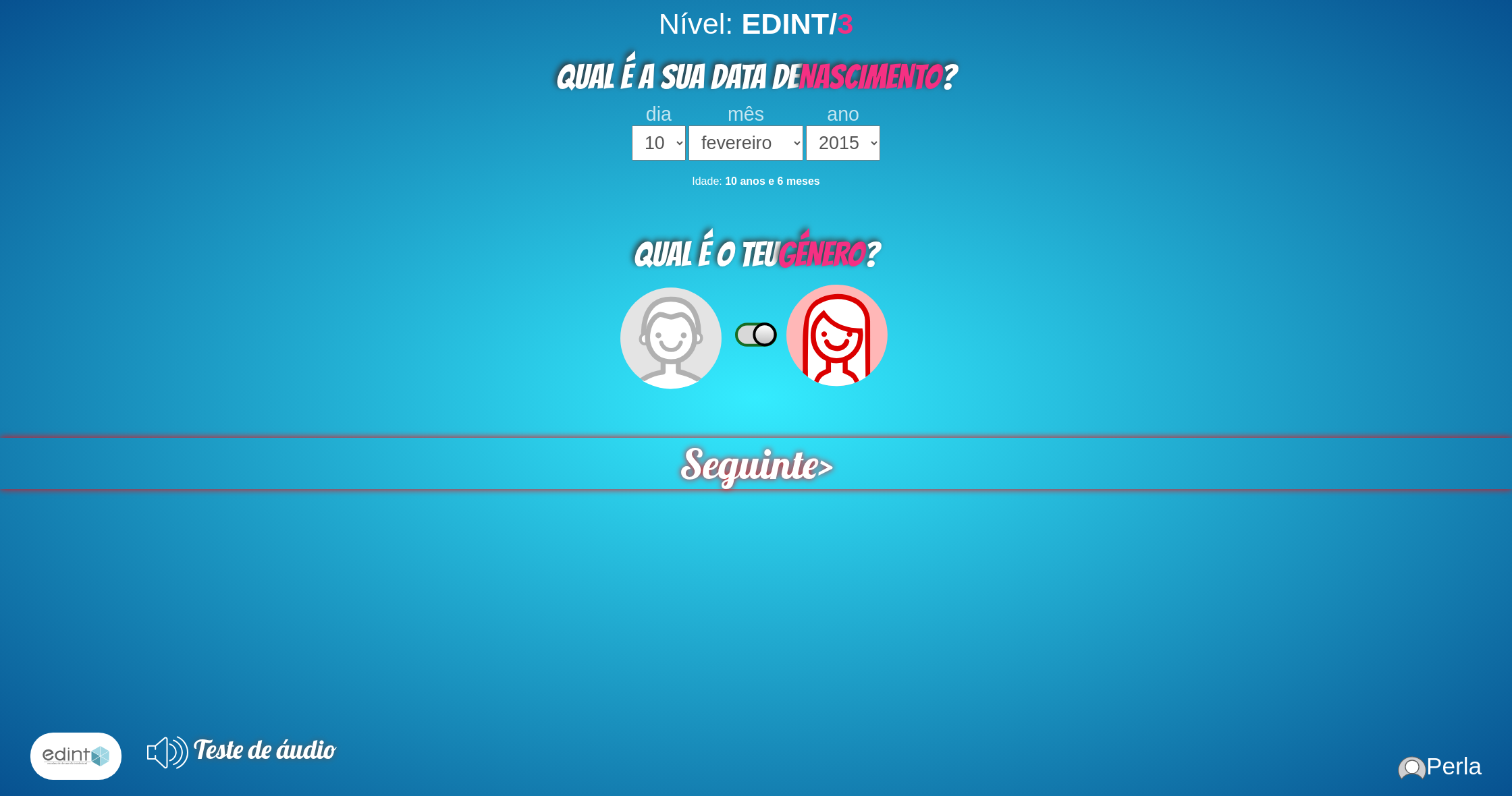
click at [791, 448] on span "Seguinte" at bounding box center [748, 463] width 138 height 51
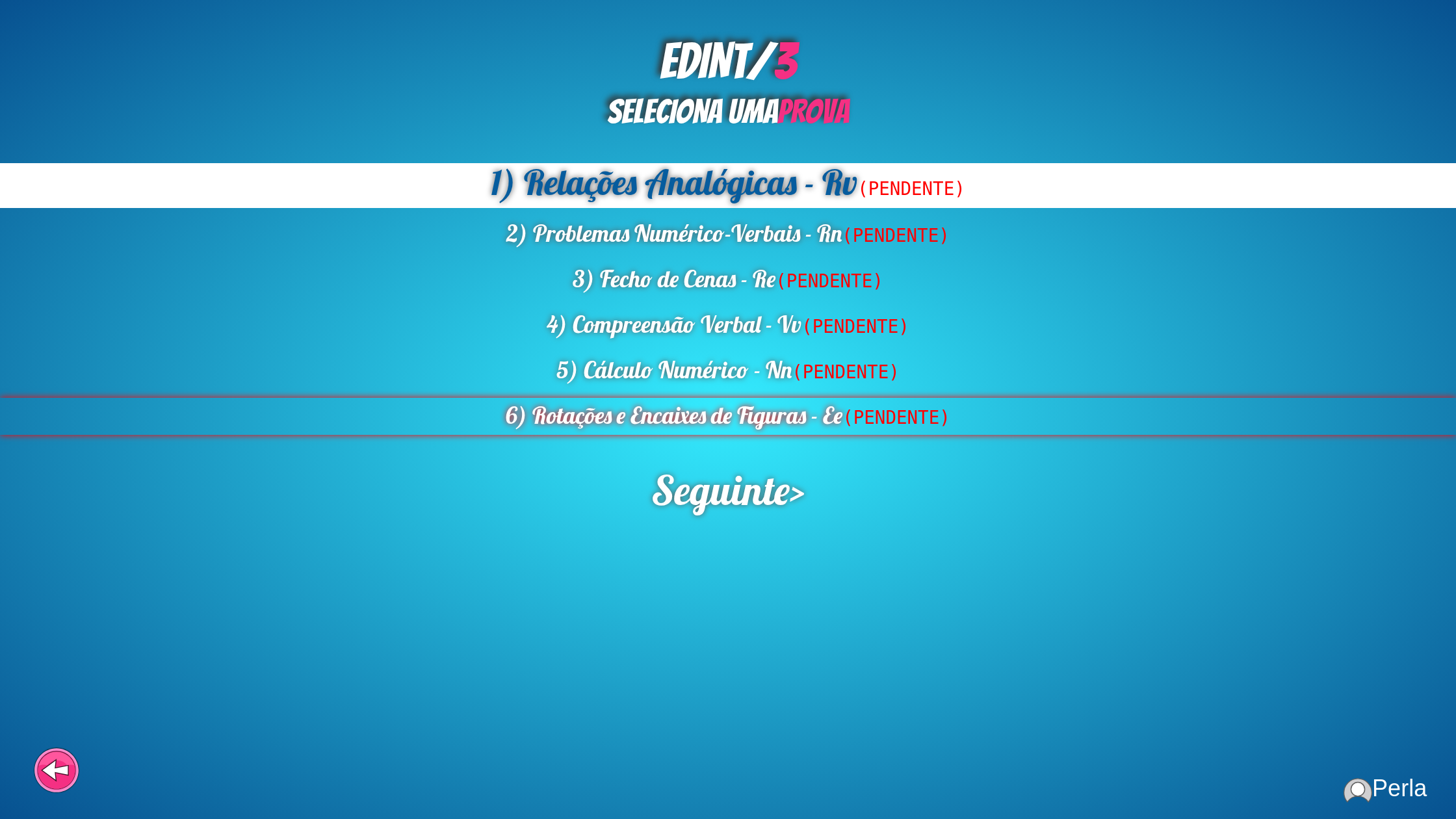
click at [783, 414] on div "6) Rotações e Encaixes de Figuras - Ee (PENDENTE)" at bounding box center [728, 416] width 1456 height 37
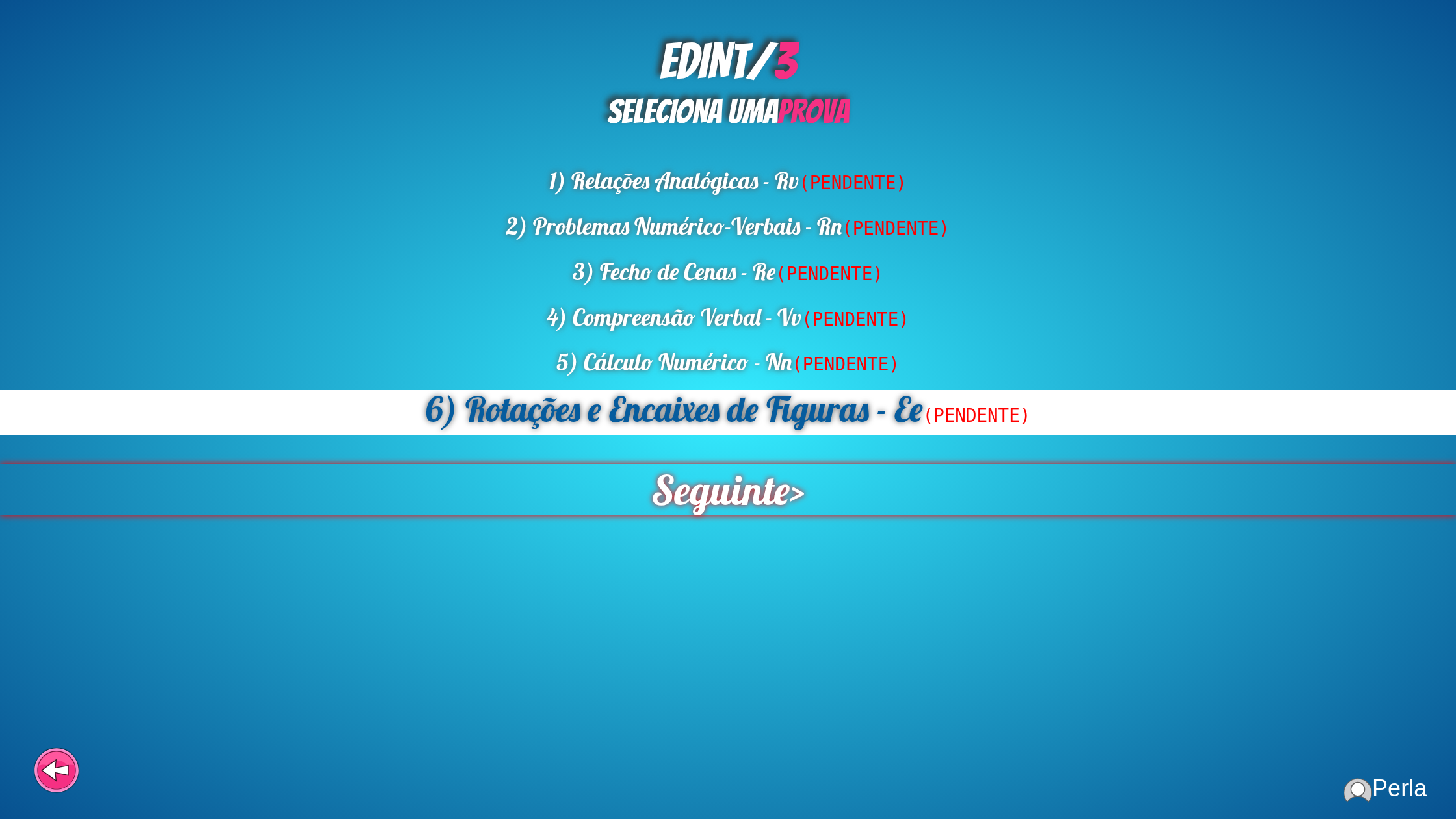
click at [759, 485] on span "Seguinte" at bounding box center [720, 489] width 139 height 51
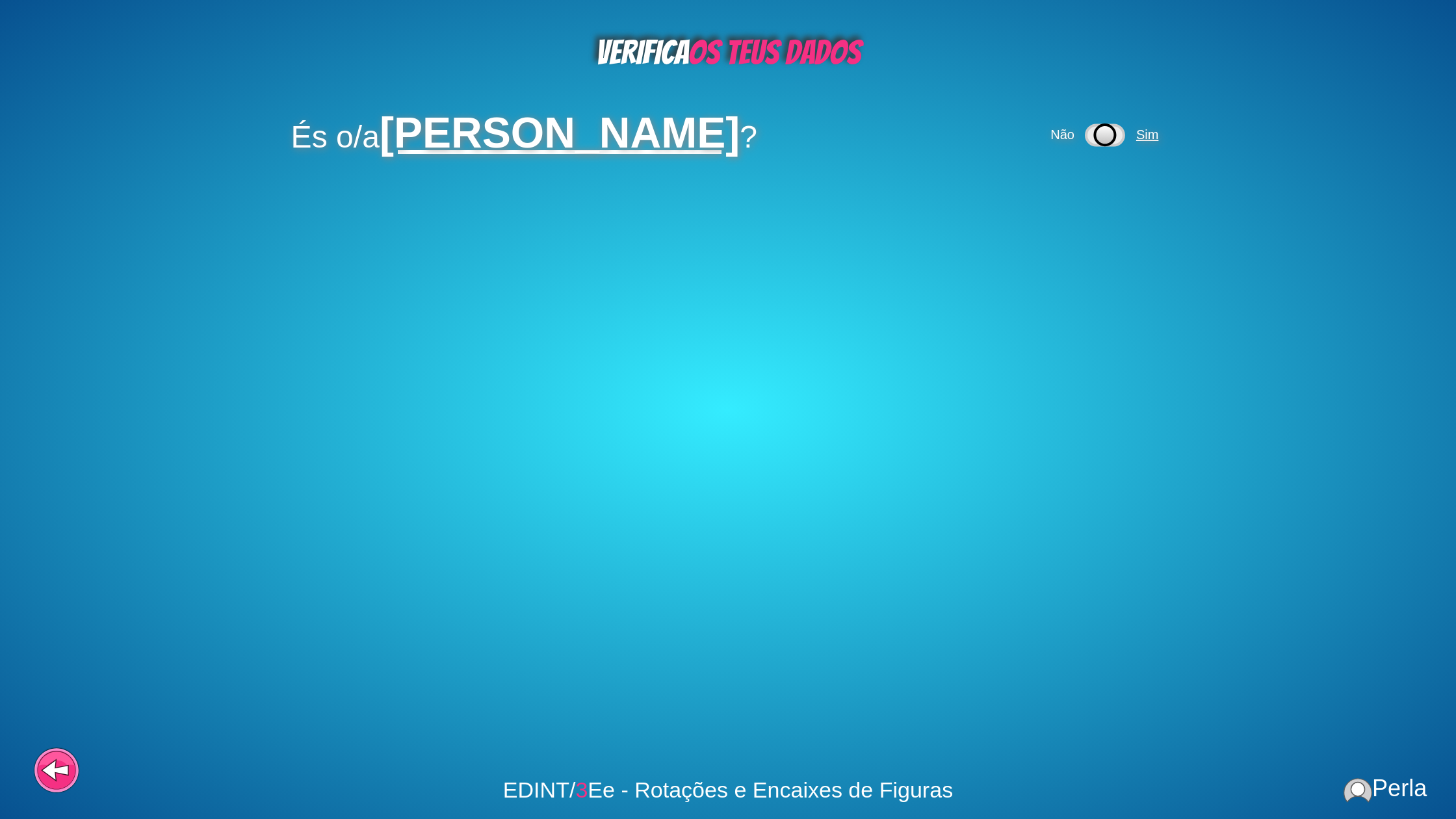
click at [1159, 135] on span "Sim" at bounding box center [1147, 134] width 22 height 14
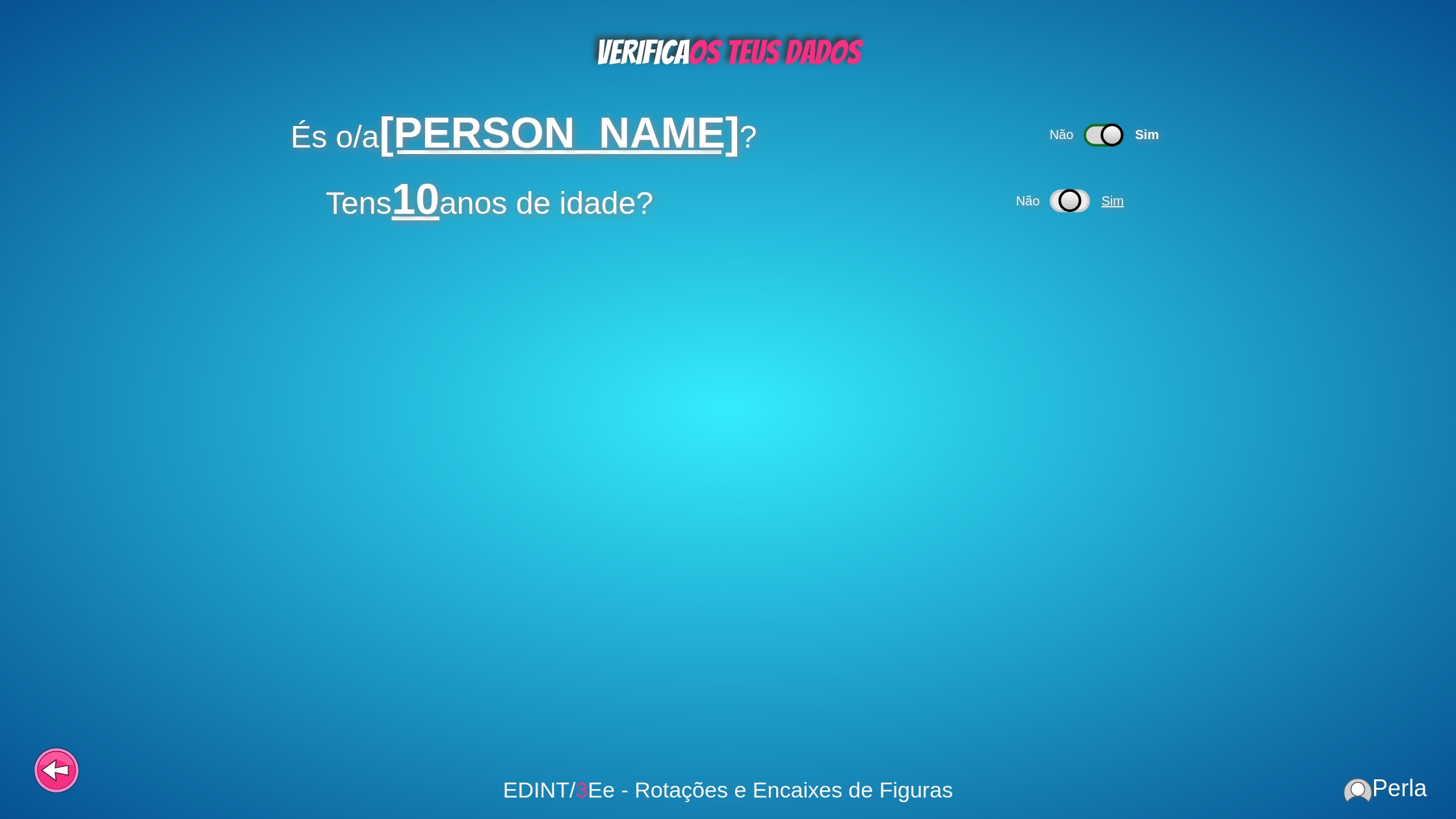
drag, startPoint x: 1122, startPoint y: 197, endPoint x: 1114, endPoint y: 196, distance: 8.1
click at [1122, 197] on span "Sim" at bounding box center [1113, 200] width 22 height 14
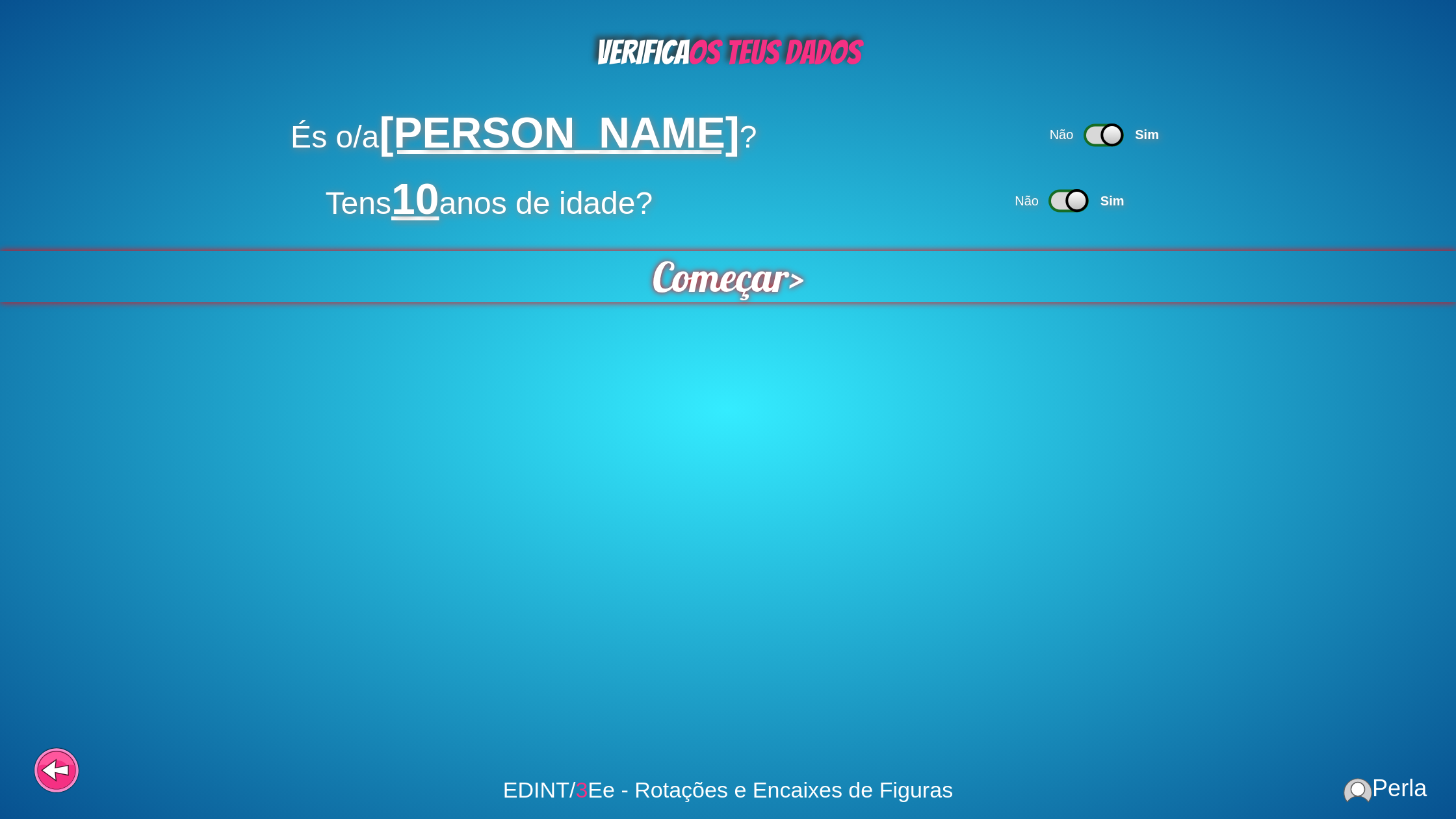
click at [766, 280] on span "Começar" at bounding box center [720, 276] width 137 height 51
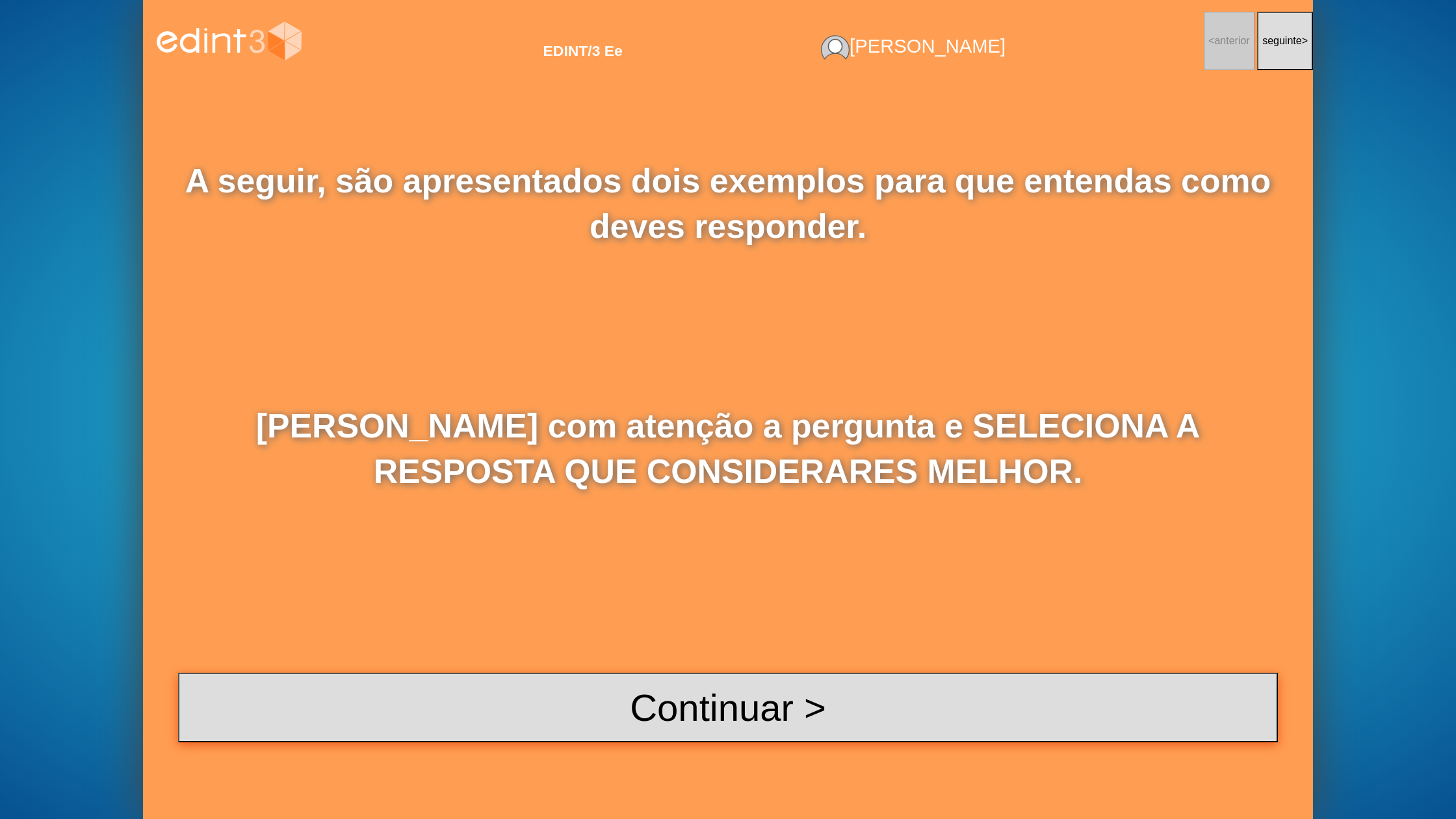
click at [637, 718] on button "Continuar >" at bounding box center [728, 708] width 1100 height 70
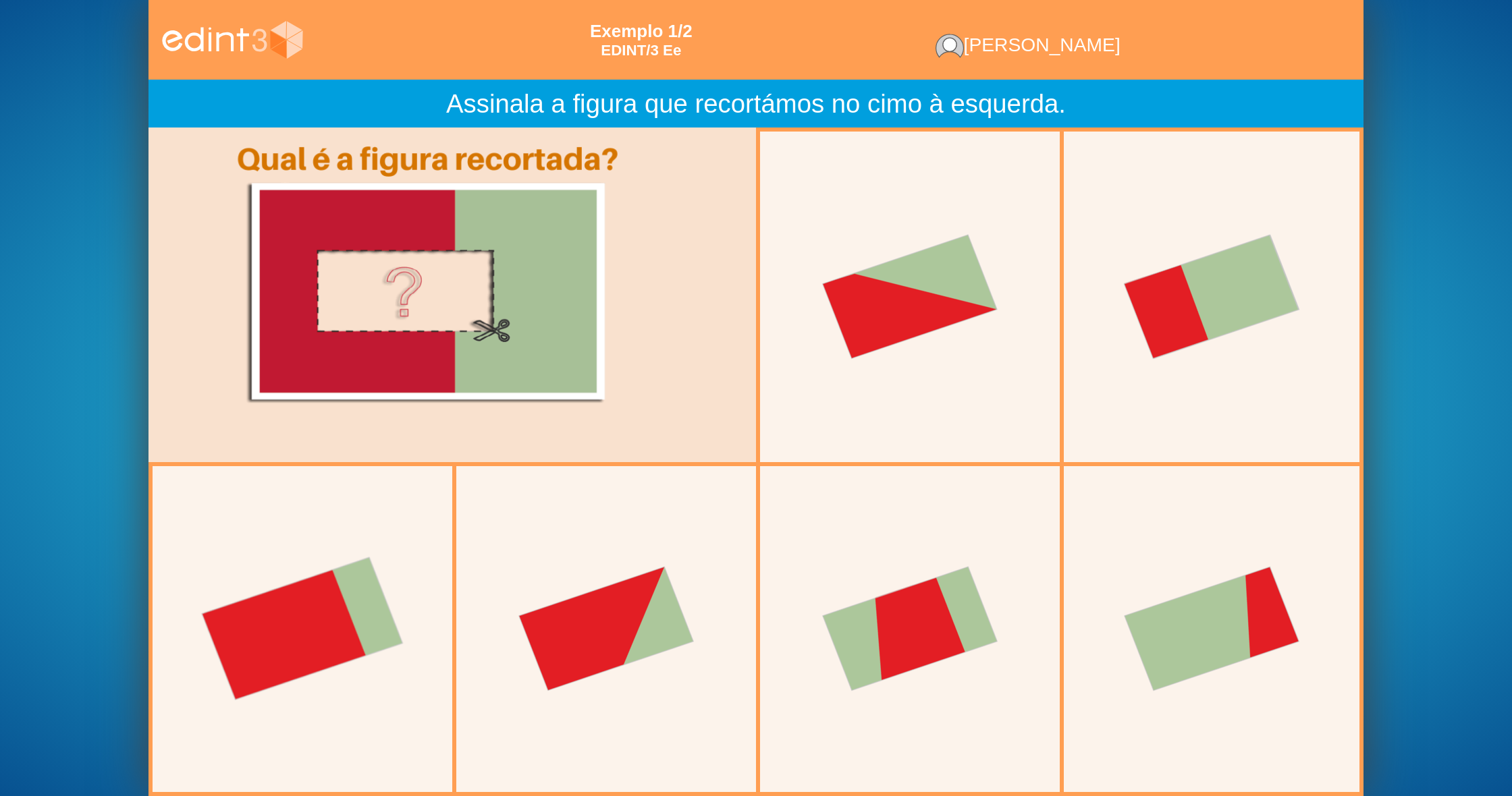
click at [371, 559] on div at bounding box center [302, 629] width 315 height 315
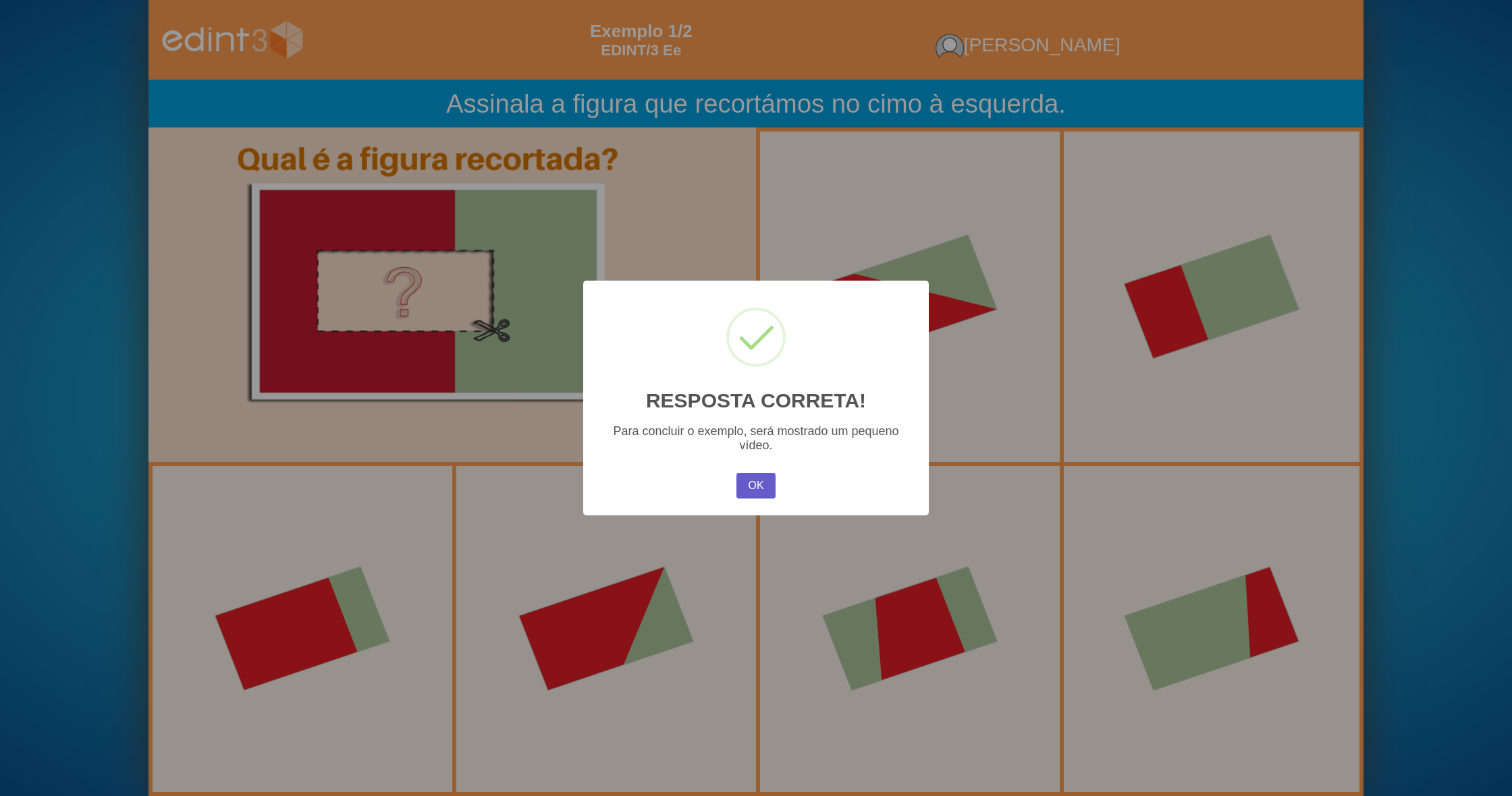
click at [764, 485] on button "OK" at bounding box center [756, 486] width 39 height 26
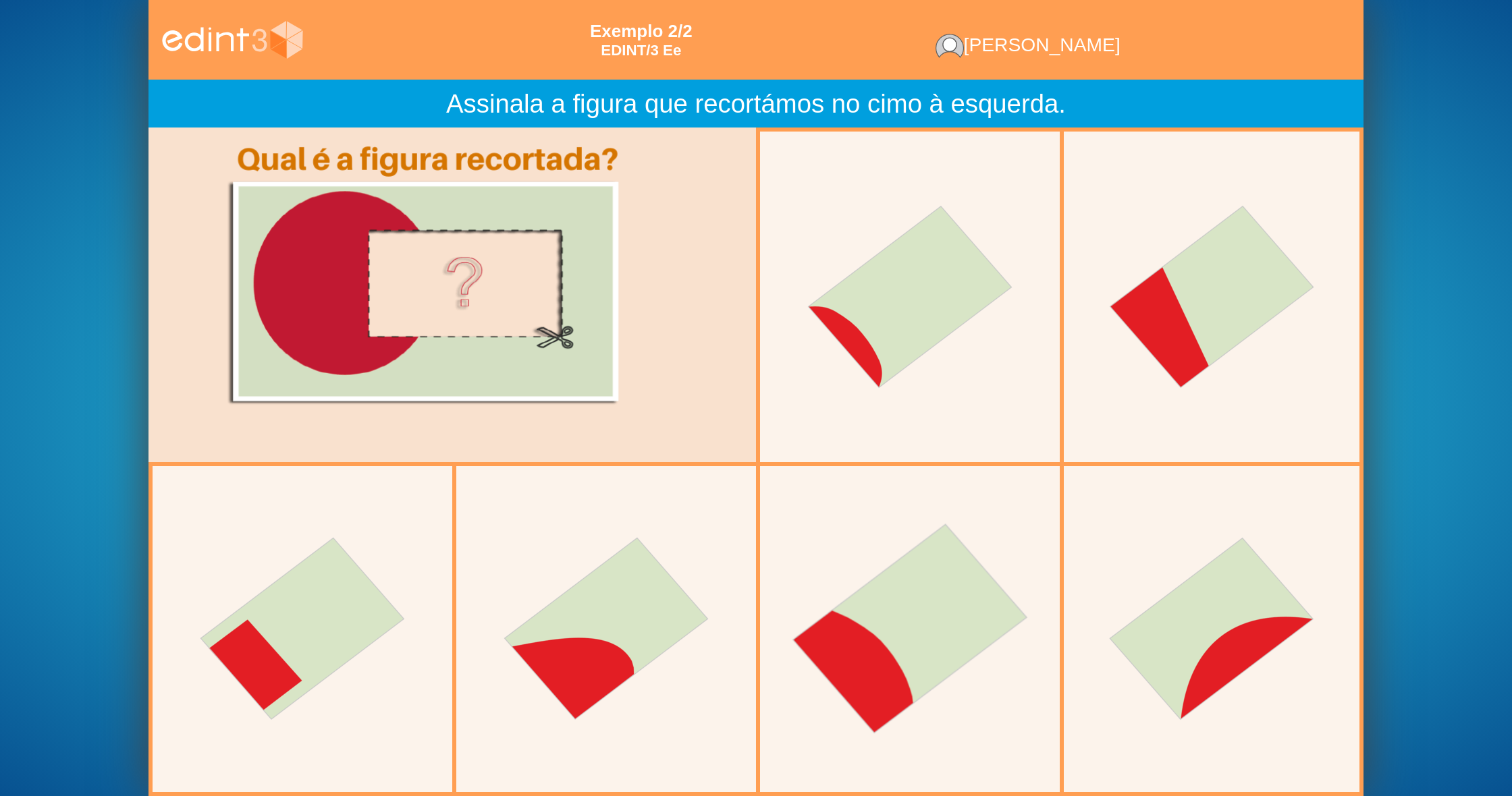
click at [948, 607] on div at bounding box center [910, 629] width 315 height 315
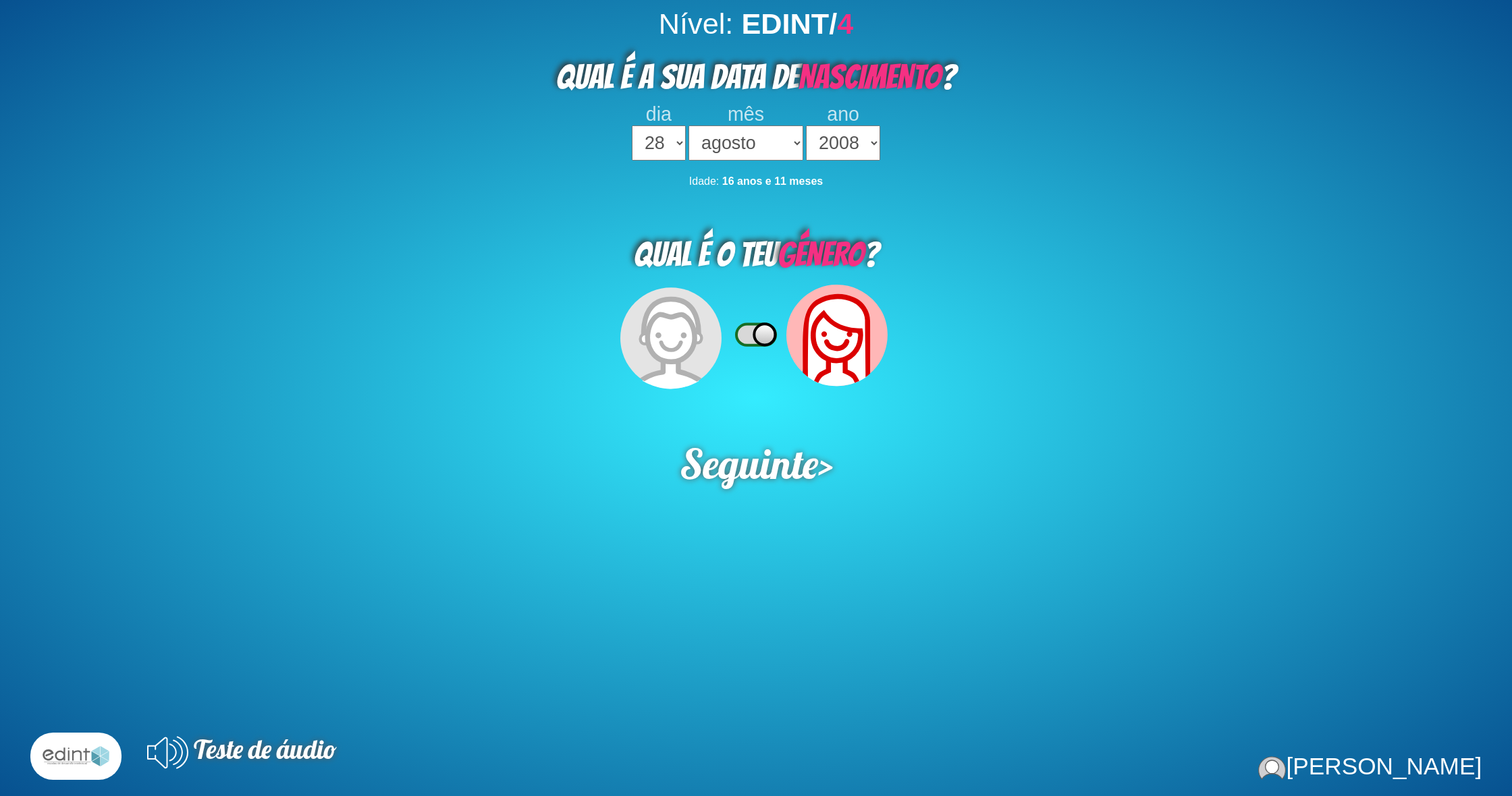
select select "28"
select select "08"
select select "2008"
click at [789, 484] on div "Nível: EDINT/ 4 QUAL É A SUA DATA DE NASCIMENTO ? dia 1 2 3 4 5 6 7 8 9 10 11 1…" at bounding box center [756, 405] width 1512 height 796
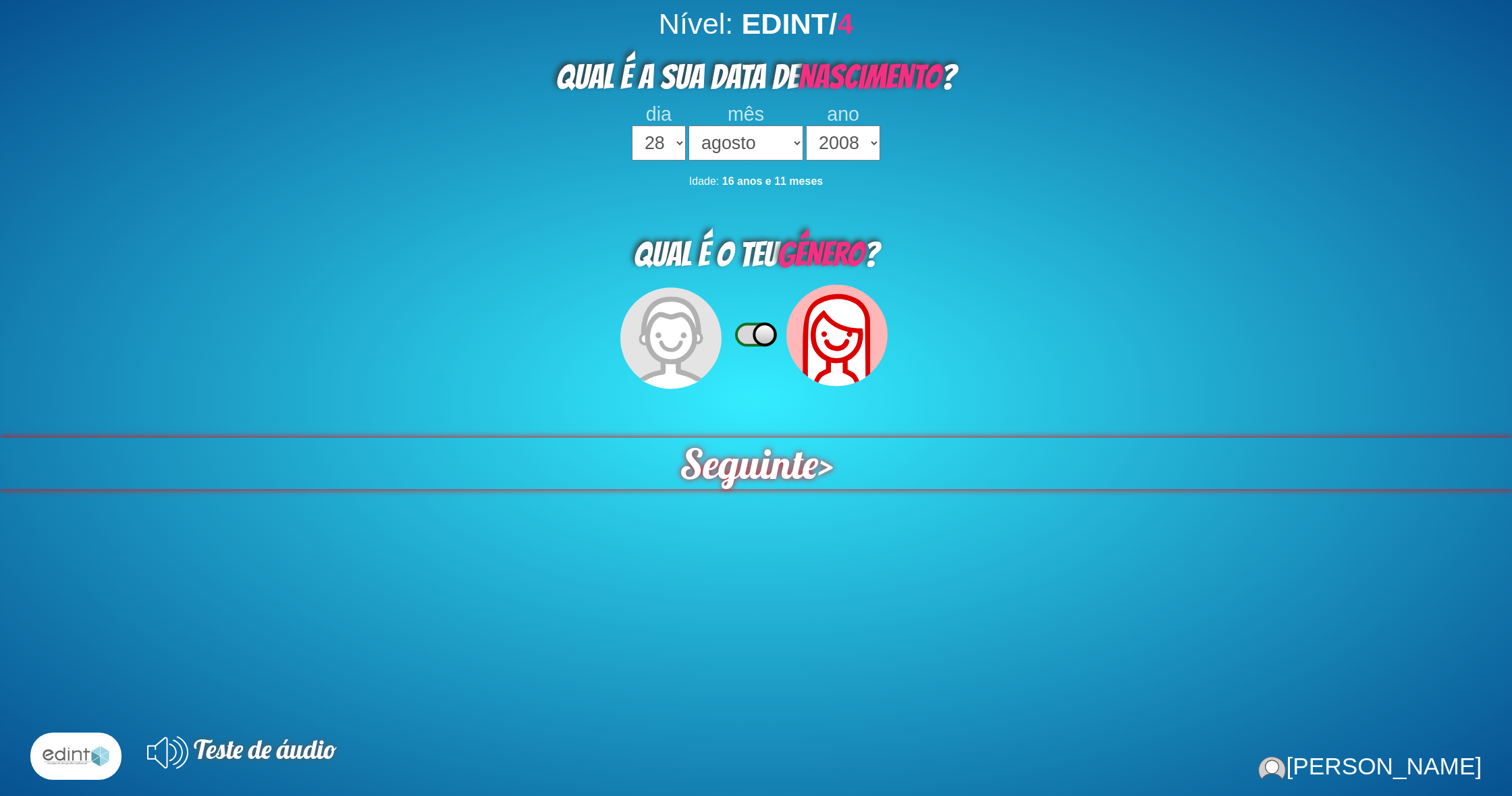
click at [793, 465] on span "Seguinte" at bounding box center [748, 463] width 141 height 52
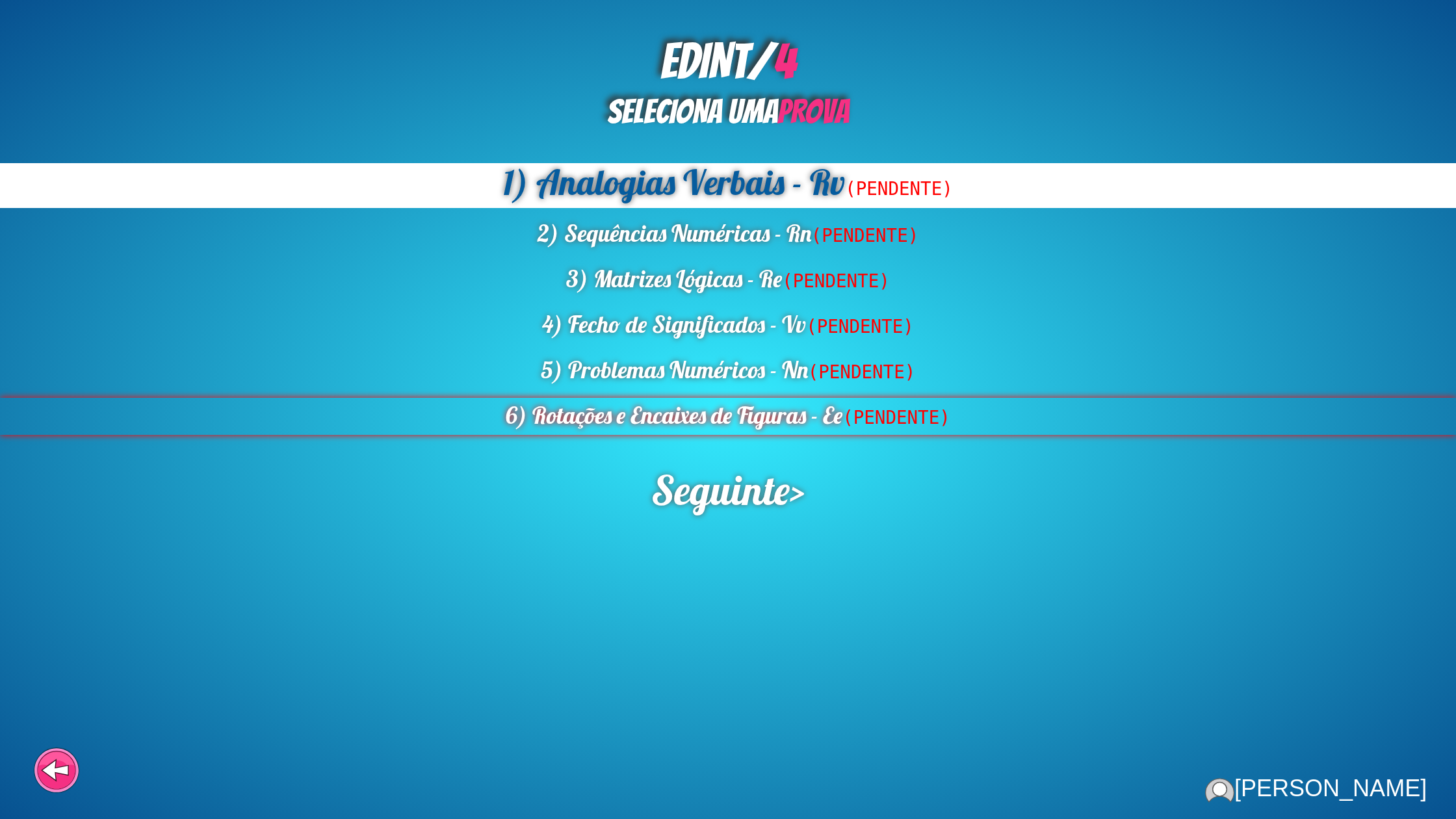
click at [816, 413] on div "6) Rotações e Encaixes de Figuras - Ee (PENDENTE)" at bounding box center [728, 416] width 1456 height 37
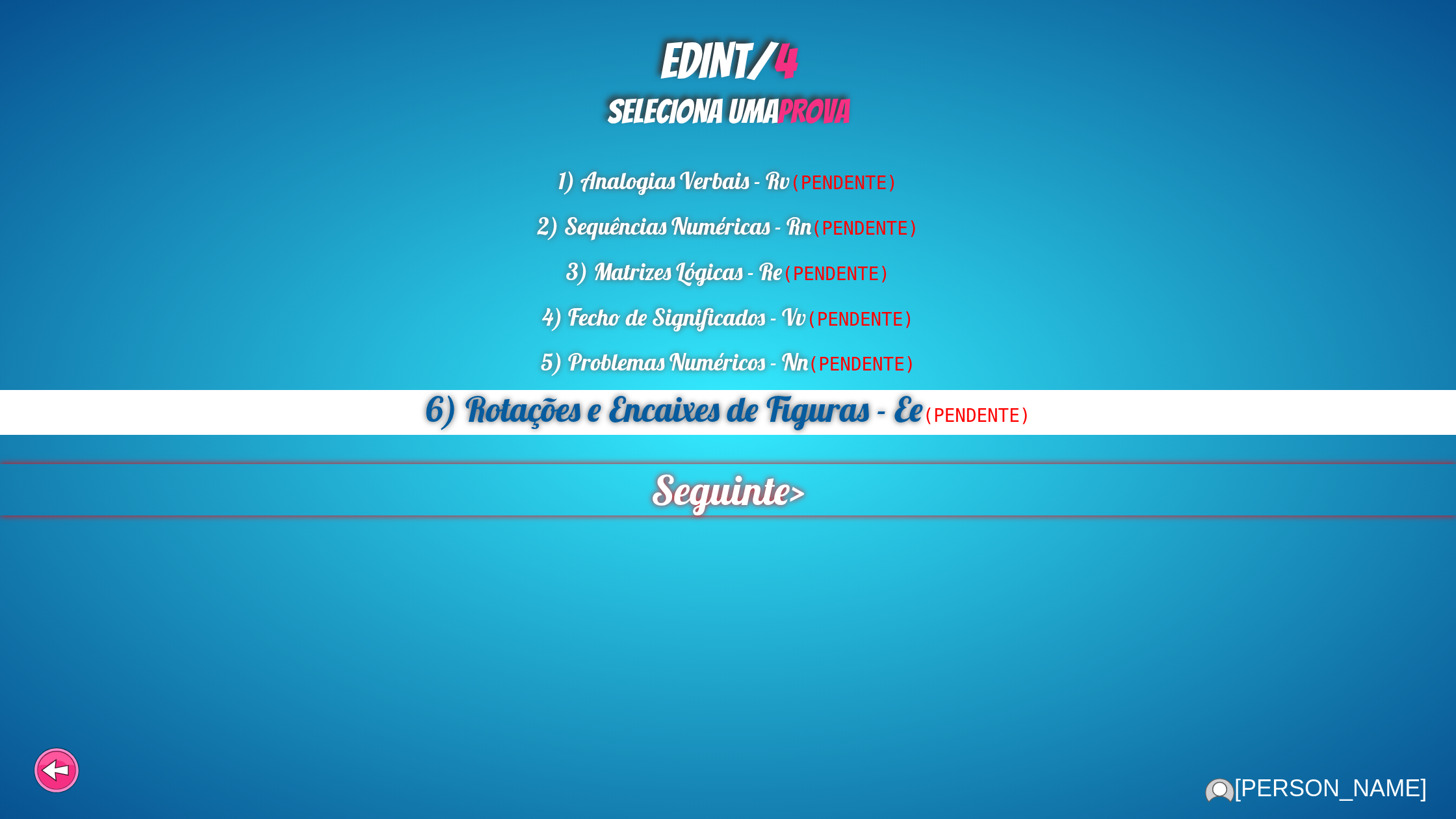
click at [761, 493] on span "Seguinte" at bounding box center [720, 489] width 139 height 51
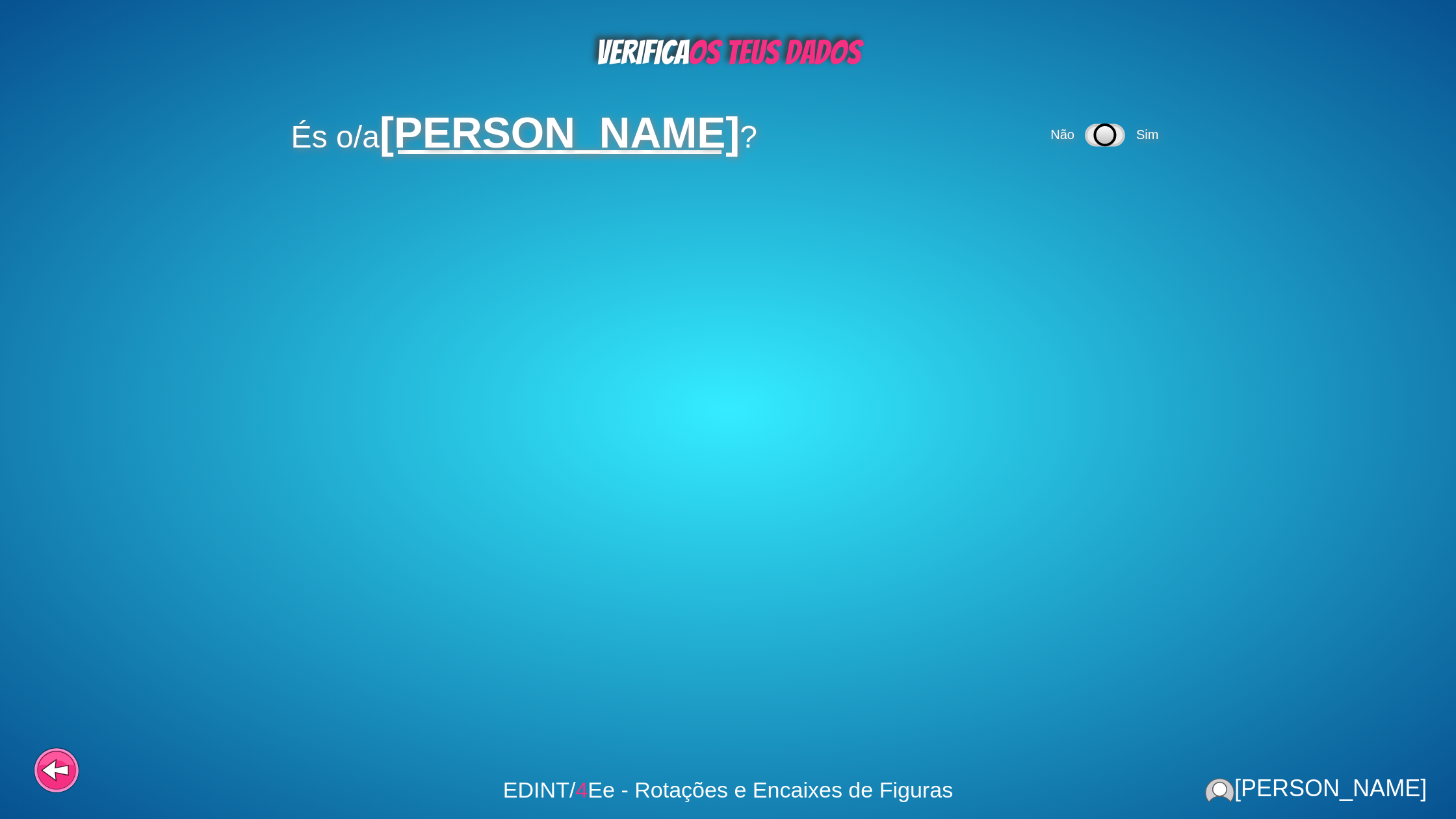
click at [1165, 142] on div "Não Sim" at bounding box center [1106, 135] width 117 height 42
click at [1159, 135] on span "Sim" at bounding box center [1147, 134] width 22 height 14
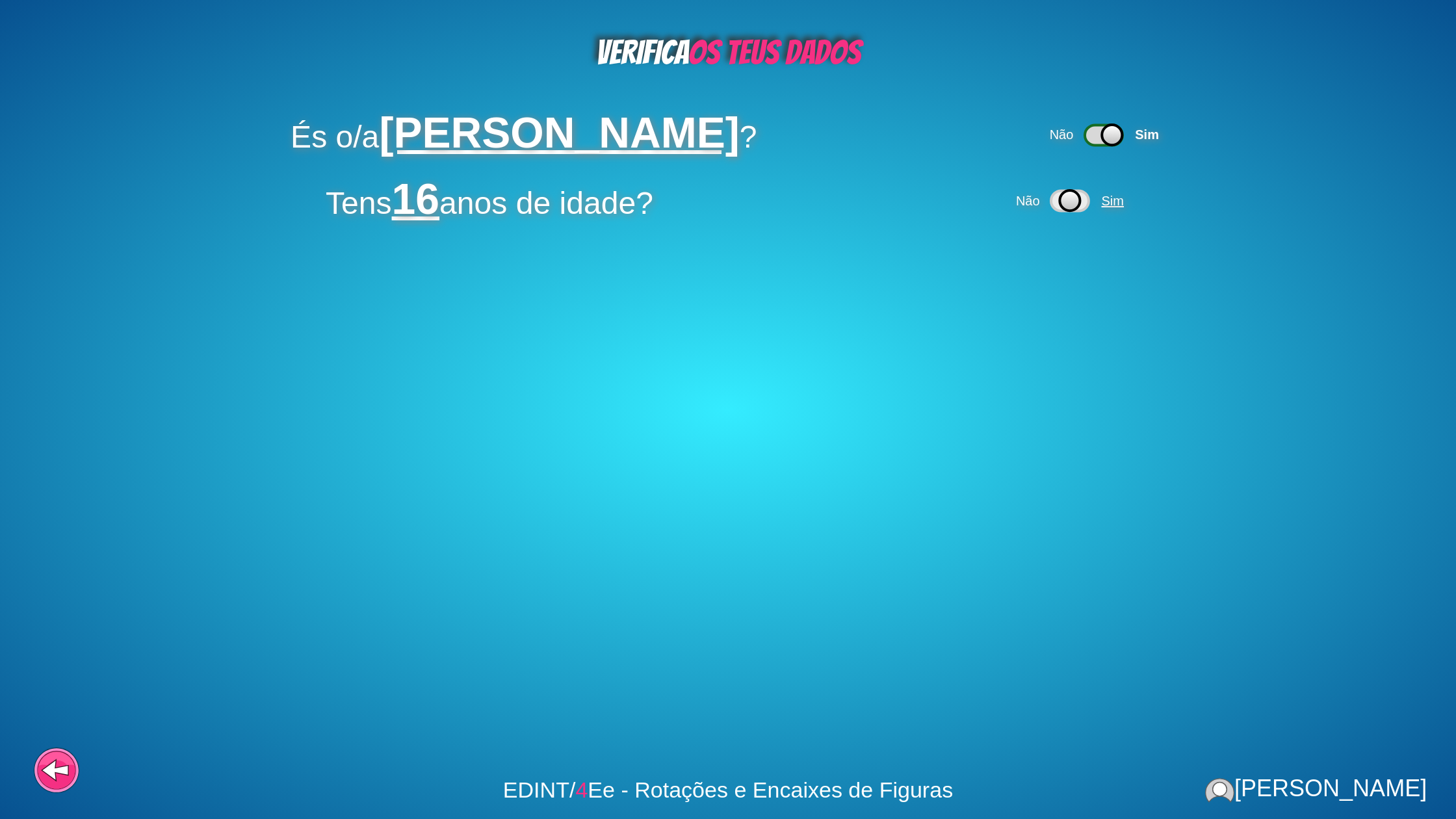
click at [1124, 198] on span "Sim" at bounding box center [1113, 200] width 22 height 14
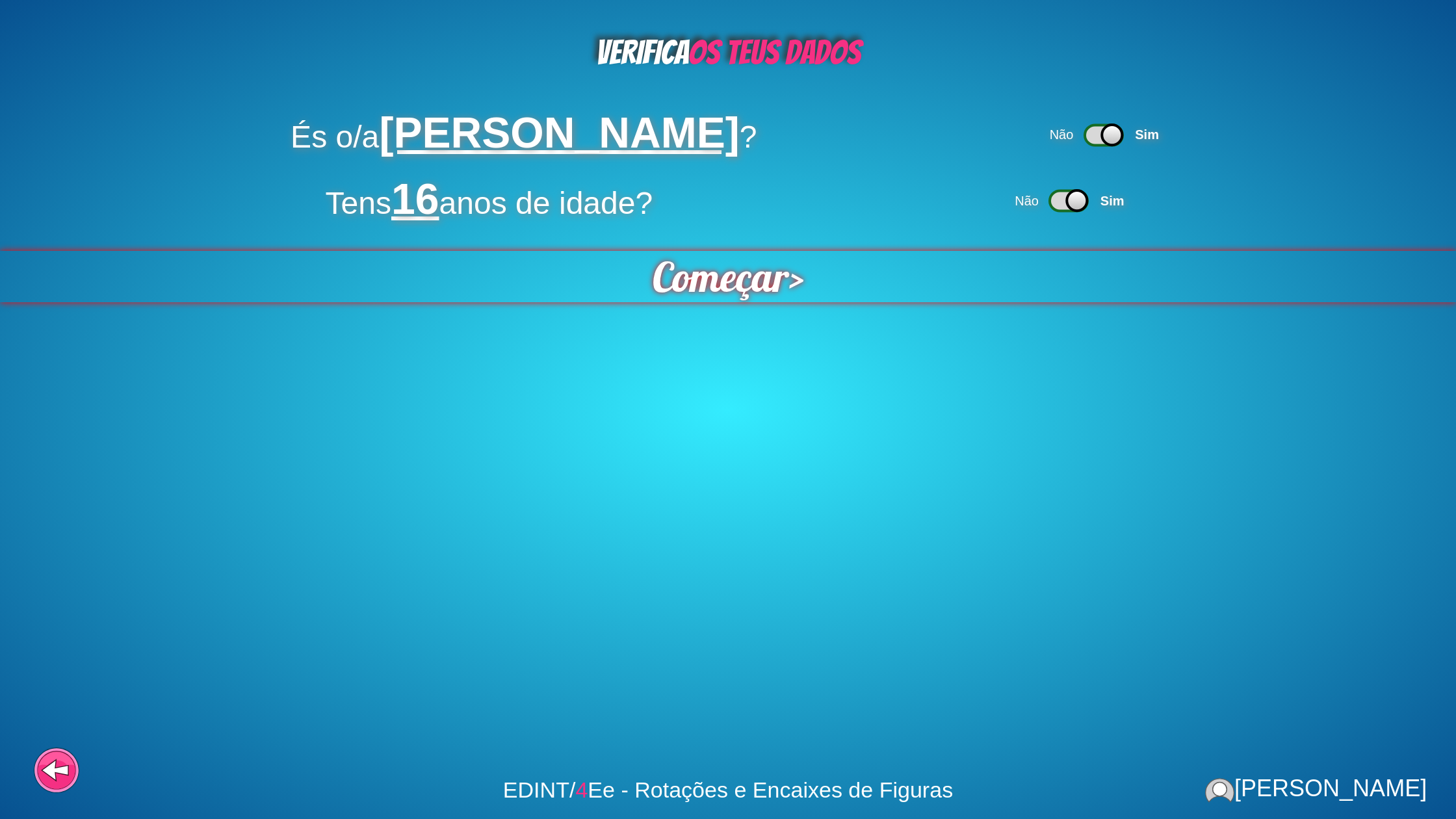
click at [810, 293] on div "Começar >" at bounding box center [728, 276] width 1459 height 51
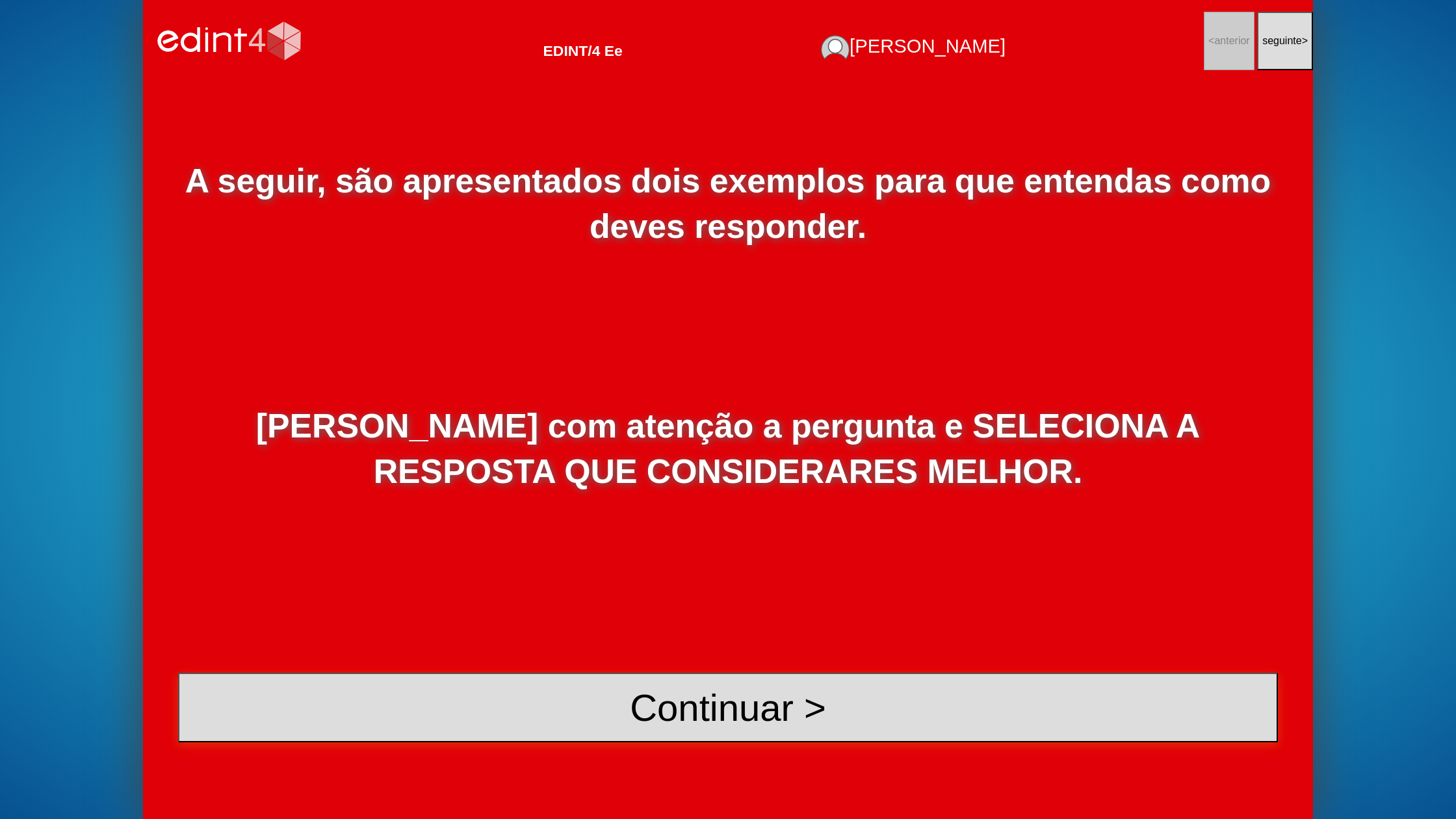
click at [744, 687] on button "Continuar >" at bounding box center [728, 708] width 1100 height 70
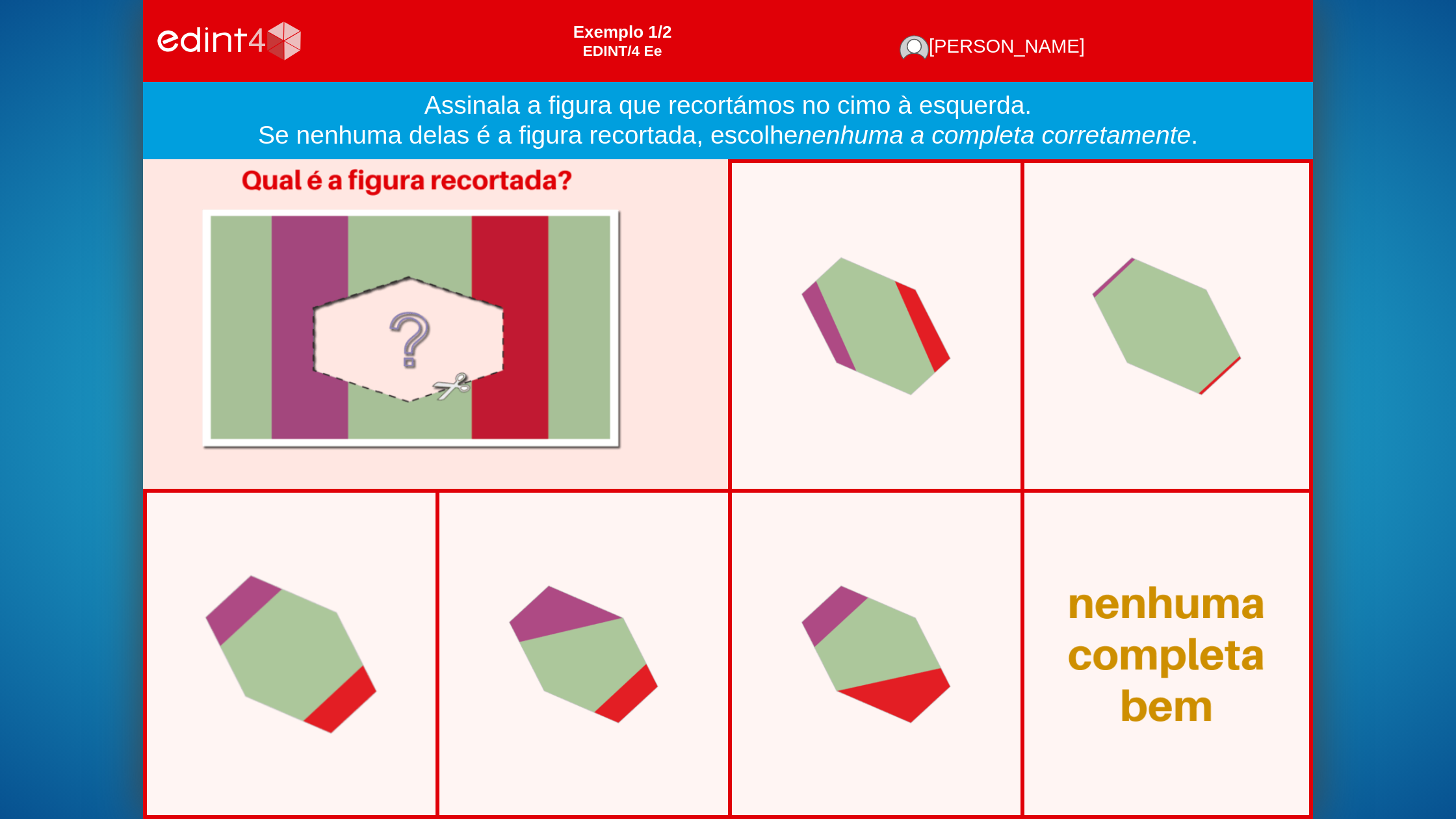
click at [373, 604] on div at bounding box center [291, 654] width 248 height 235
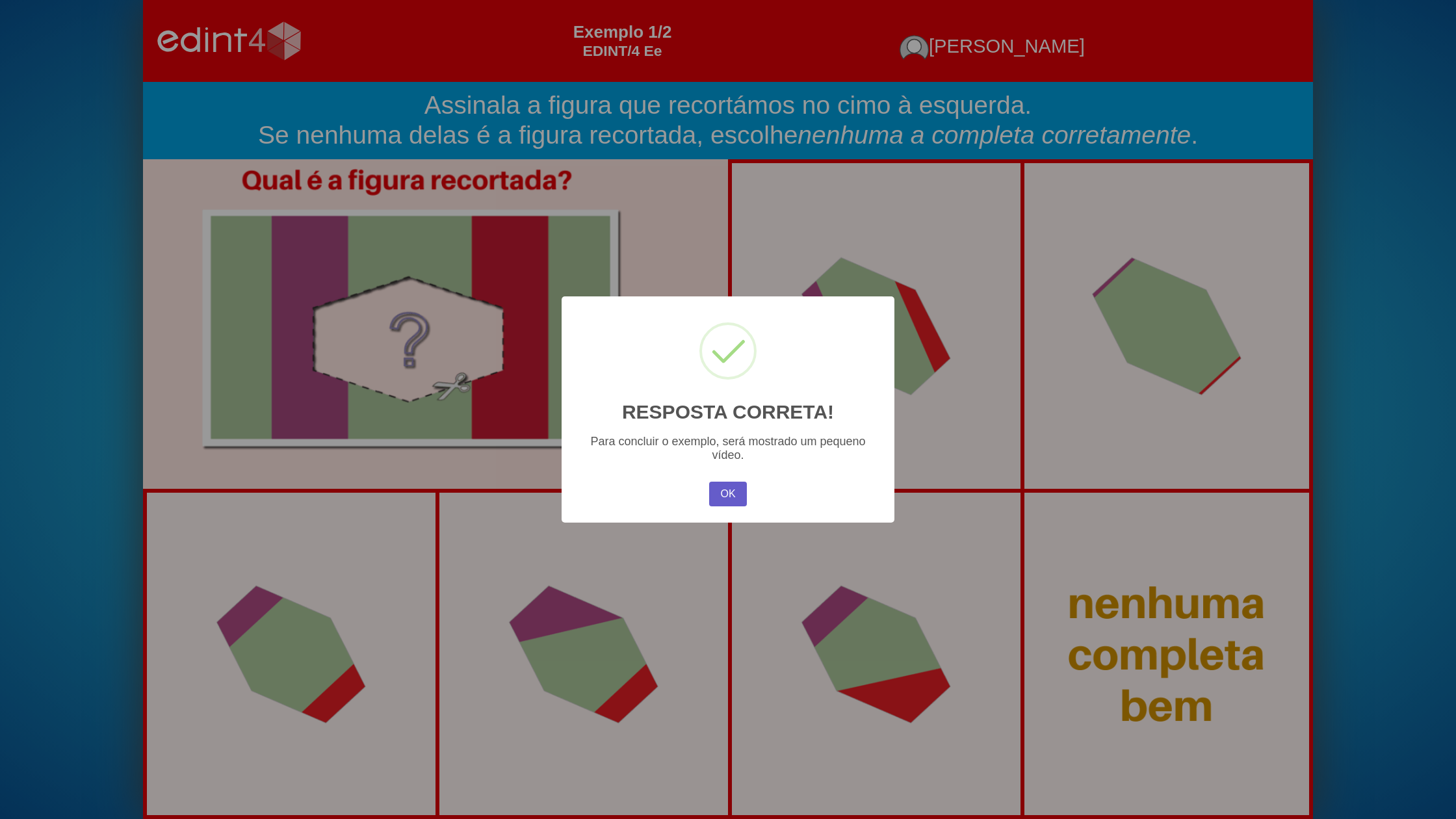
click at [725, 492] on button "OK" at bounding box center [728, 494] width 38 height 25
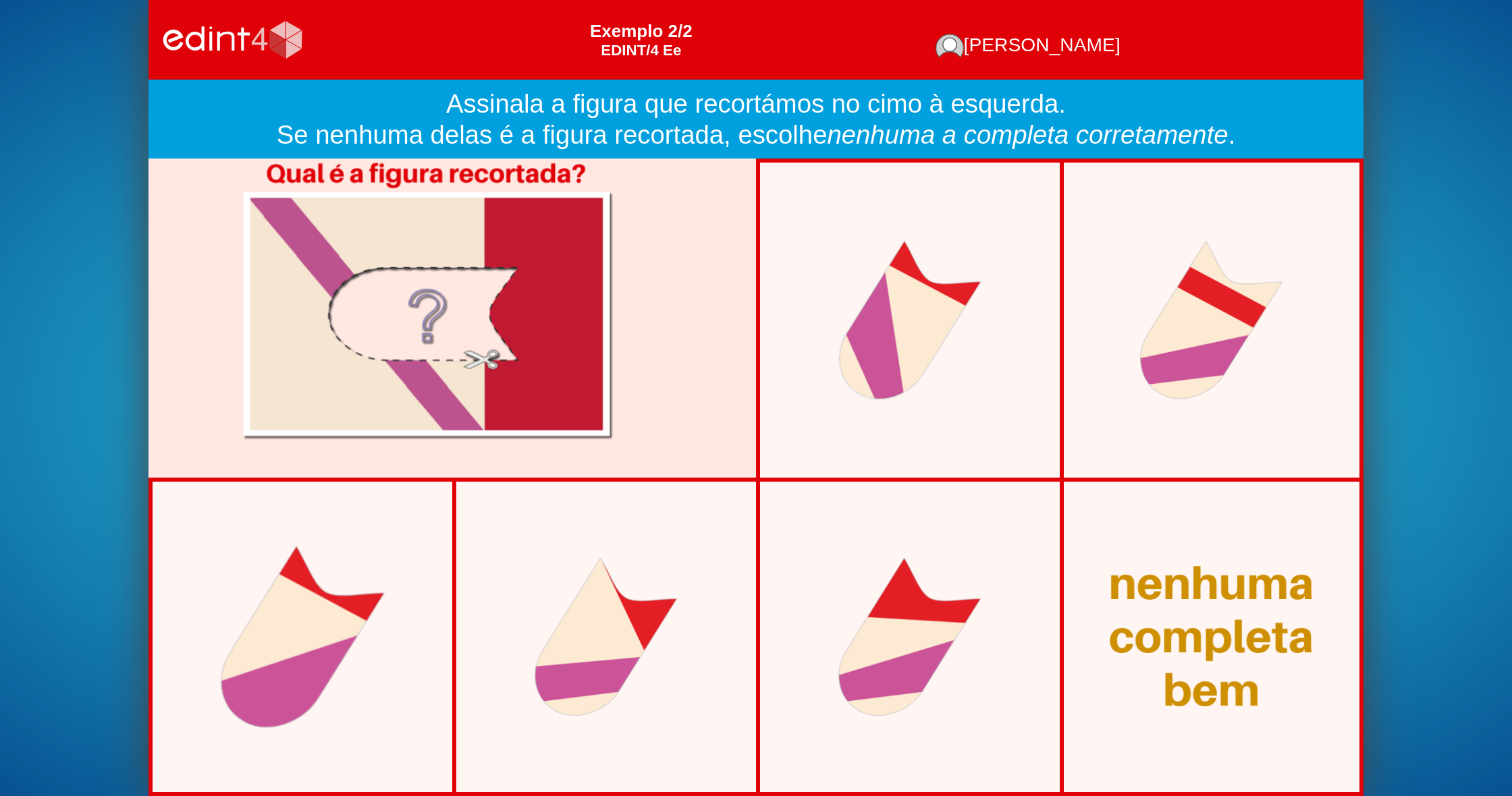
click at [382, 576] on div at bounding box center [302, 636] width 243 height 262
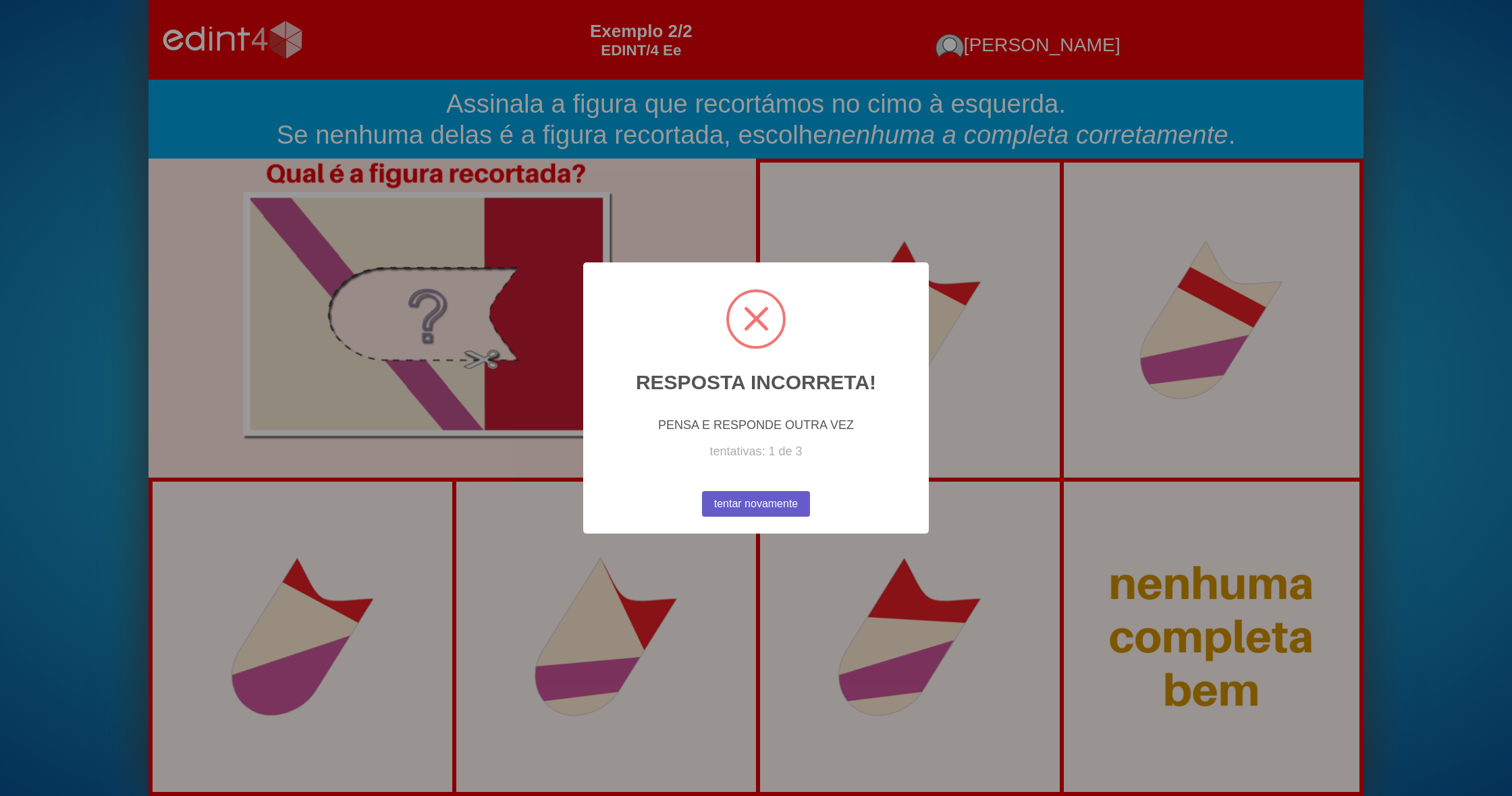
click at [793, 502] on button "tentar novamente" at bounding box center [756, 504] width 108 height 26
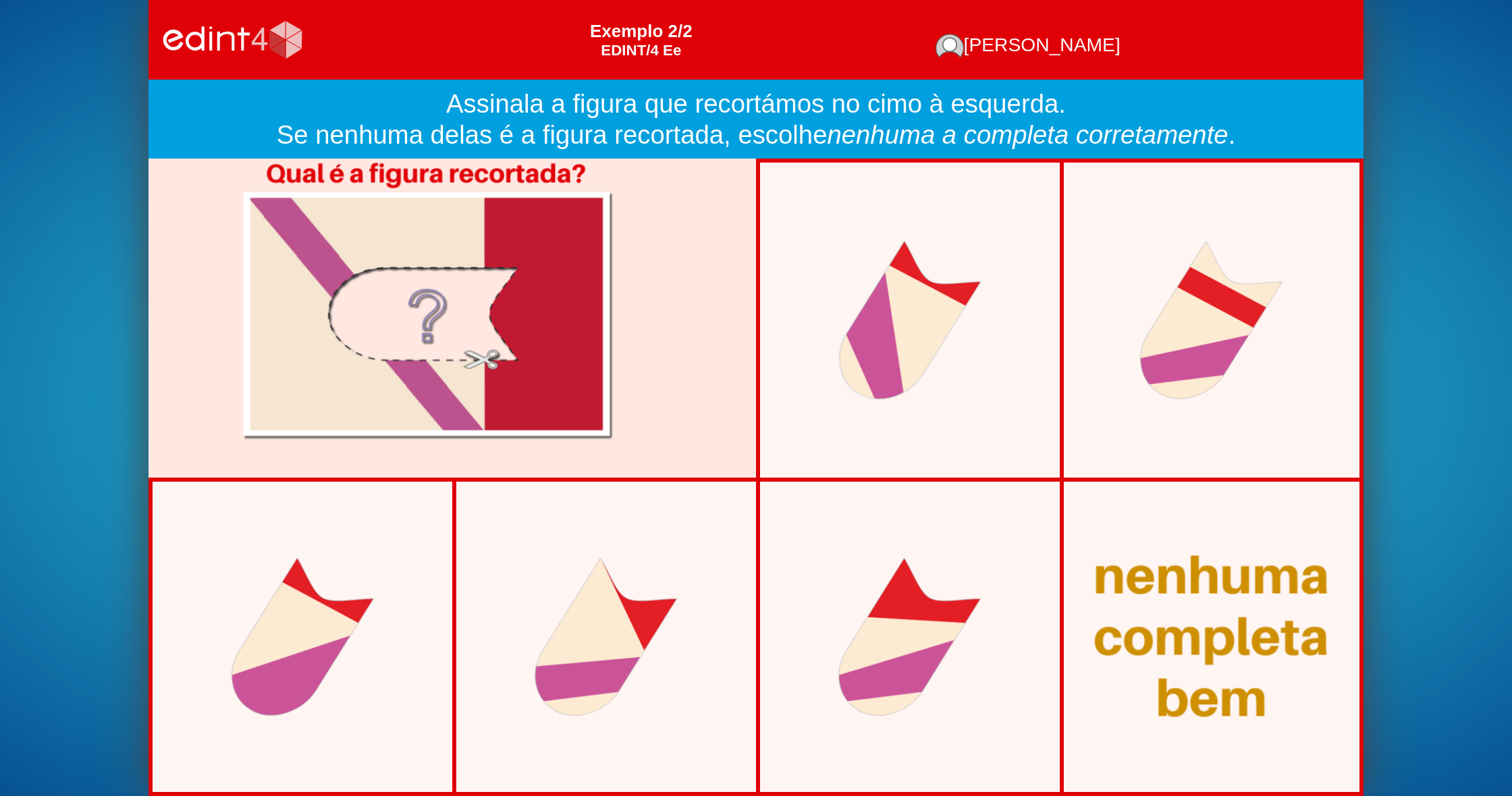
click at [1226, 590] on div at bounding box center [1211, 637] width 310 height 240
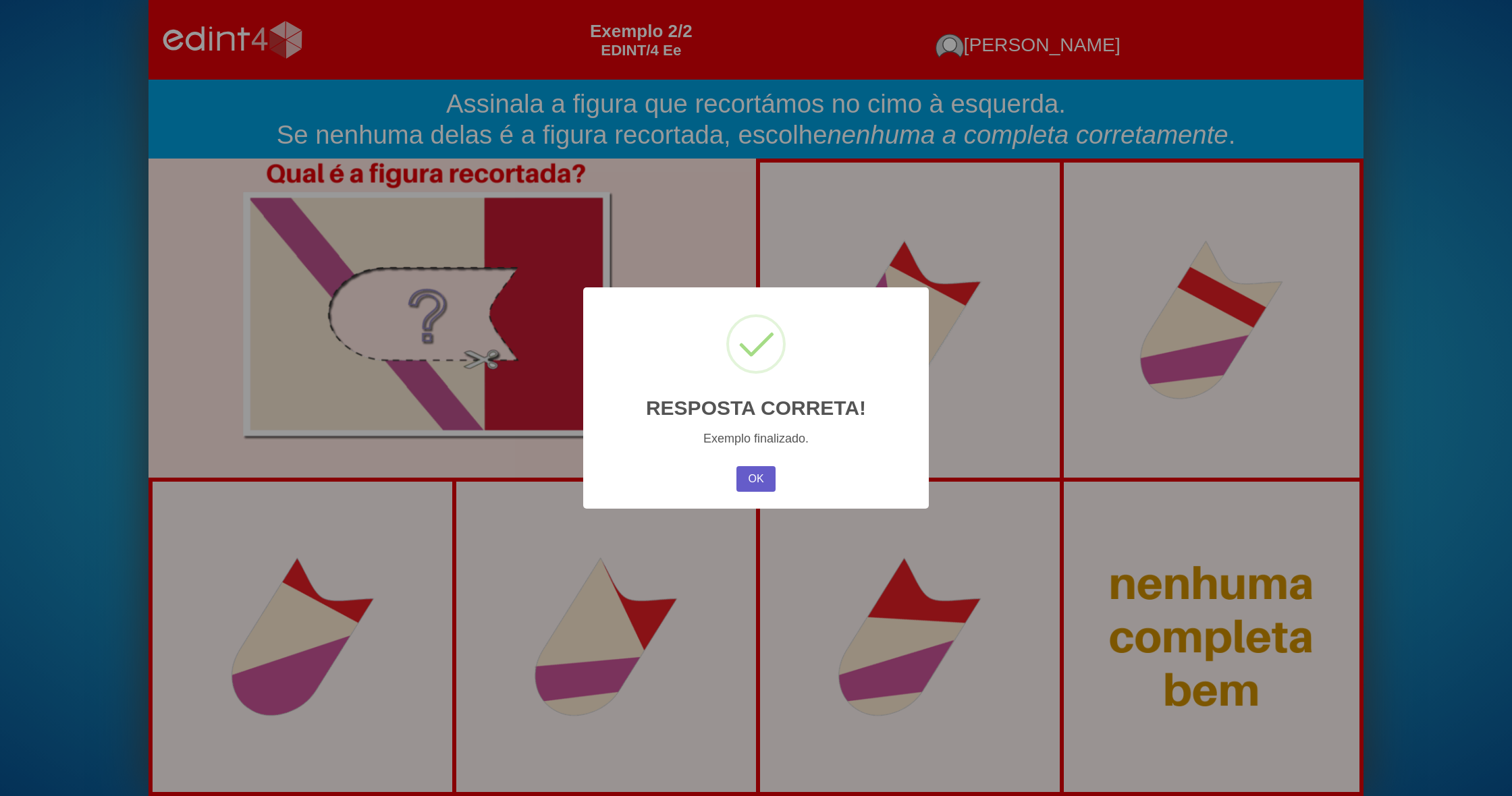
click at [760, 468] on button "OK" at bounding box center [756, 479] width 39 height 26
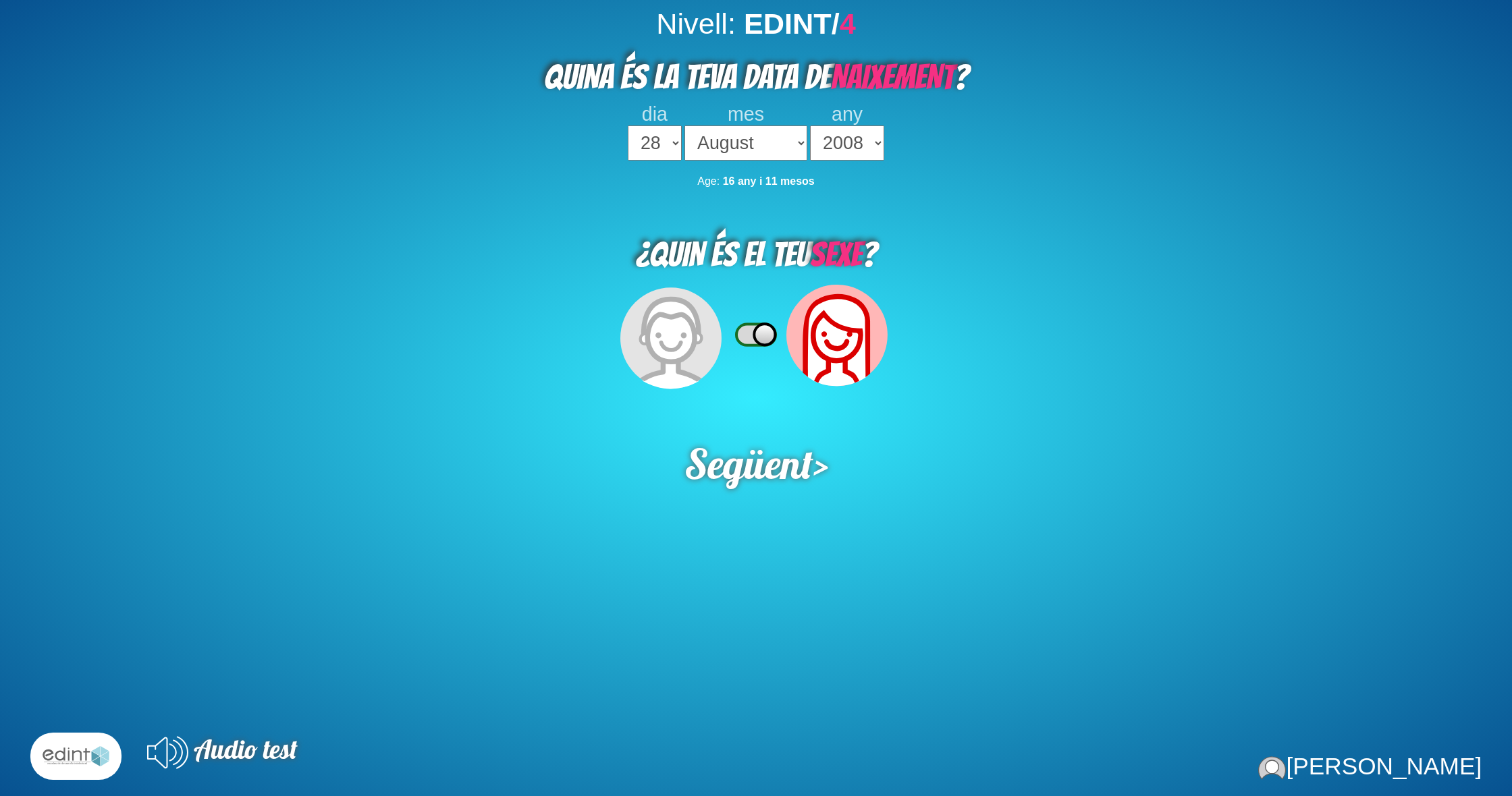
select select "28"
select select "08"
select select "2008"
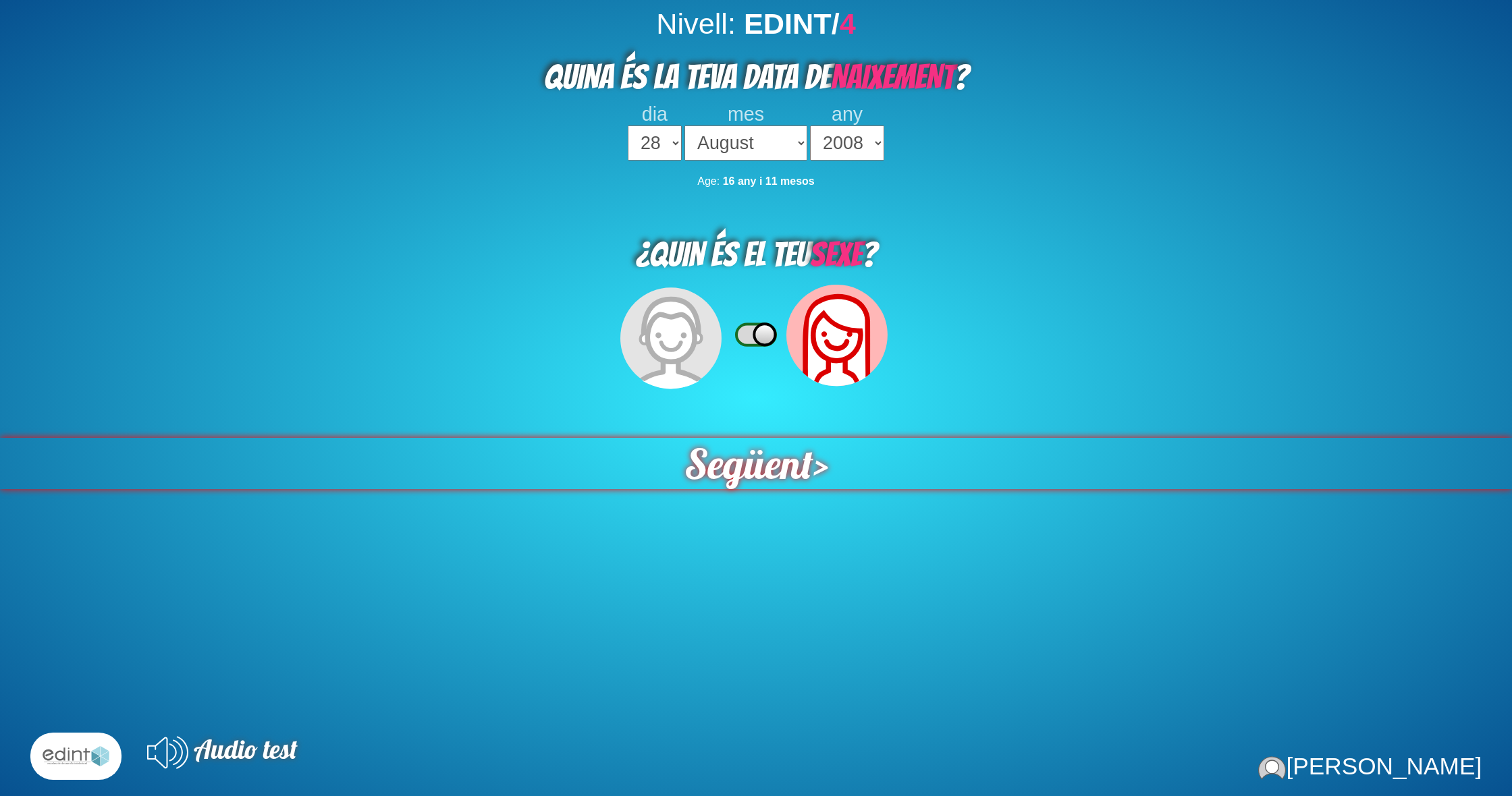
click at [811, 438] on div "Següent >" at bounding box center [756, 463] width 1513 height 51
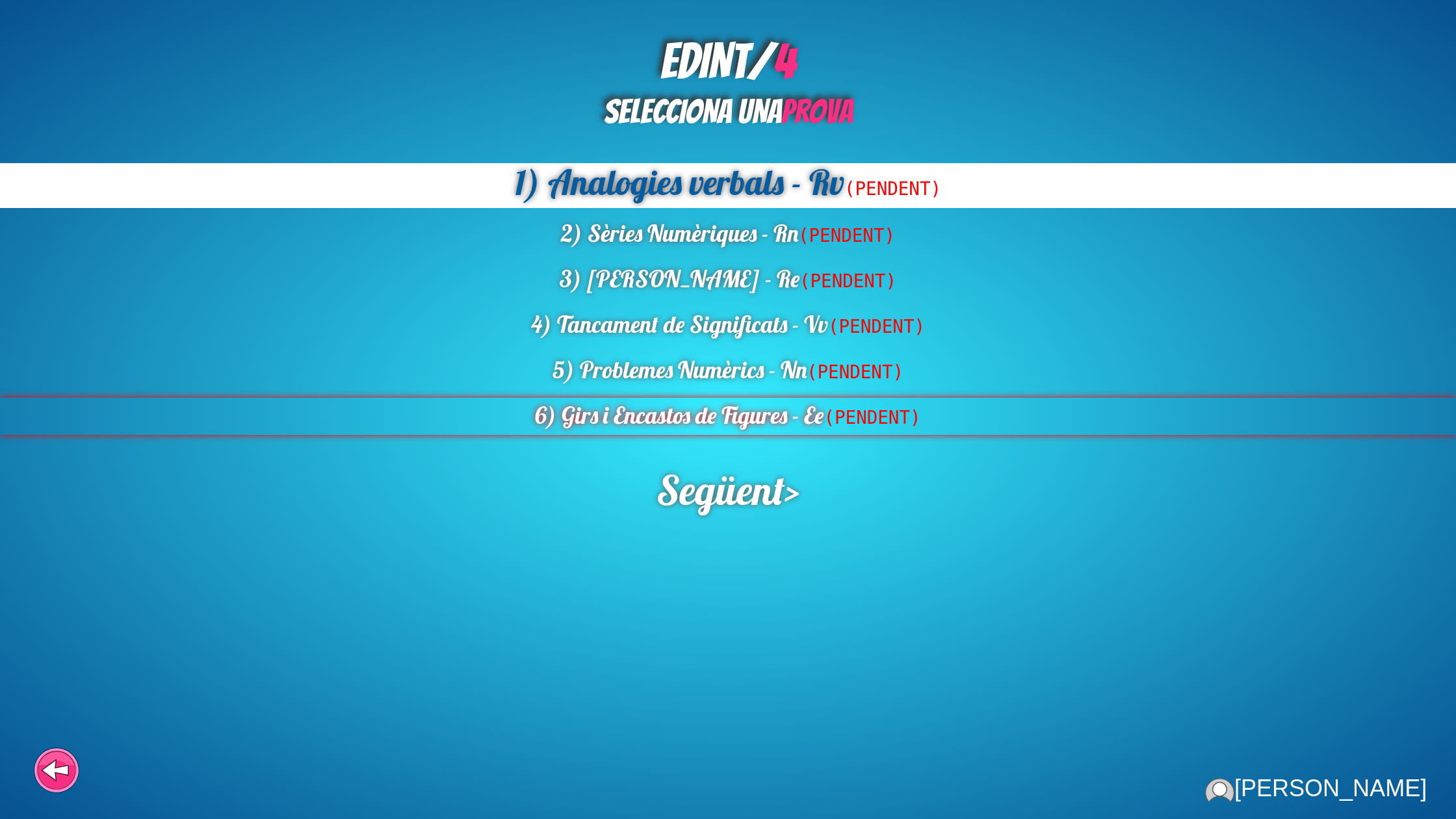
click at [851, 420] on span "(PENDENT)" at bounding box center [872, 417] width 97 height 21
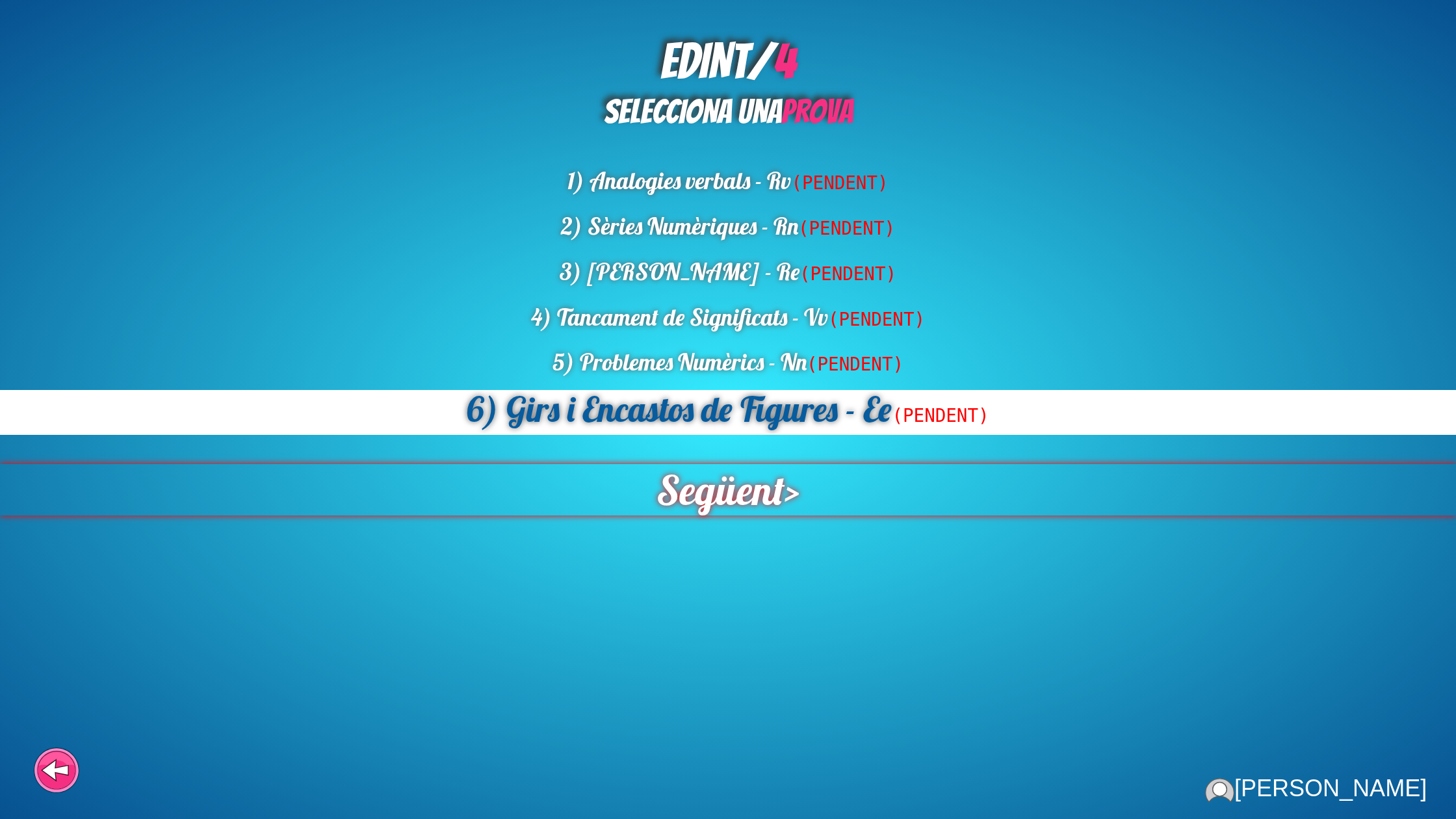
click at [734, 485] on span "Següent" at bounding box center [720, 489] width 129 height 52
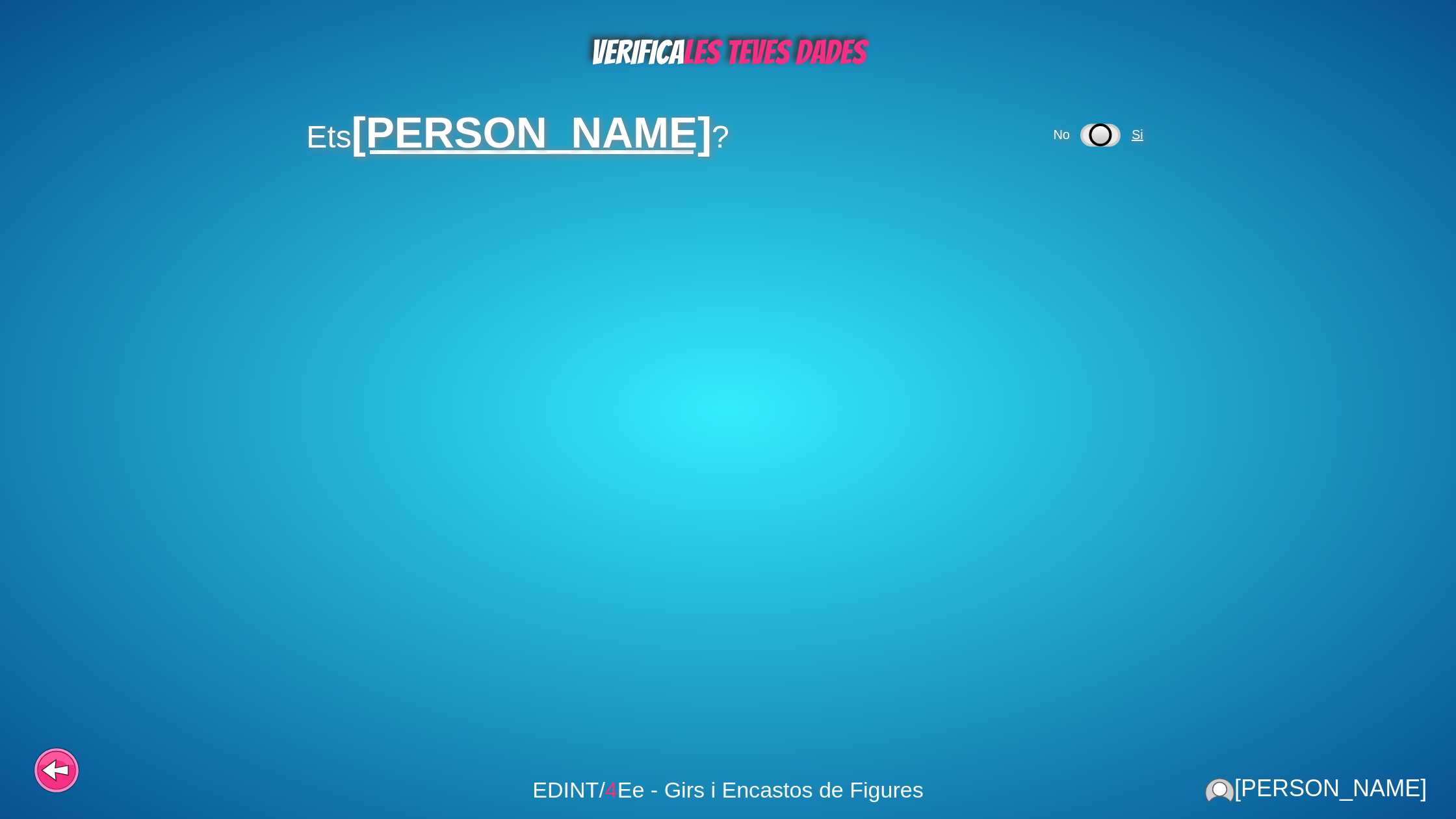
click at [1144, 142] on span "Si" at bounding box center [1137, 134] width 12 height 14
click at [1087, 199] on span "Si" at bounding box center [1081, 200] width 12 height 14
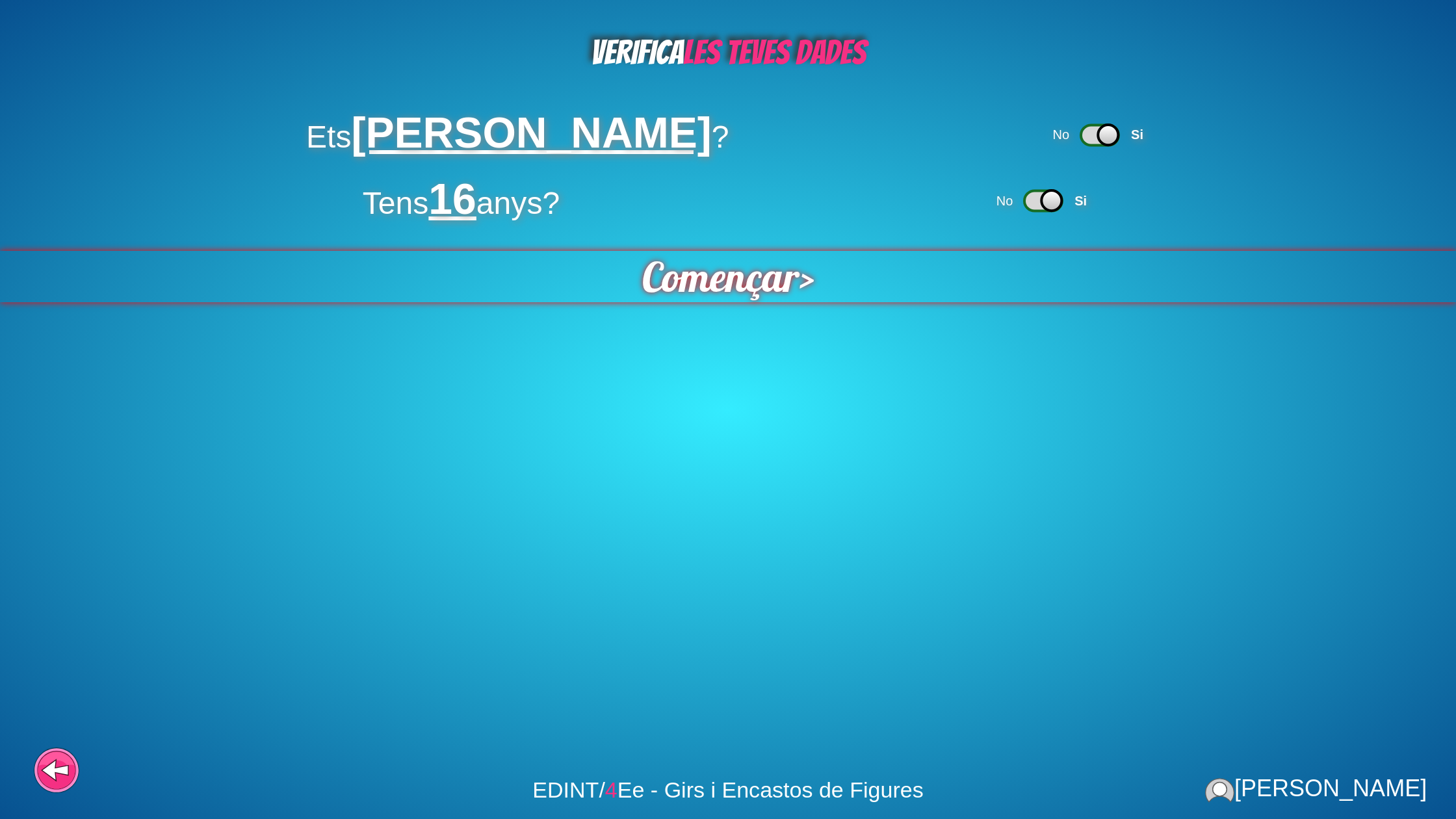
click at [699, 286] on span "Començar" at bounding box center [720, 277] width 159 height 52
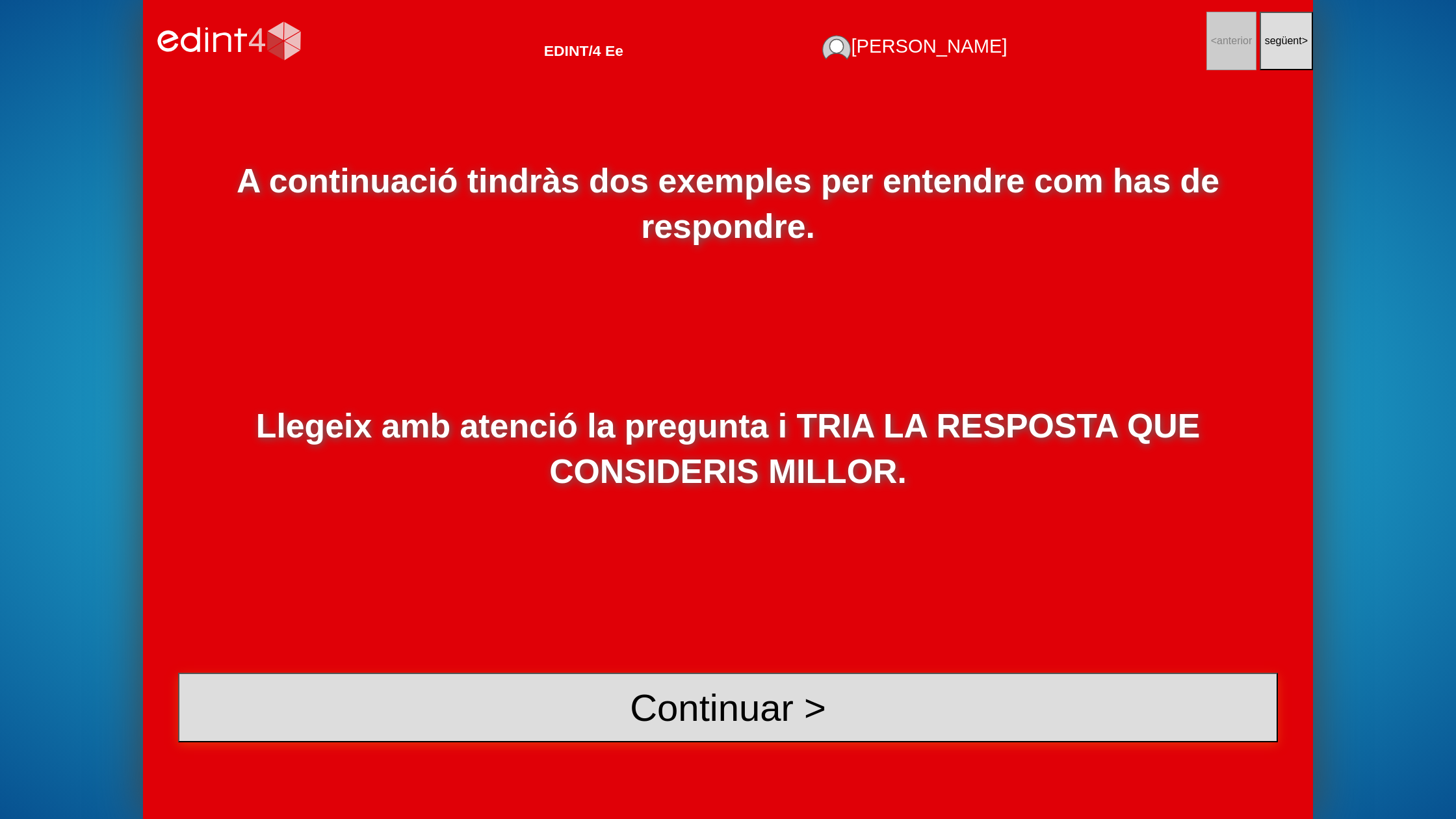
click at [668, 675] on button "Continuar >" at bounding box center [728, 708] width 1100 height 70
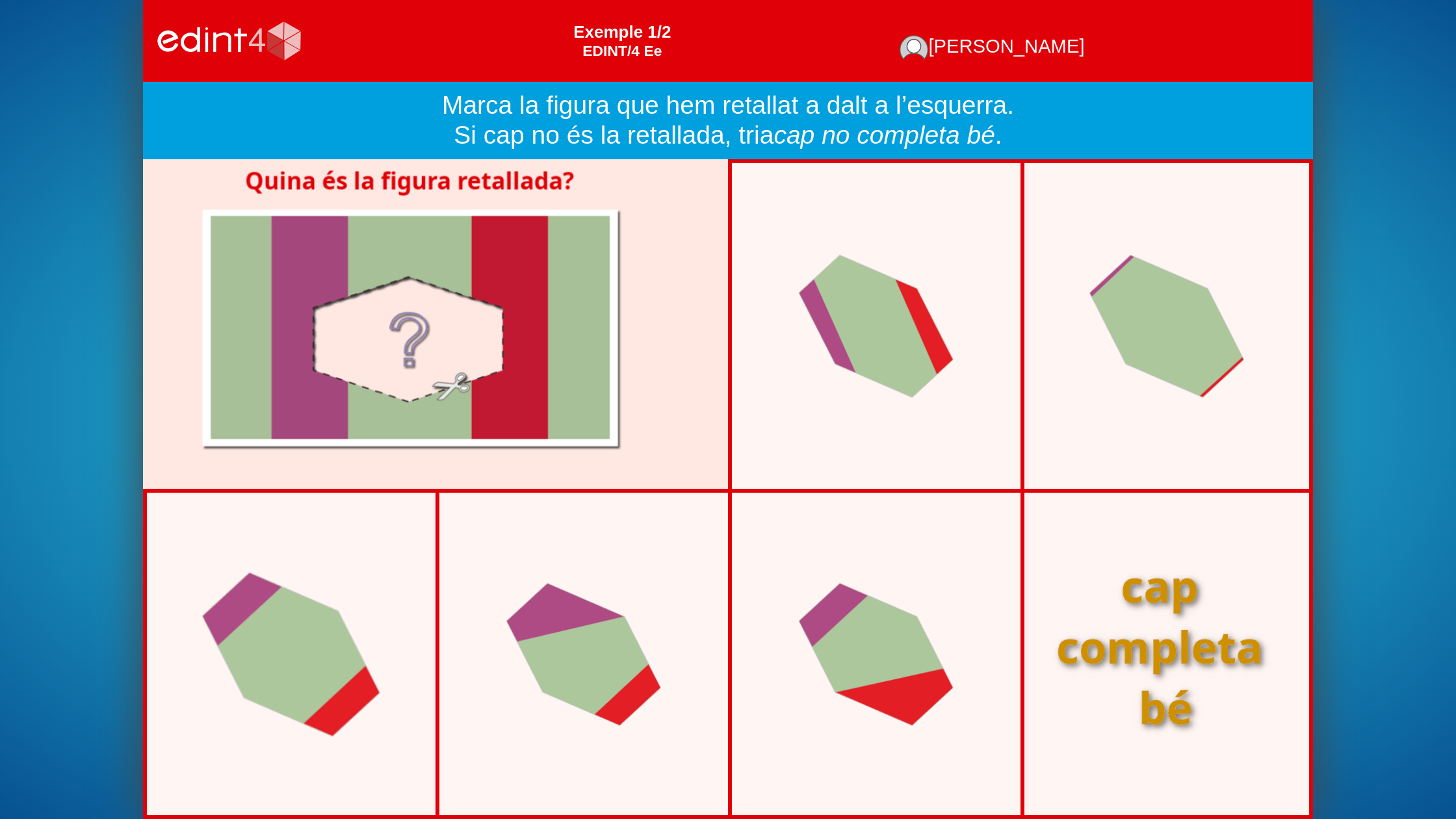
click at [336, 616] on div at bounding box center [292, 654] width 254 height 241
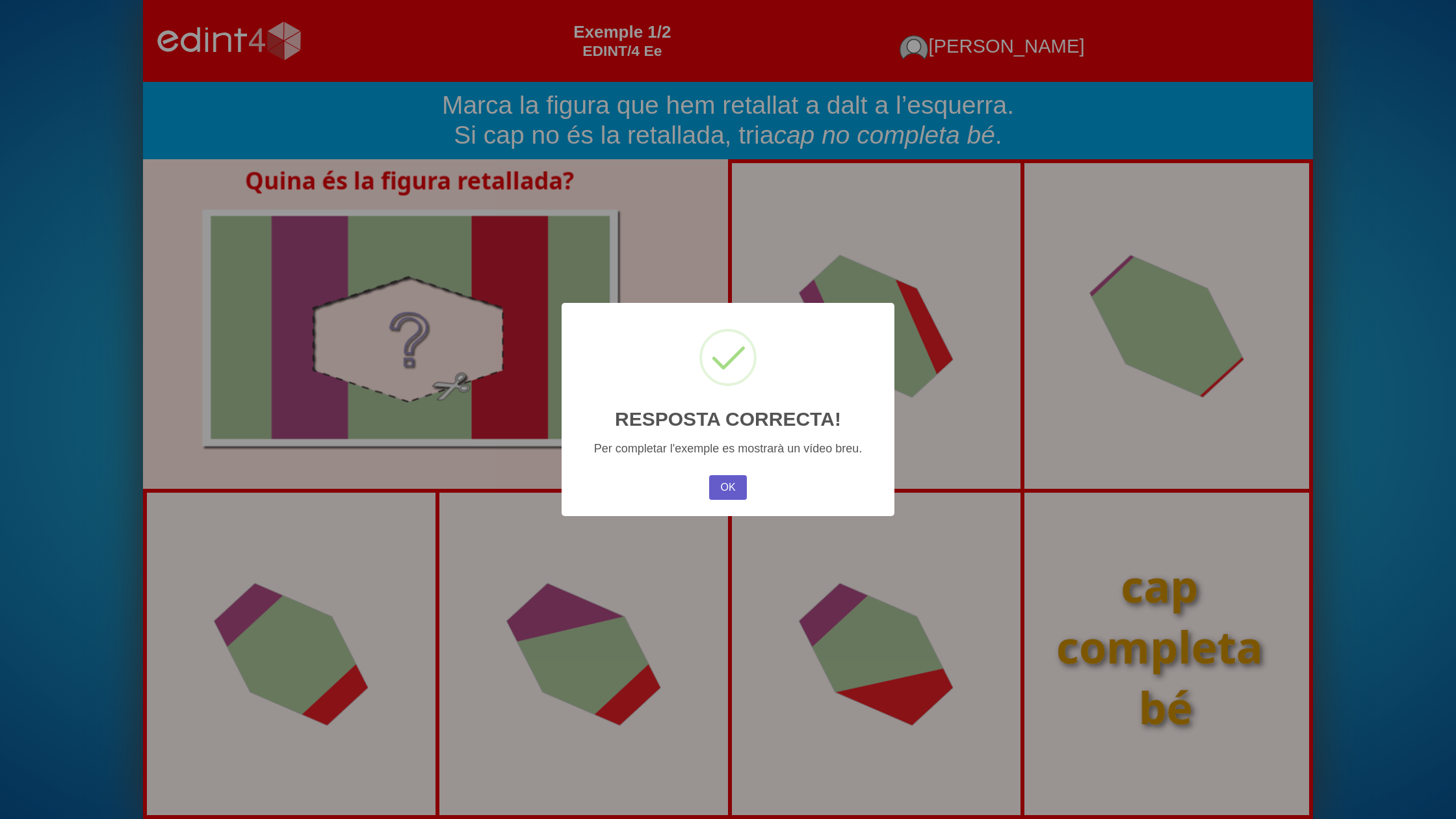
click at [731, 490] on button "OK" at bounding box center [728, 487] width 38 height 25
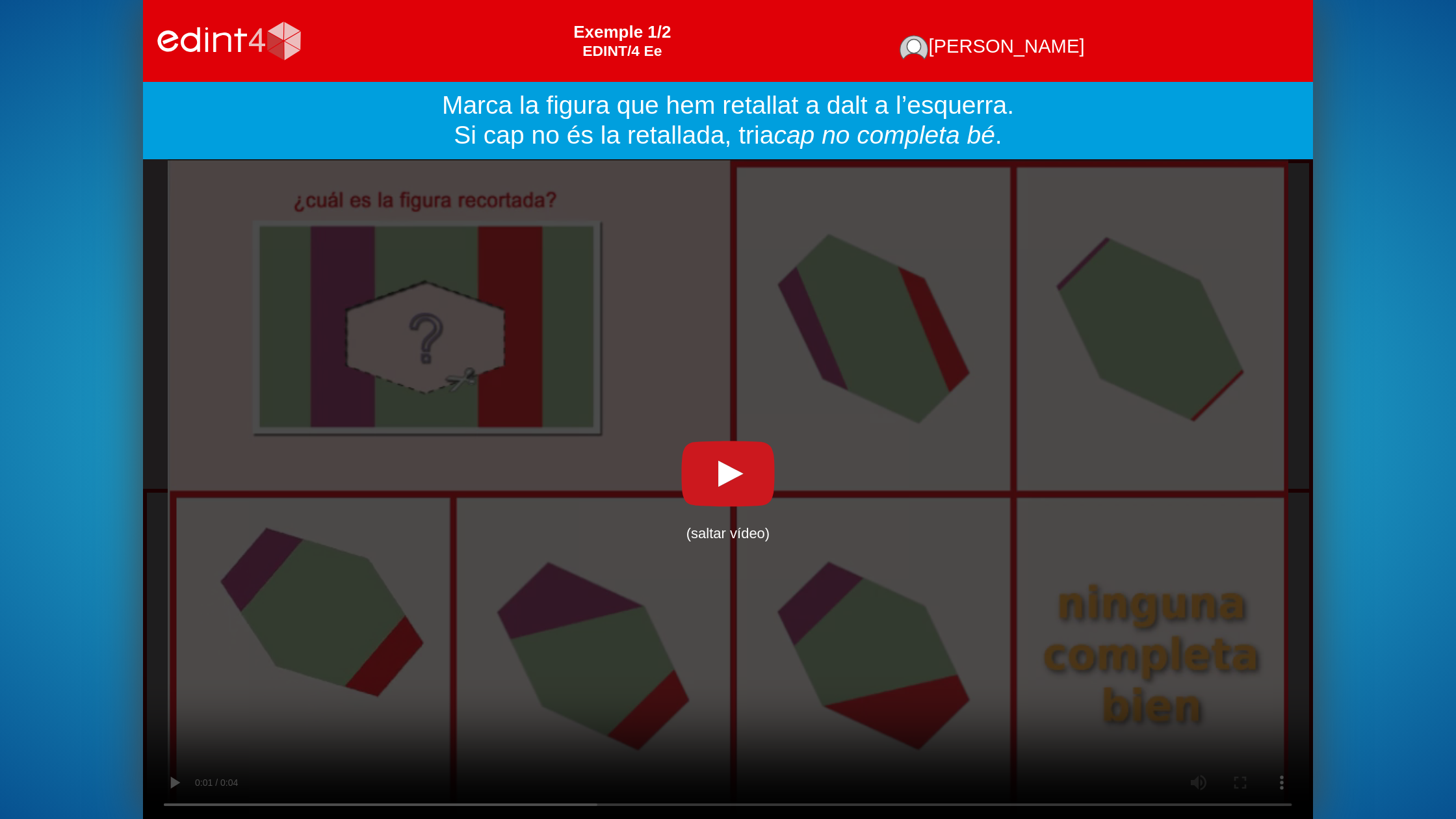
click at [1165, 766] on div "carregant vídeo... (saltar vídeo) *Este navegador NO soporta vídeo HTML5*" at bounding box center [728, 489] width 1170 height 660
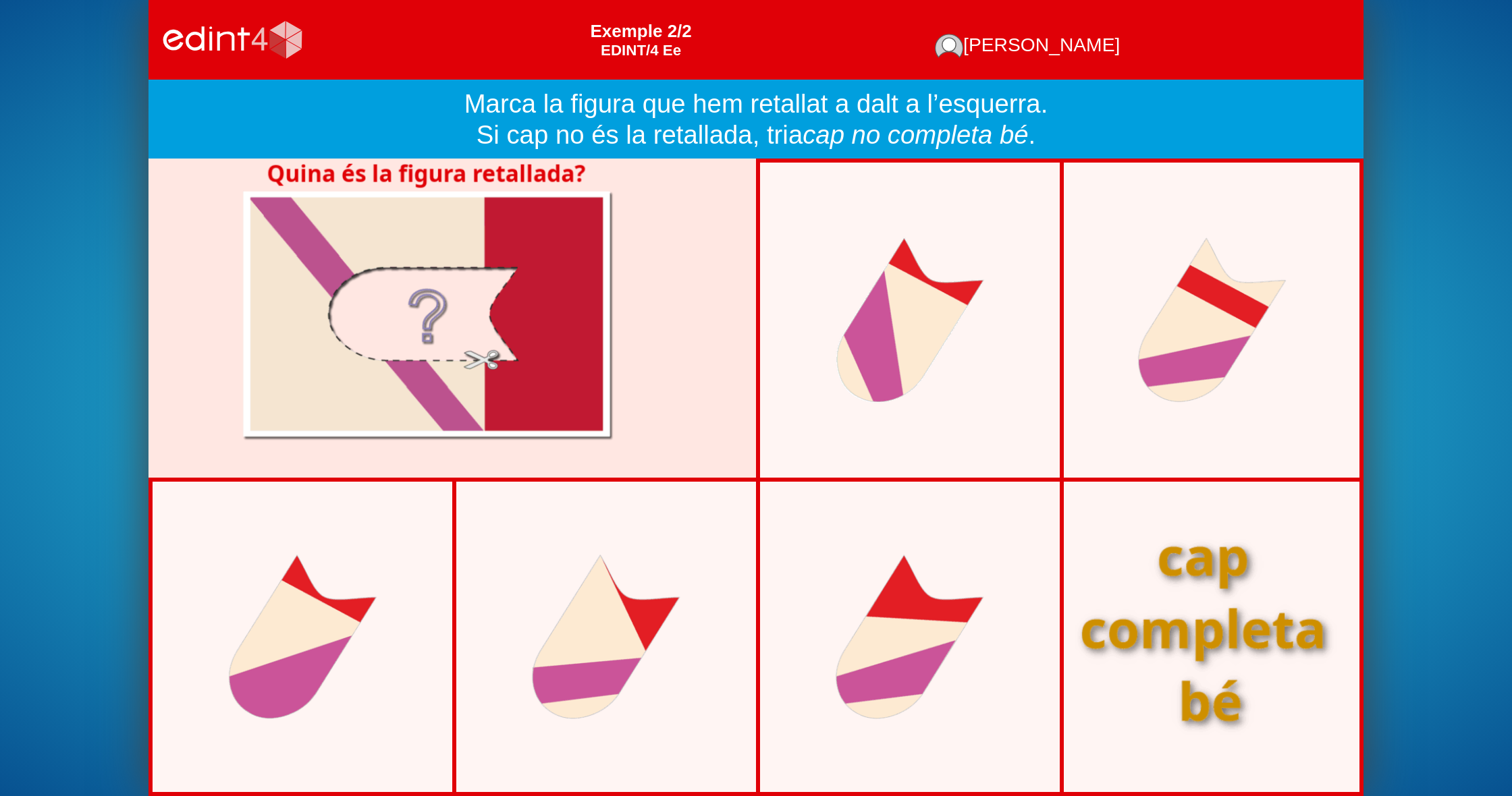
click at [1207, 629] on div at bounding box center [1212, 636] width 322 height 275
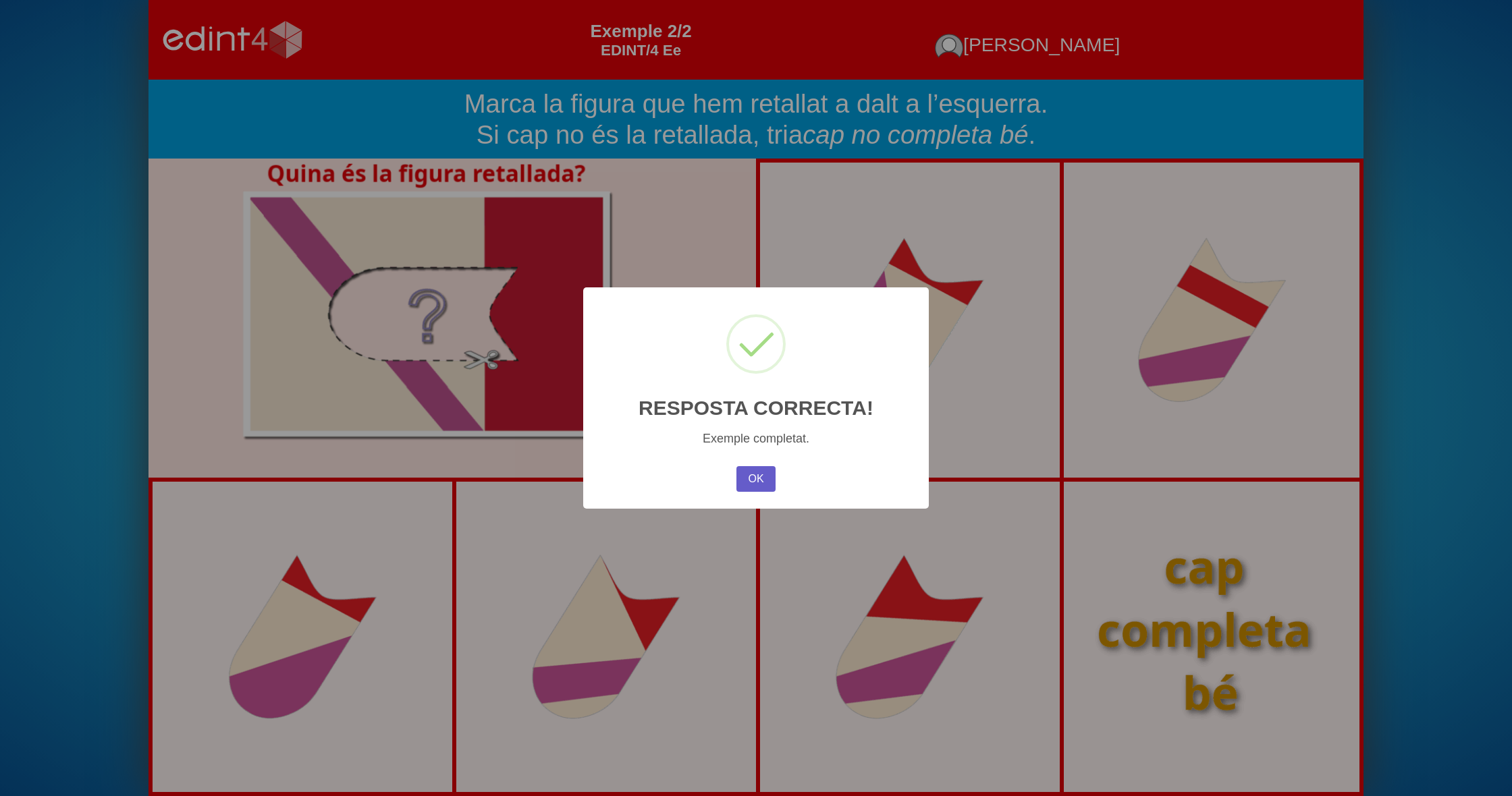
click at [769, 476] on button "OK" at bounding box center [756, 479] width 39 height 26
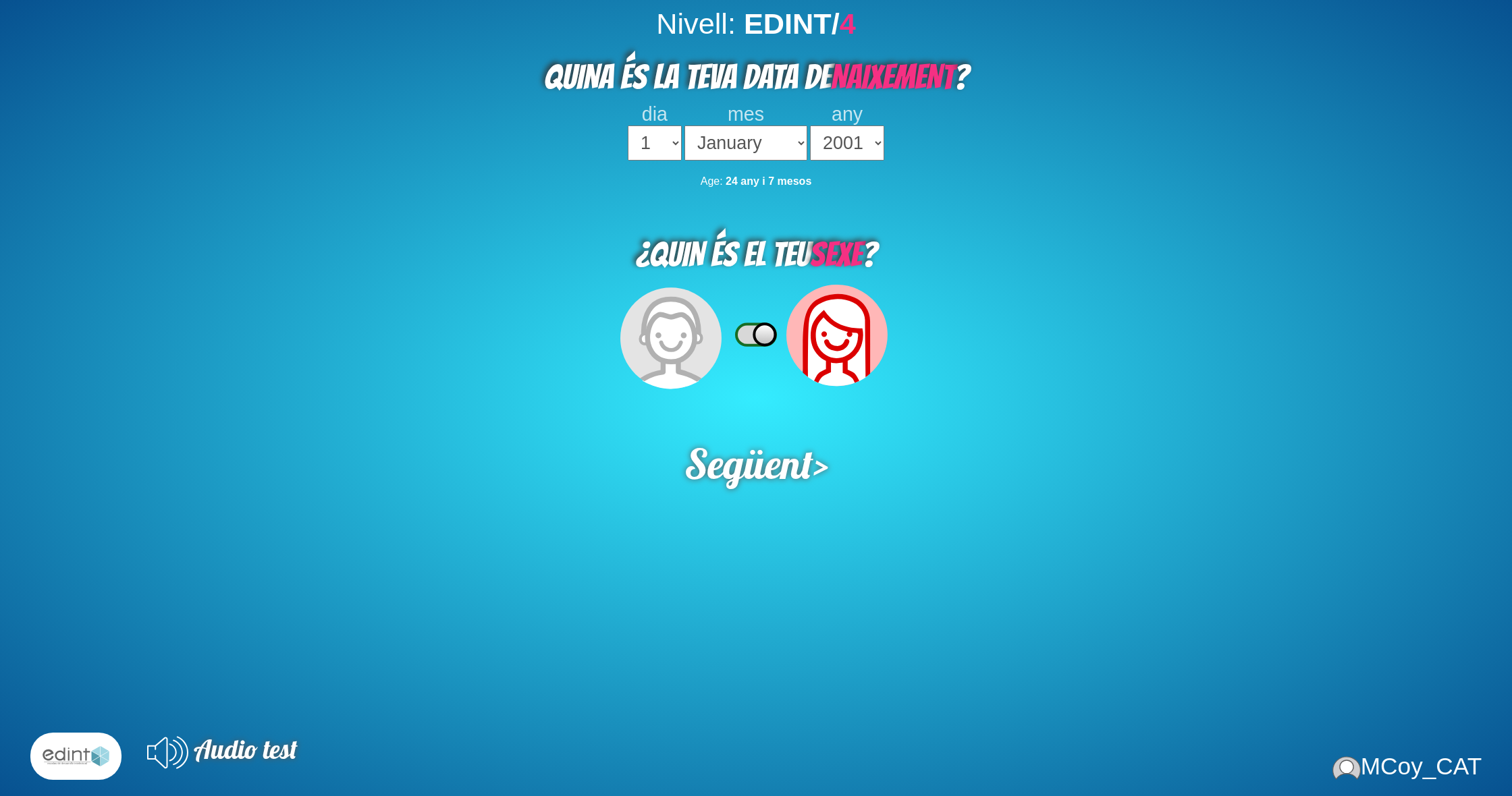
select select "2001"
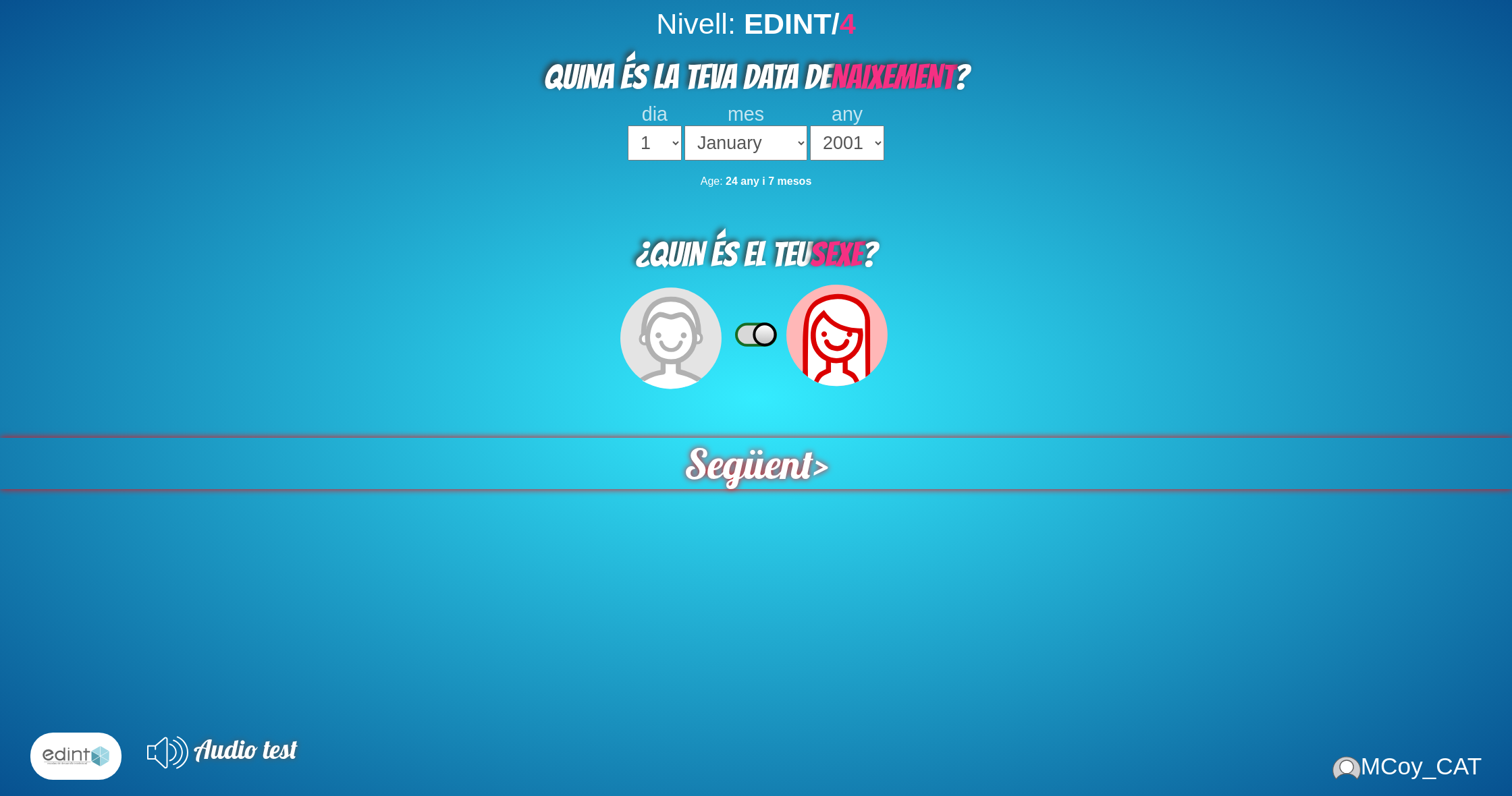
click at [757, 448] on span "Següent" at bounding box center [748, 463] width 129 height 51
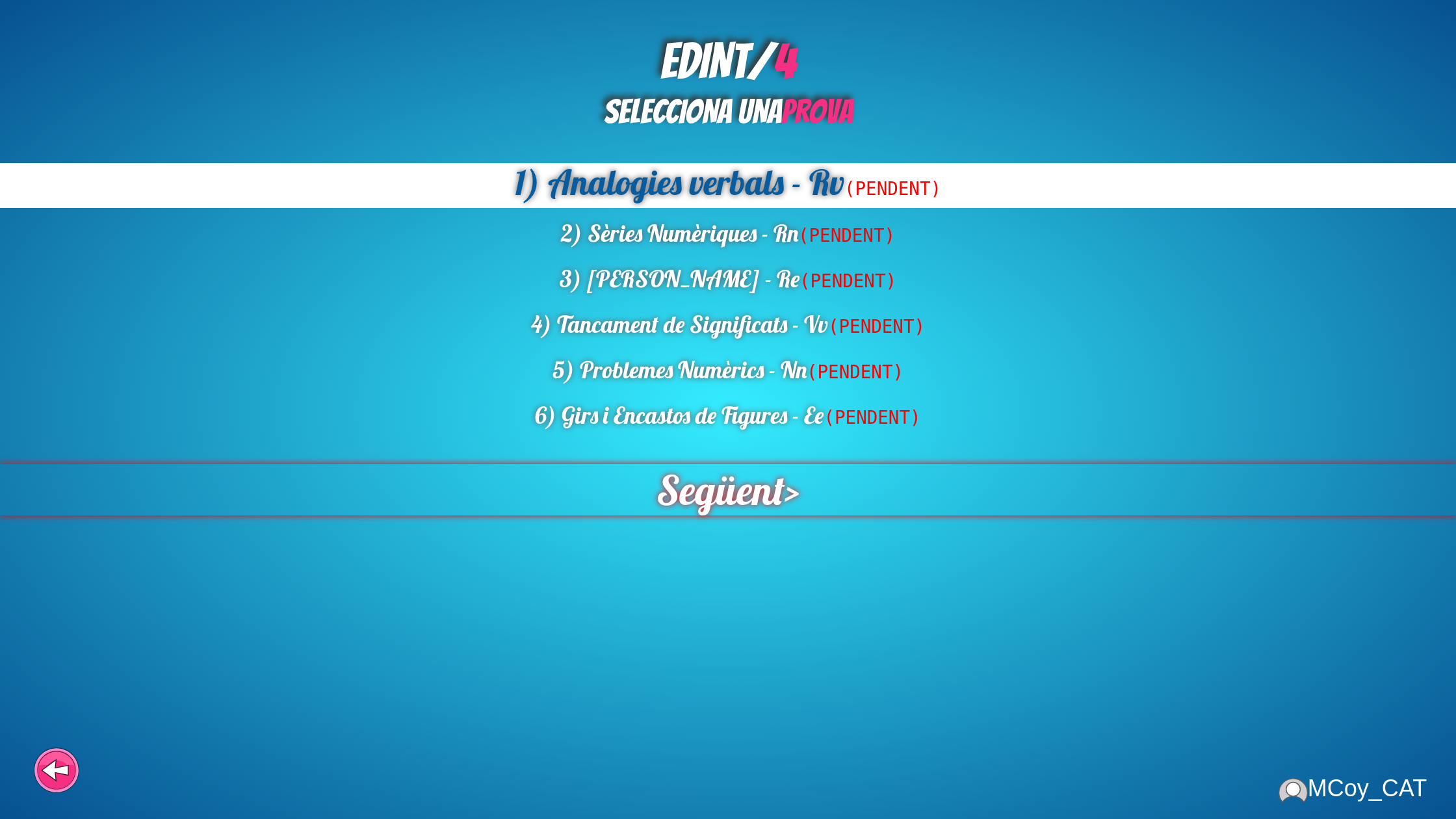
click at [709, 488] on span "Següent" at bounding box center [720, 489] width 128 height 51
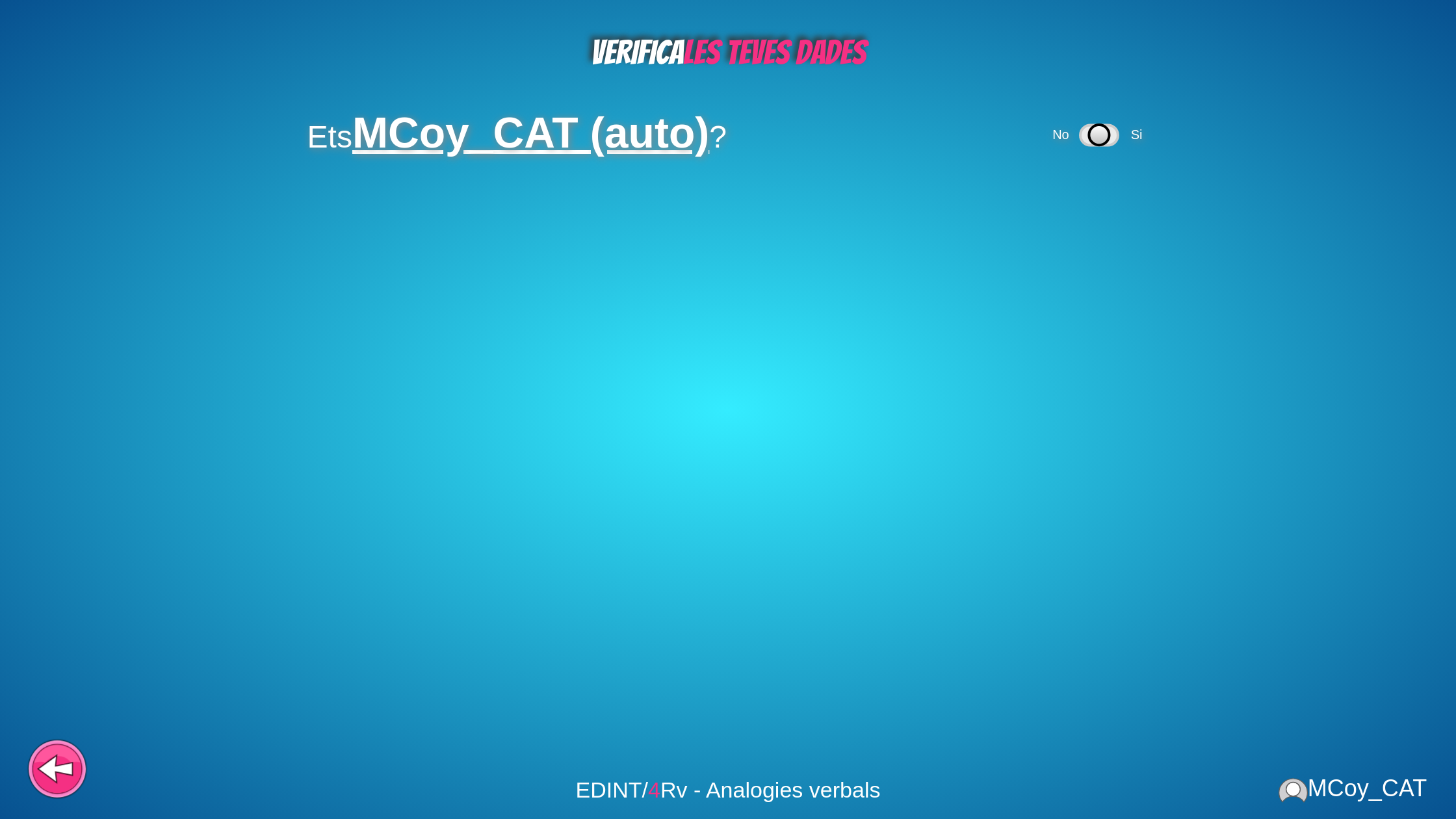
click at [36, 766] on icon at bounding box center [57, 775] width 48 height 37
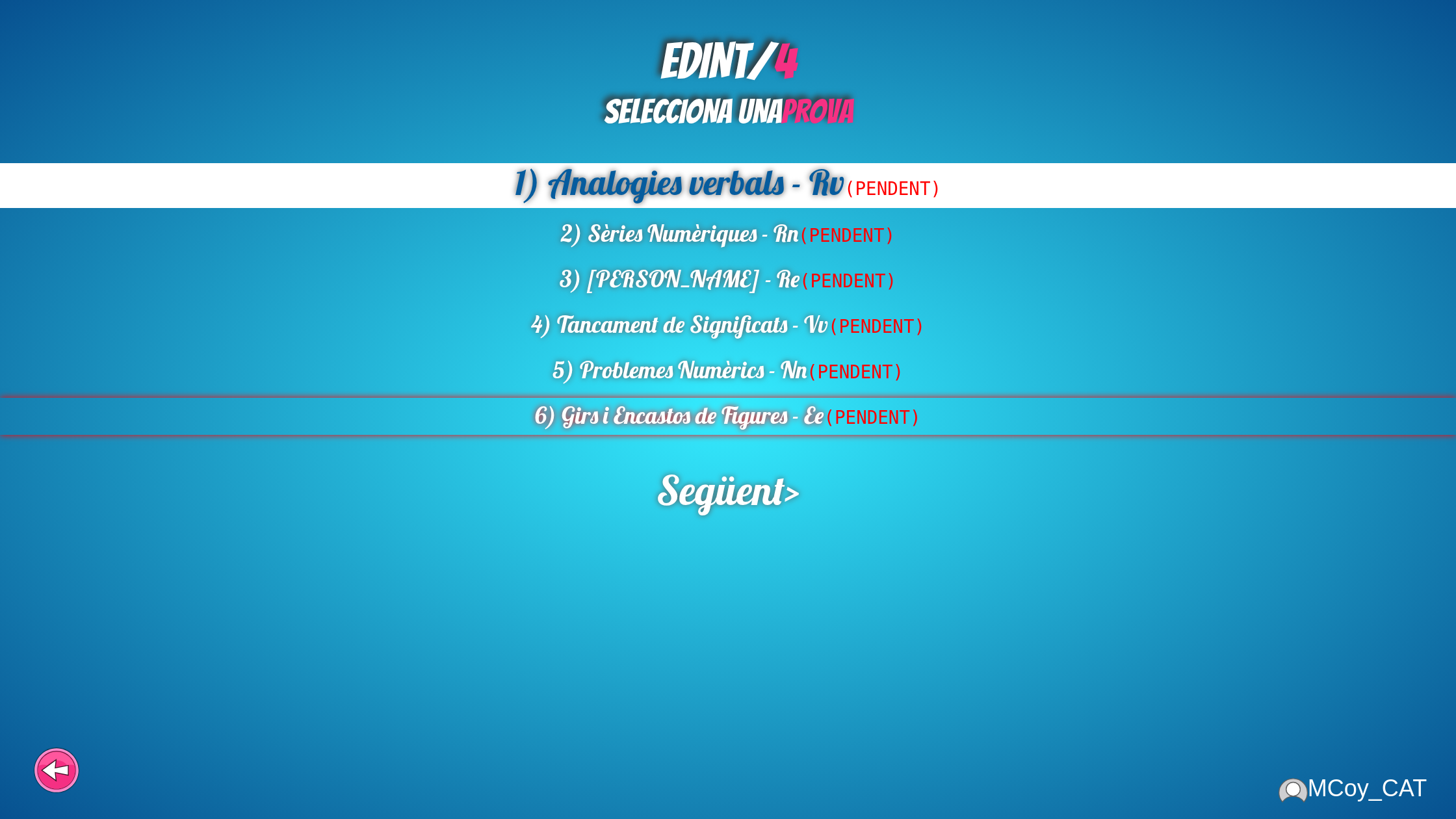
click at [831, 420] on span "(PENDENT)" at bounding box center [872, 417] width 97 height 21
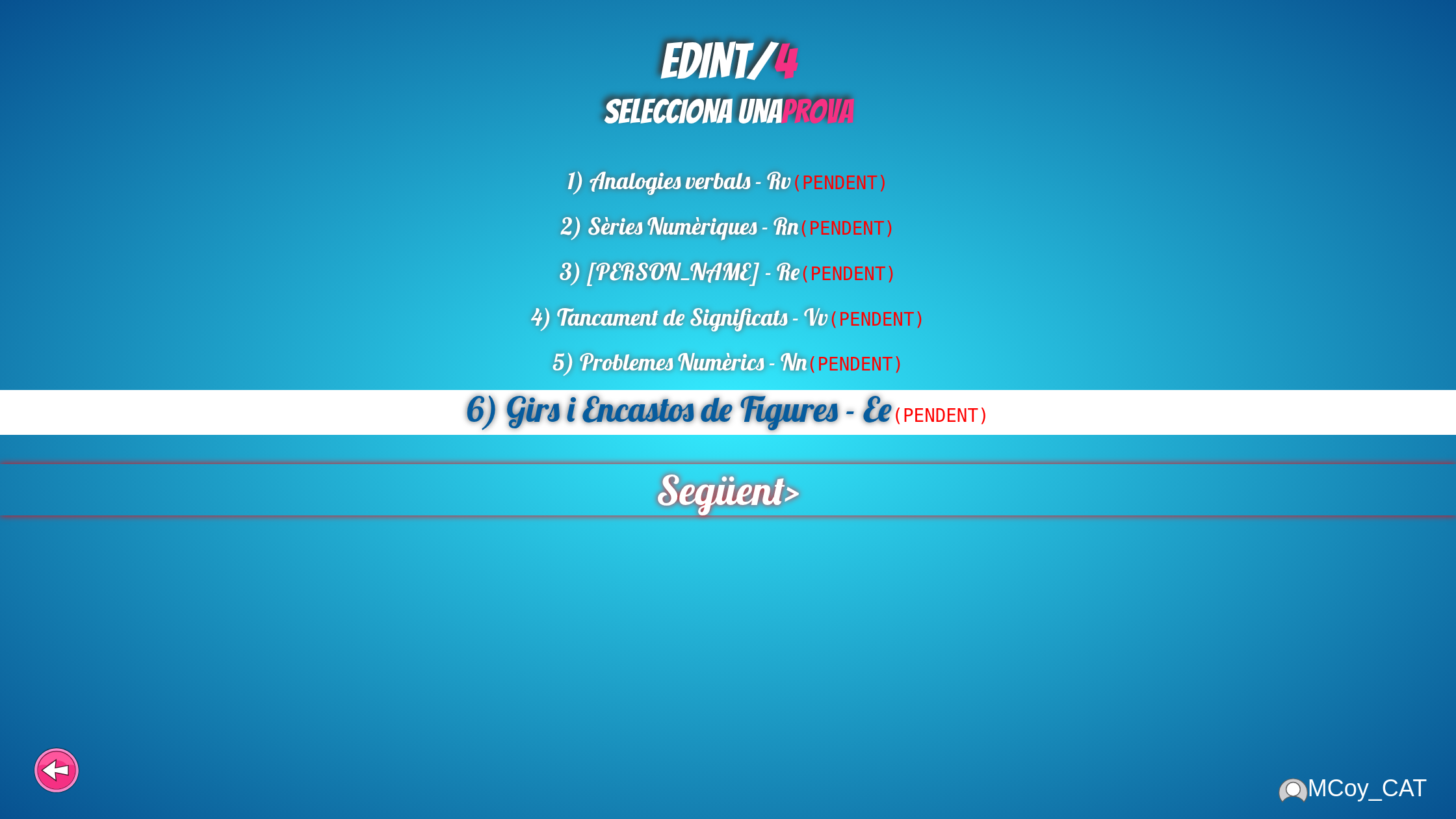
click at [766, 484] on span "Següent" at bounding box center [720, 489] width 128 height 51
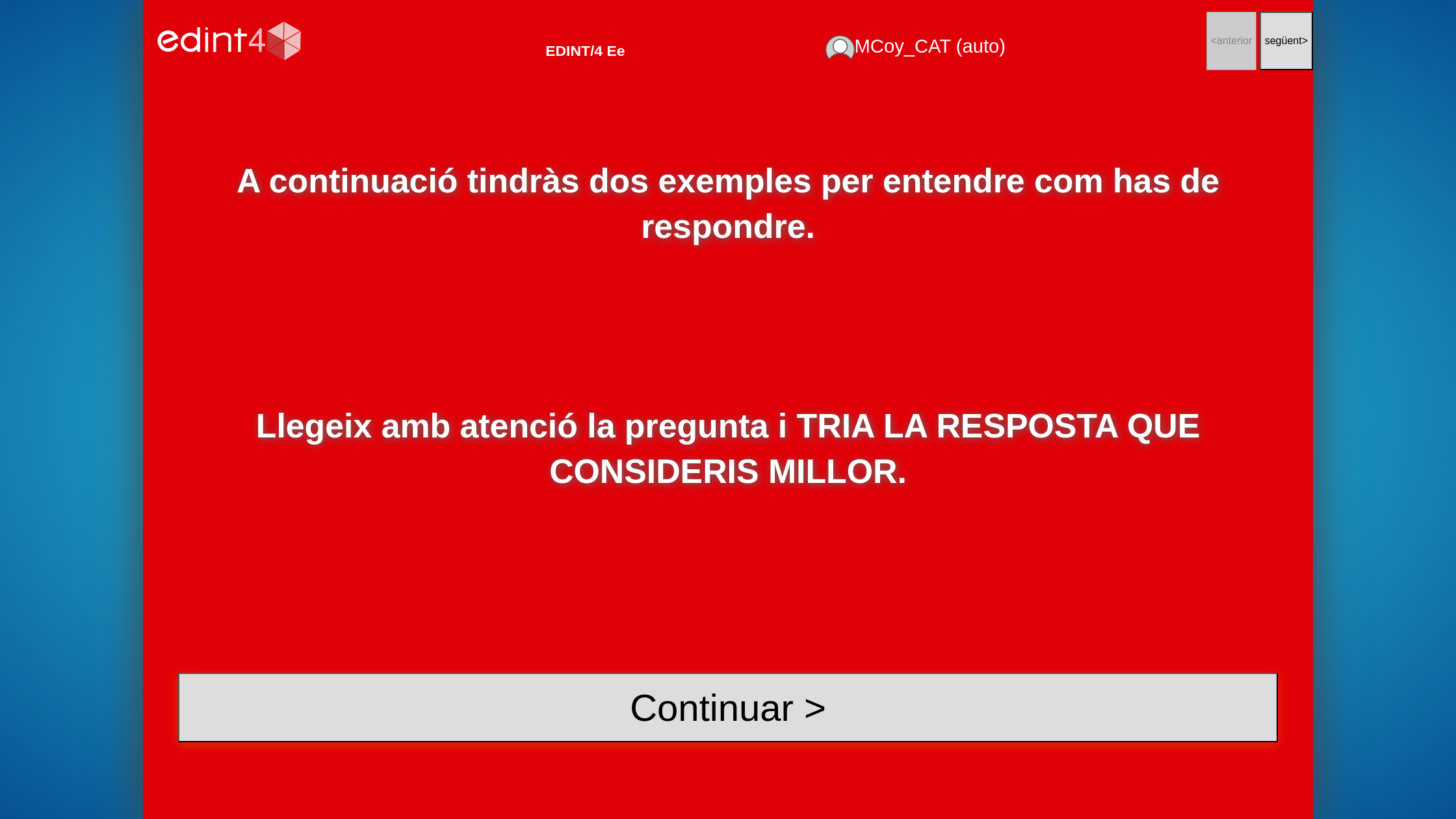
click at [1086, 722] on button "Continuar >" at bounding box center [728, 708] width 1100 height 70
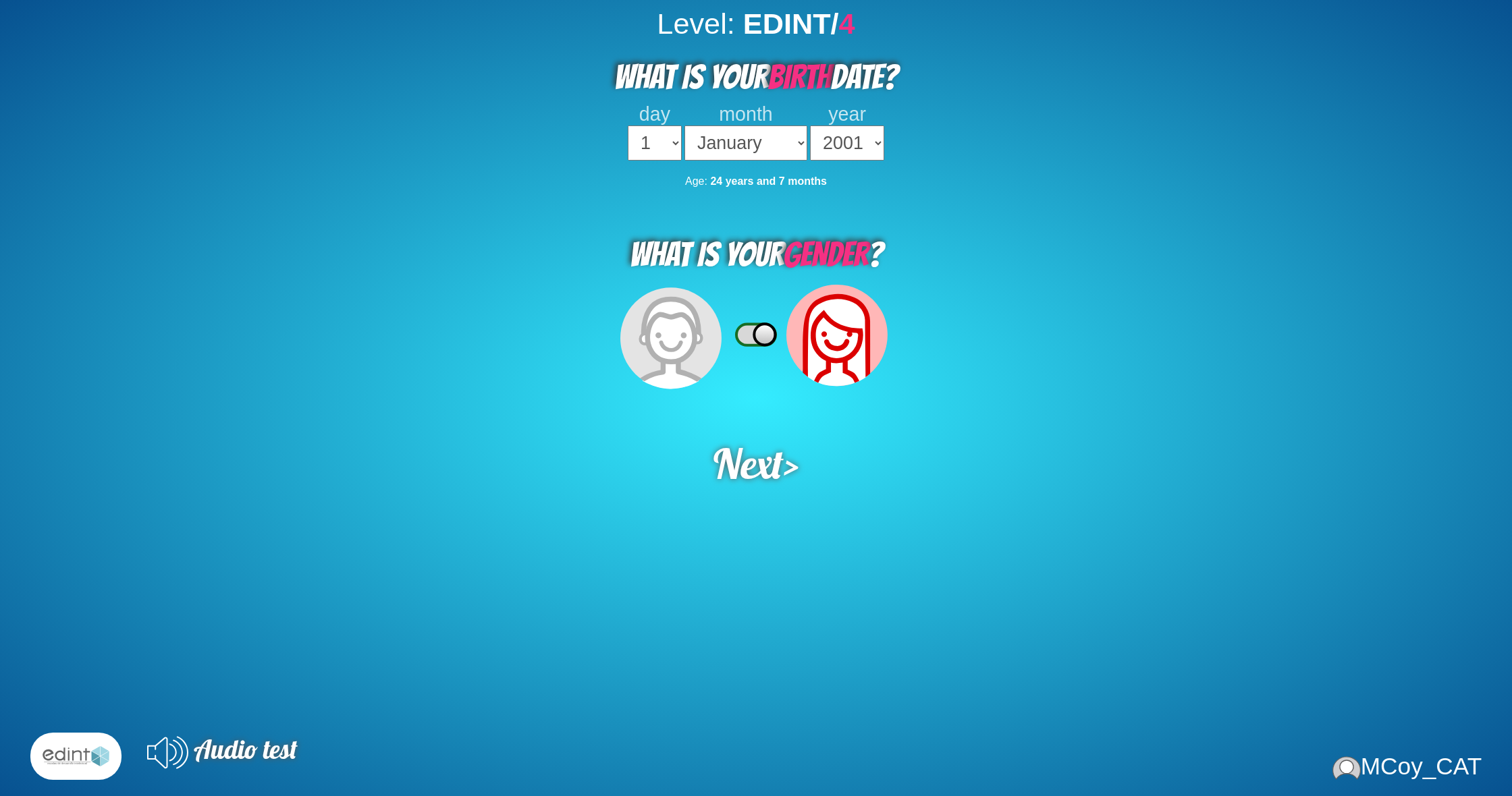
select select "2001"
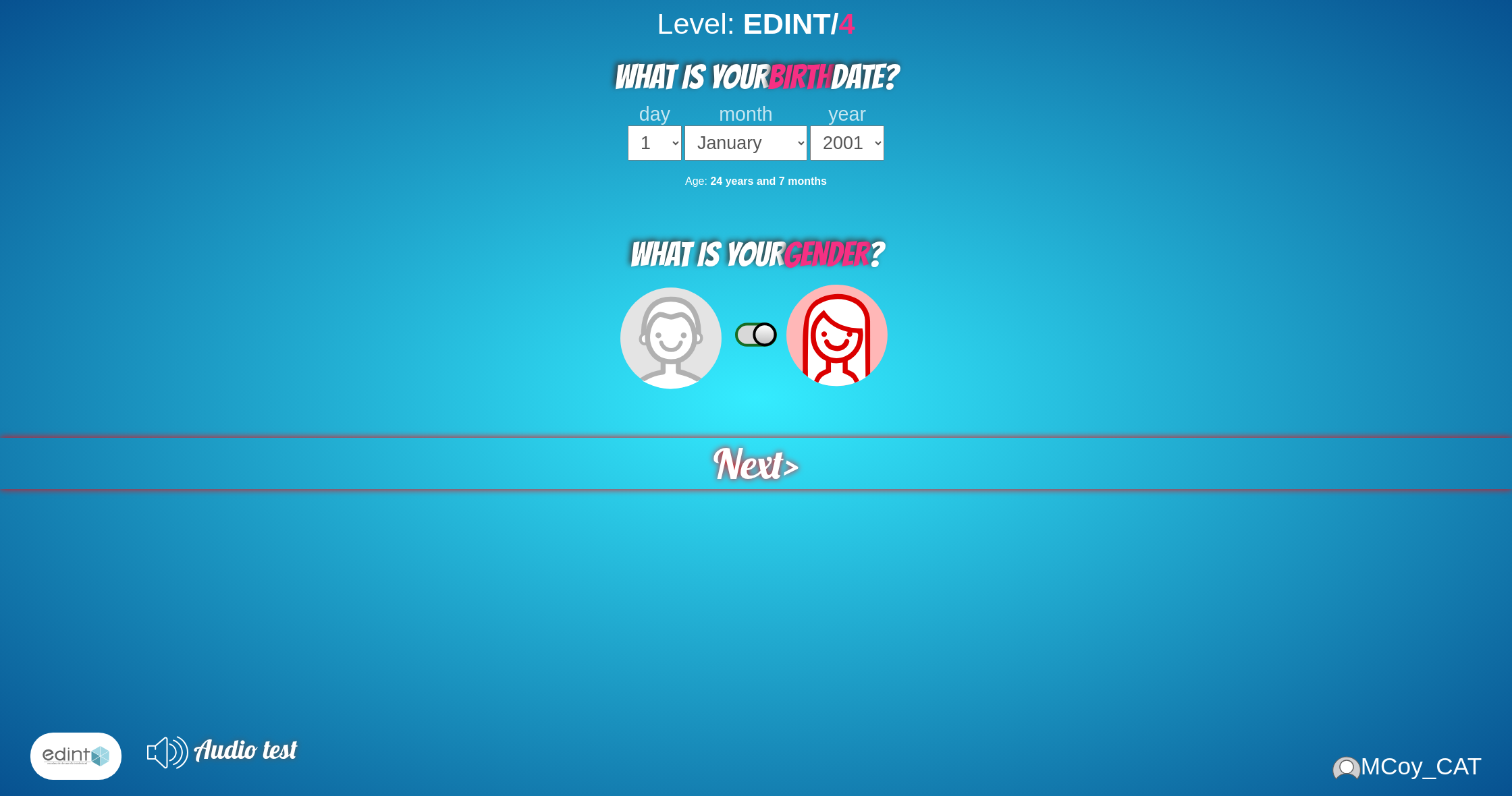
click at [774, 460] on span "Next" at bounding box center [748, 463] width 70 height 51
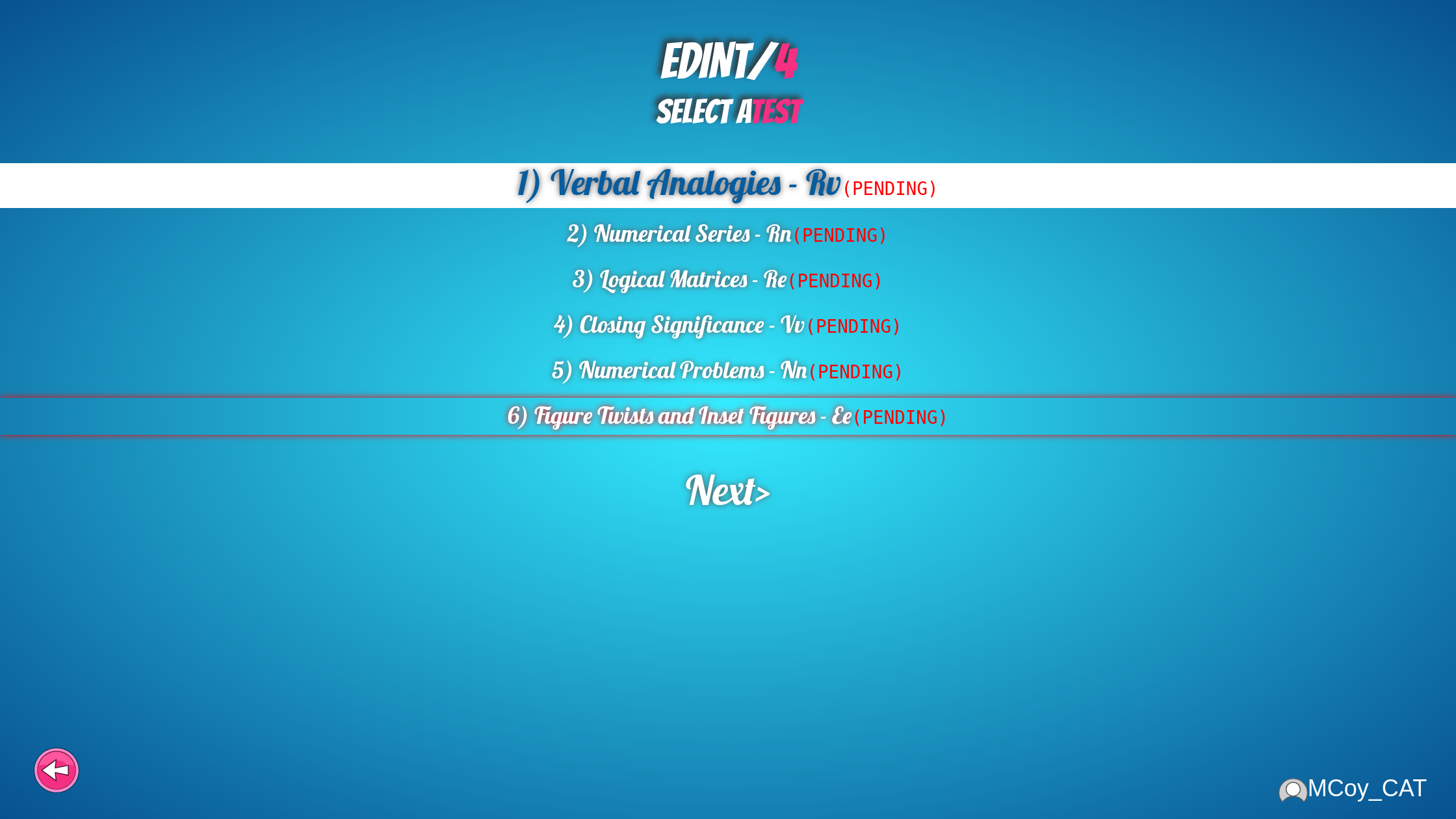
click at [798, 427] on div "6) Figure Twists and Inset Figures - Ee (PENDING)" at bounding box center [728, 416] width 1456 height 37
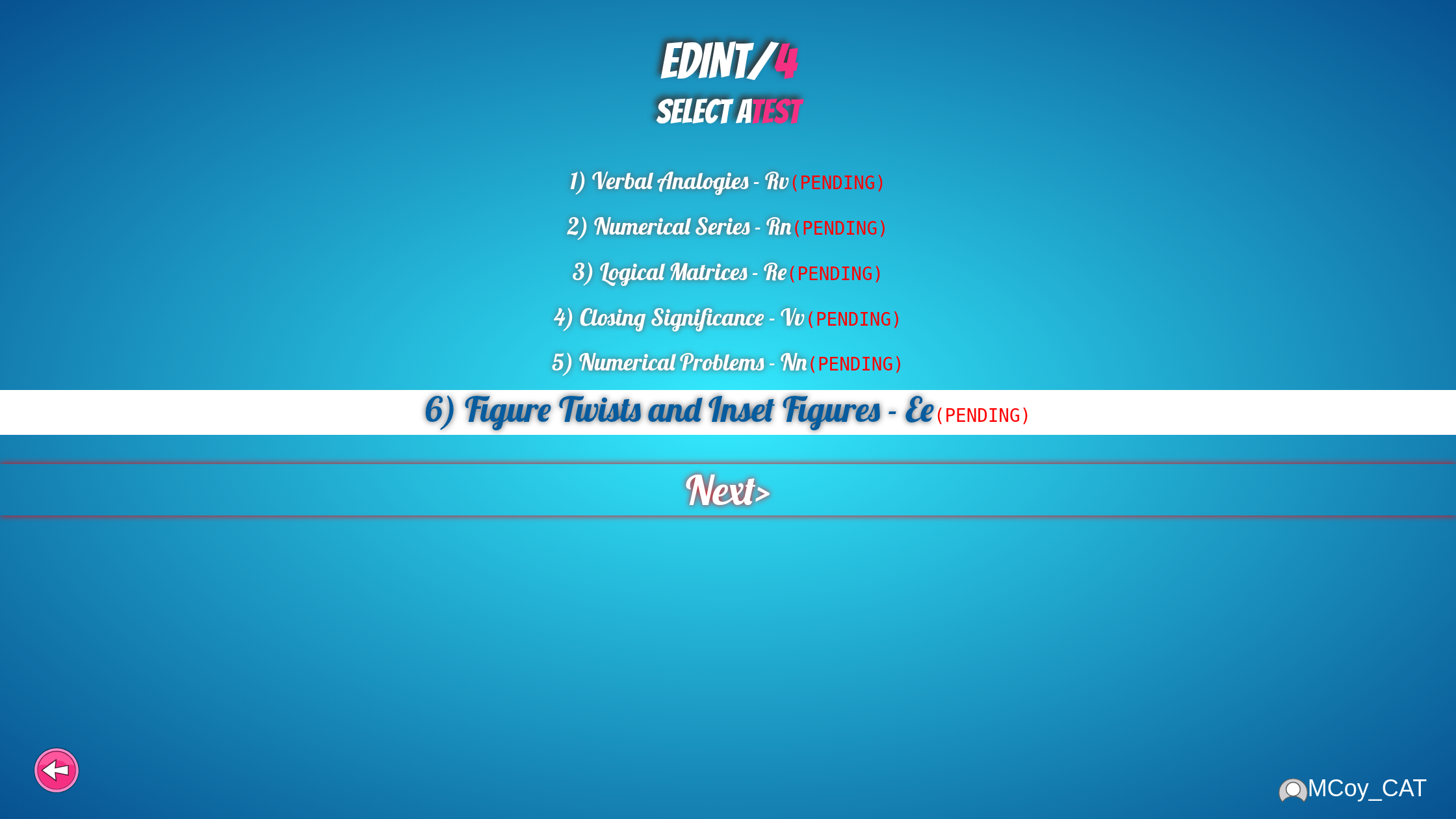
click at [761, 485] on div "Next >" at bounding box center [728, 489] width 1456 height 51
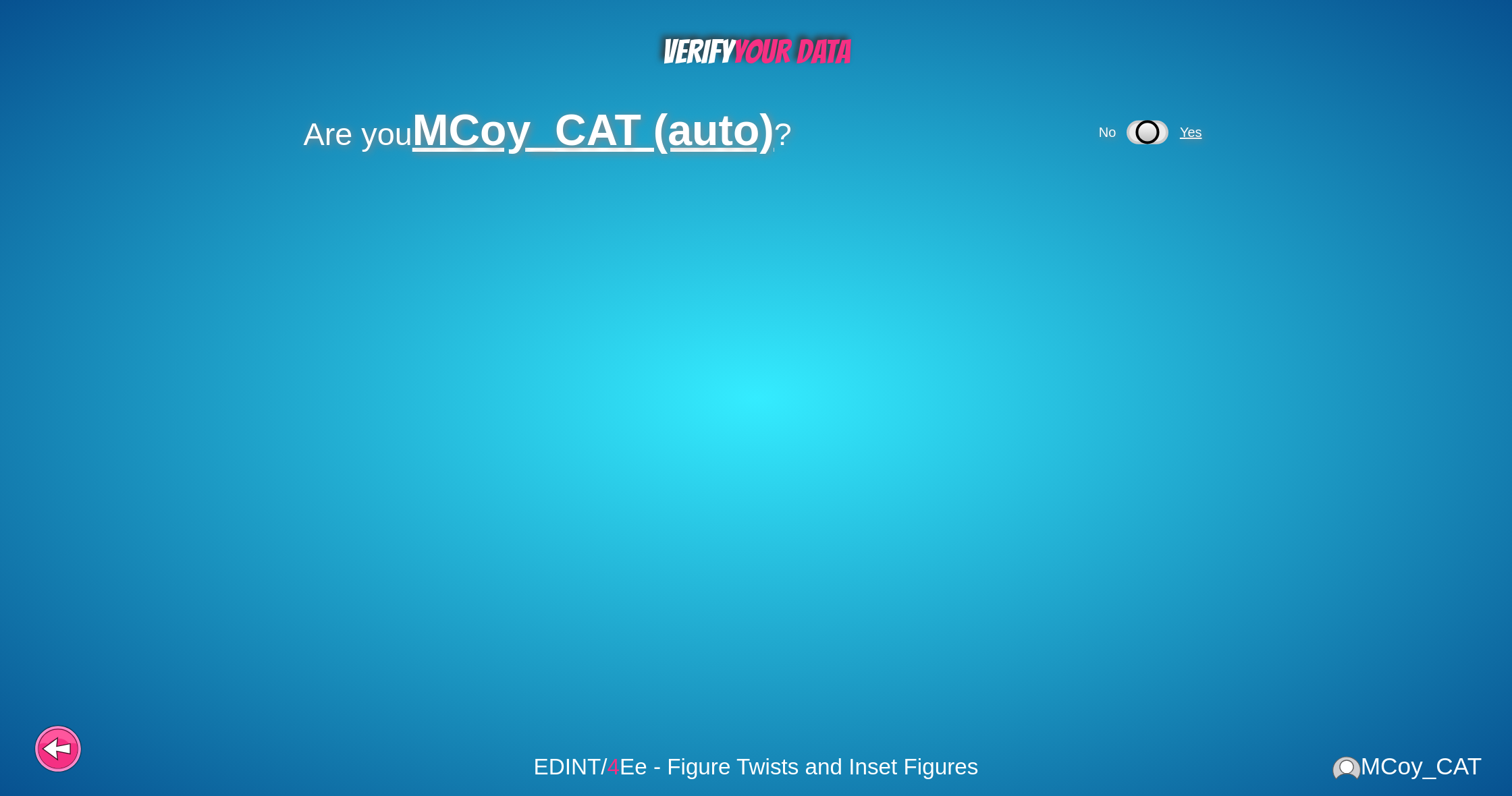
click at [1194, 132] on span "Yes" at bounding box center [1190, 132] width 22 height 15
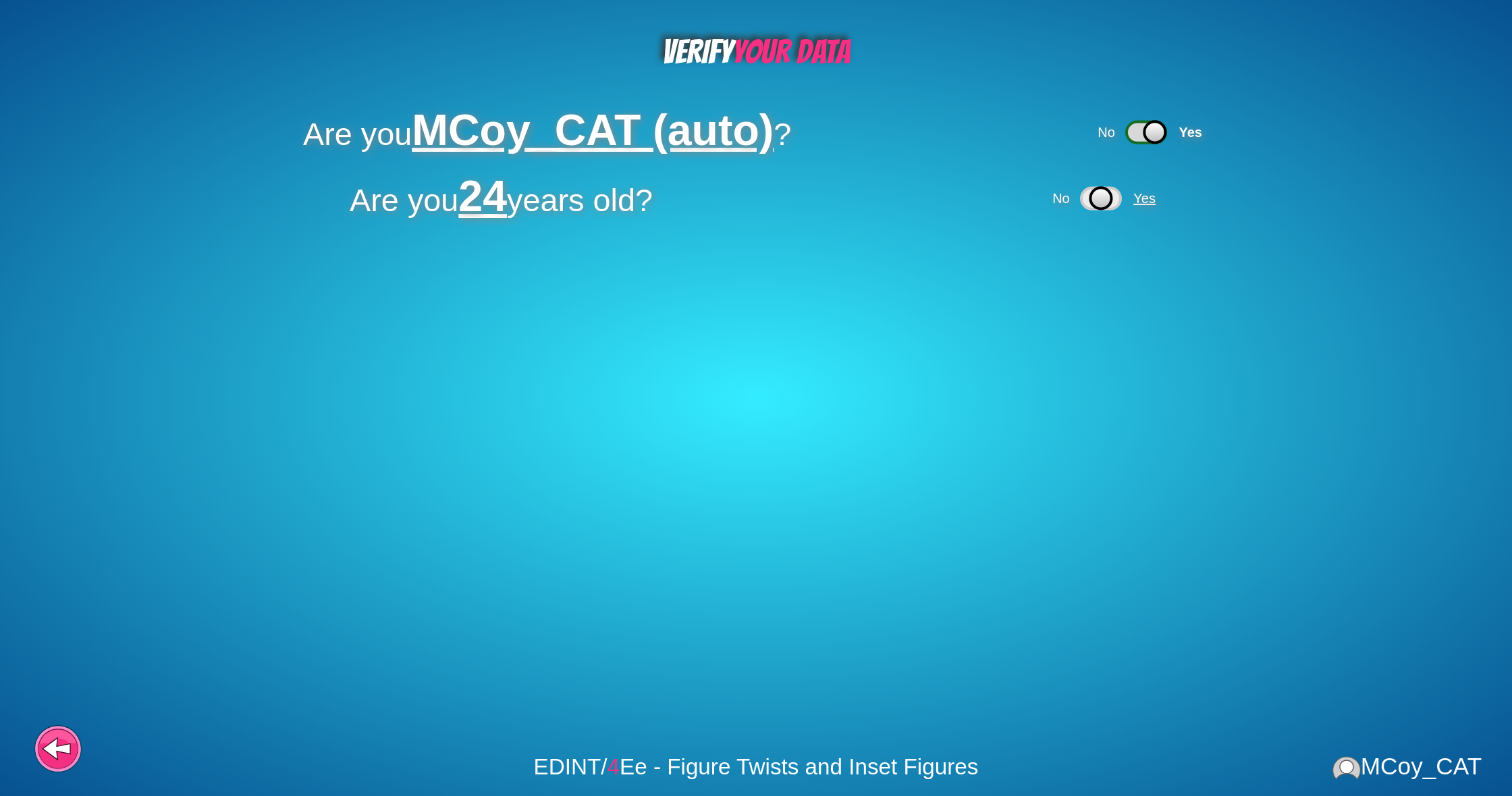
click at [1142, 196] on span "Yes" at bounding box center [1144, 198] width 22 height 15
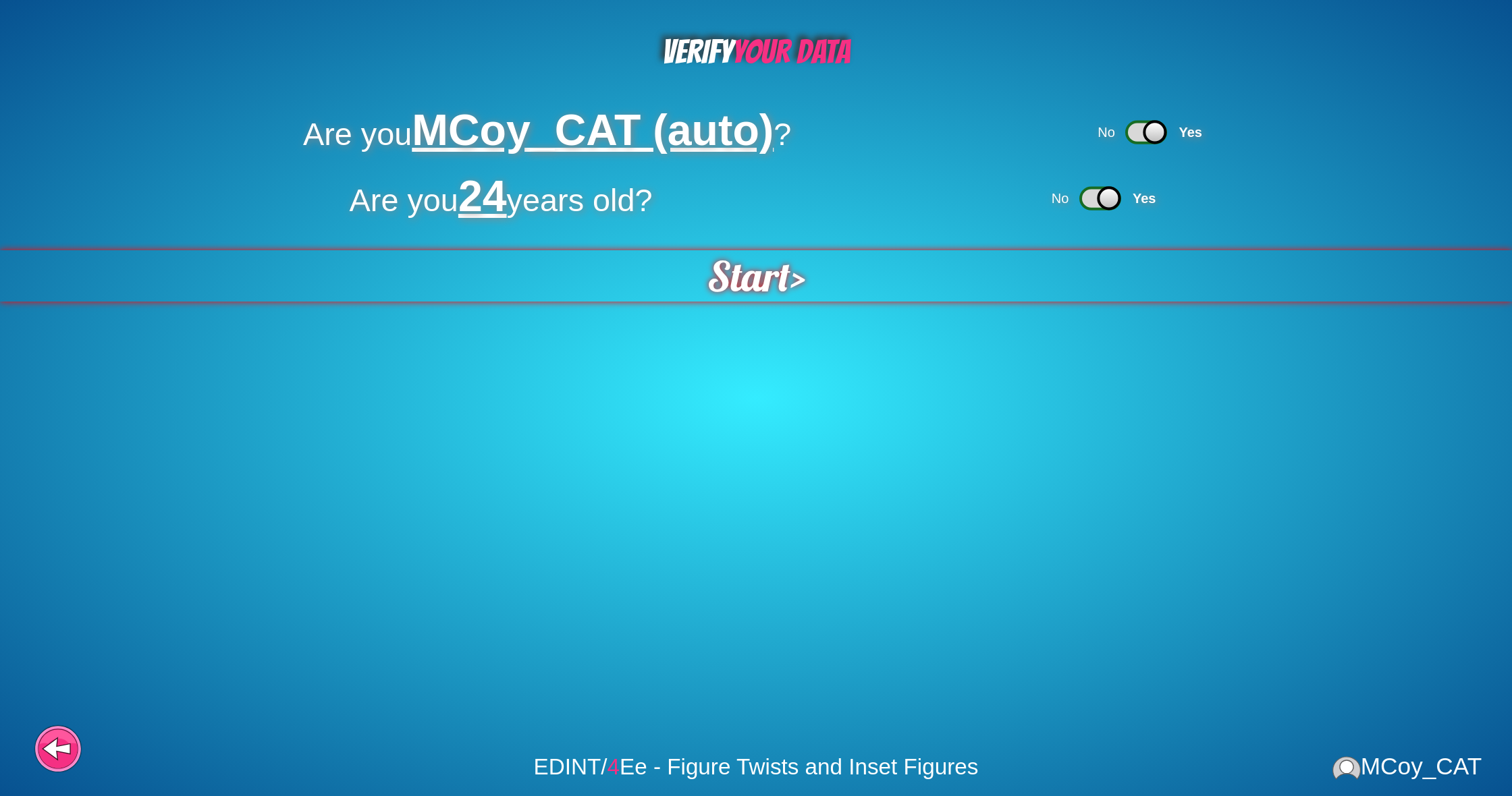
click at [819, 278] on div "Start >" at bounding box center [756, 276] width 1515 height 51
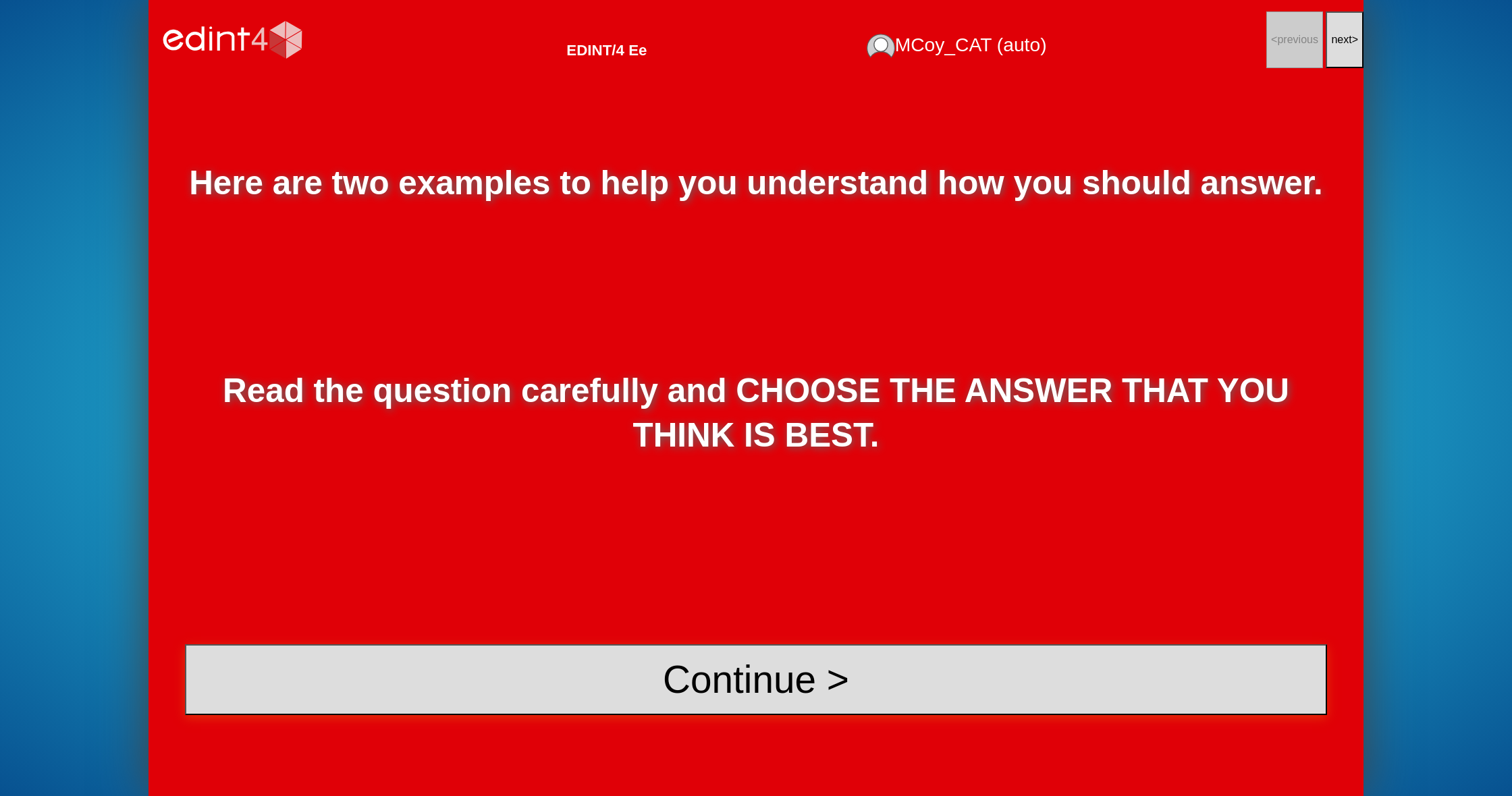
click at [1078, 660] on button "Continue >" at bounding box center [756, 679] width 1142 height 70
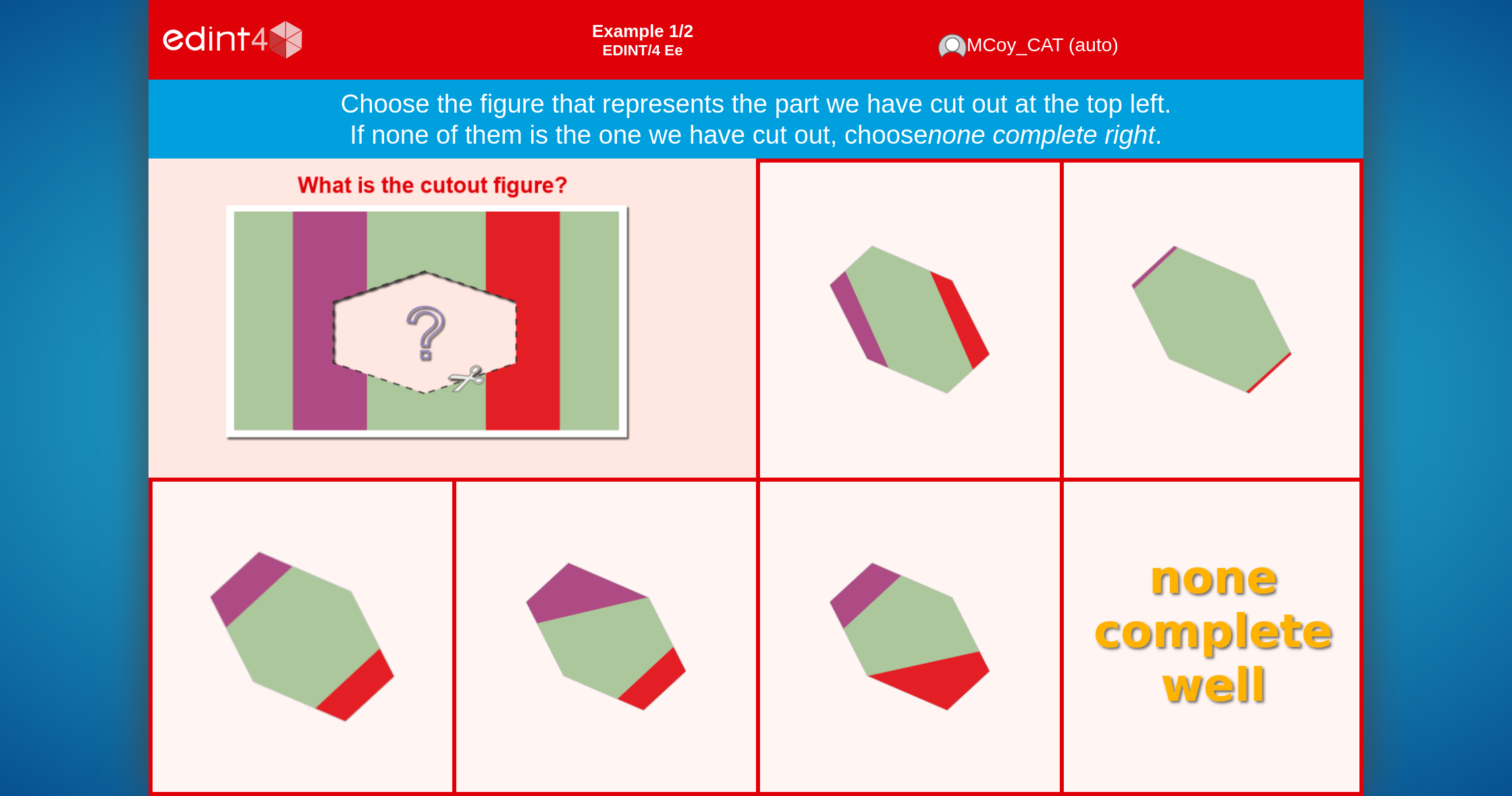
click at [265, 609] on div at bounding box center [303, 636] width 264 height 250
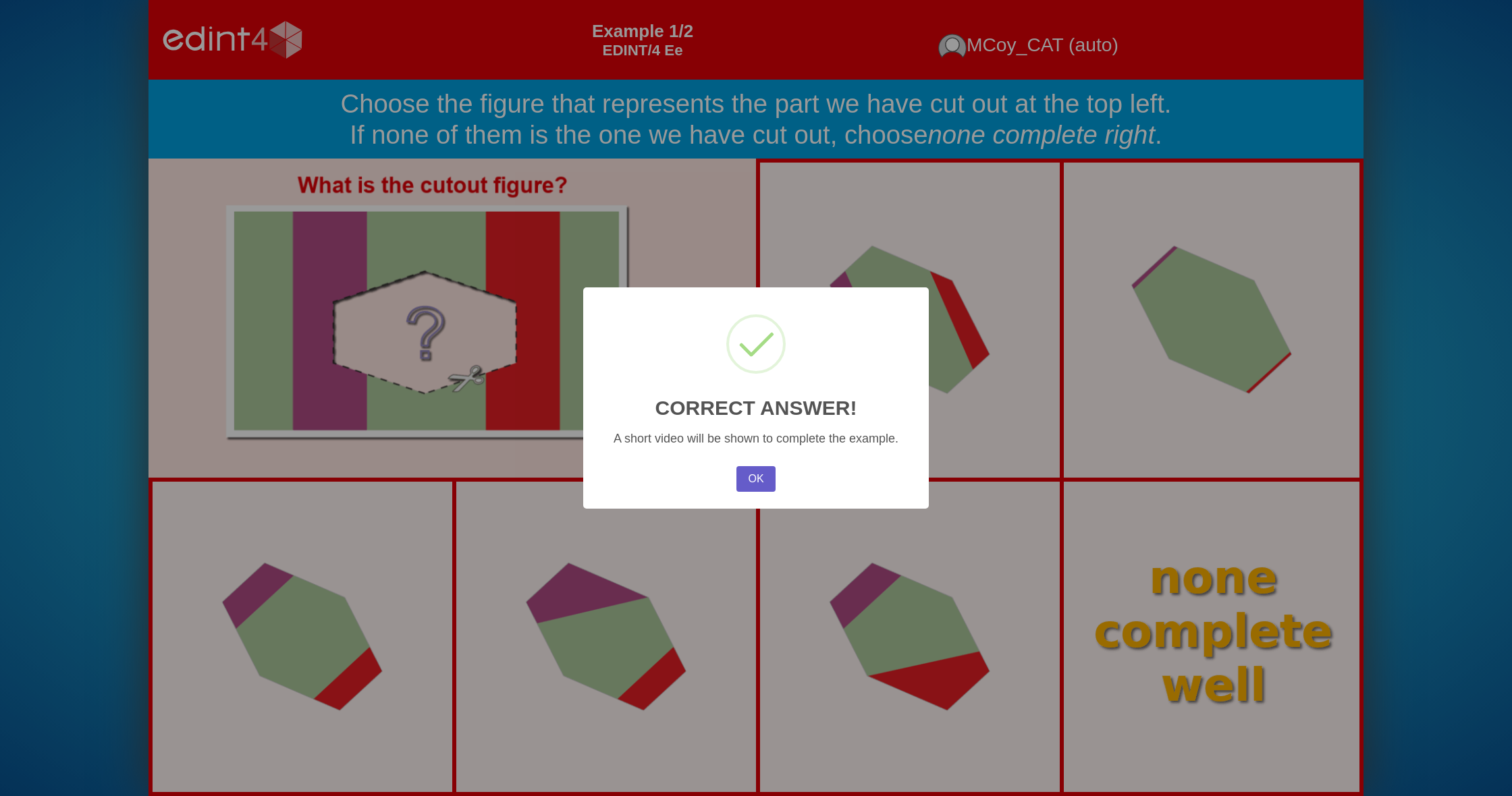
click at [766, 480] on button "OK" at bounding box center [756, 479] width 39 height 26
